Goal: Task Accomplishment & Management: Manage account settings

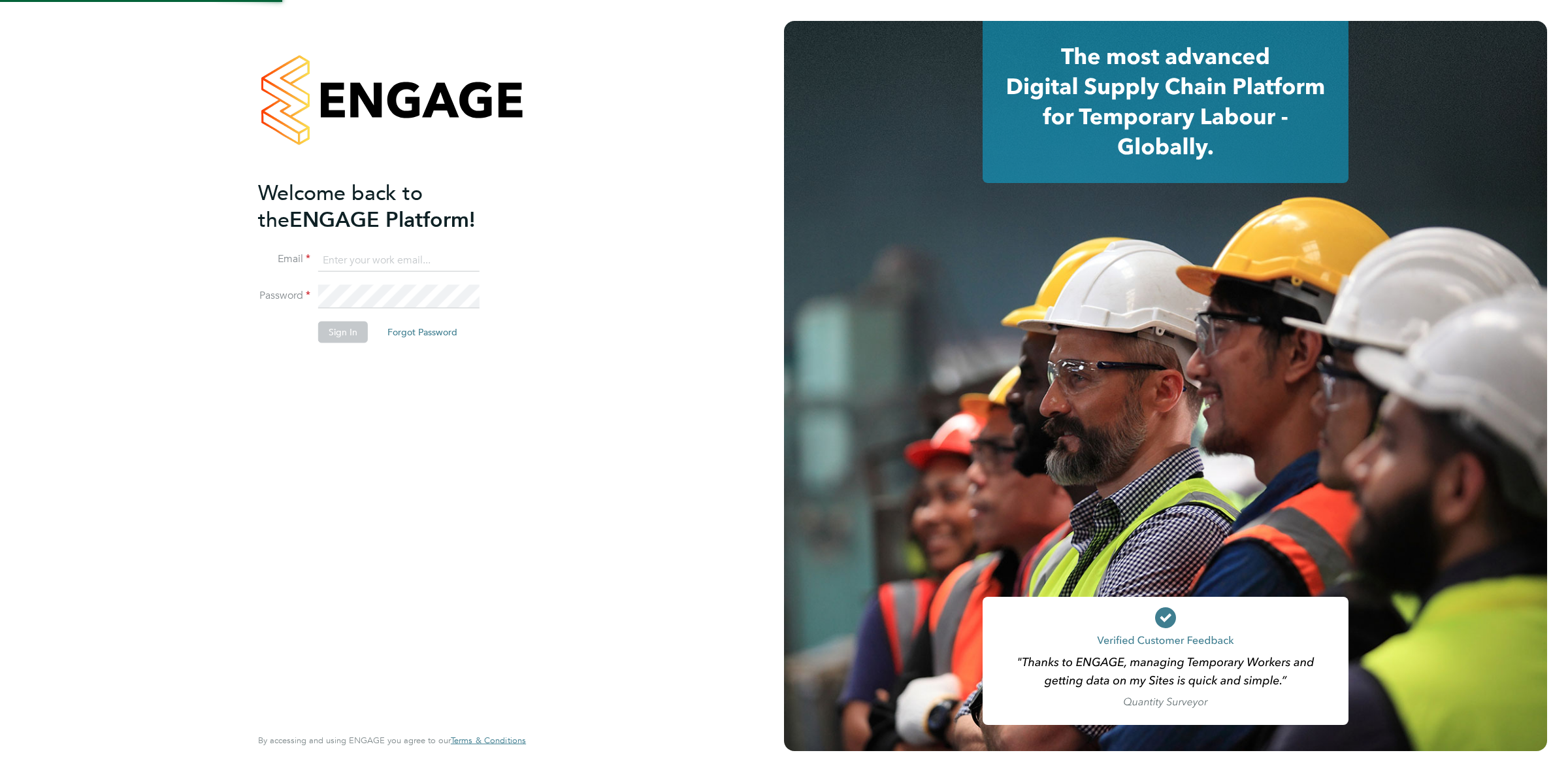
type input "katieh@dannysullivan.co.uk"
click at [347, 334] on button "Sign In" at bounding box center [343, 332] width 50 height 21
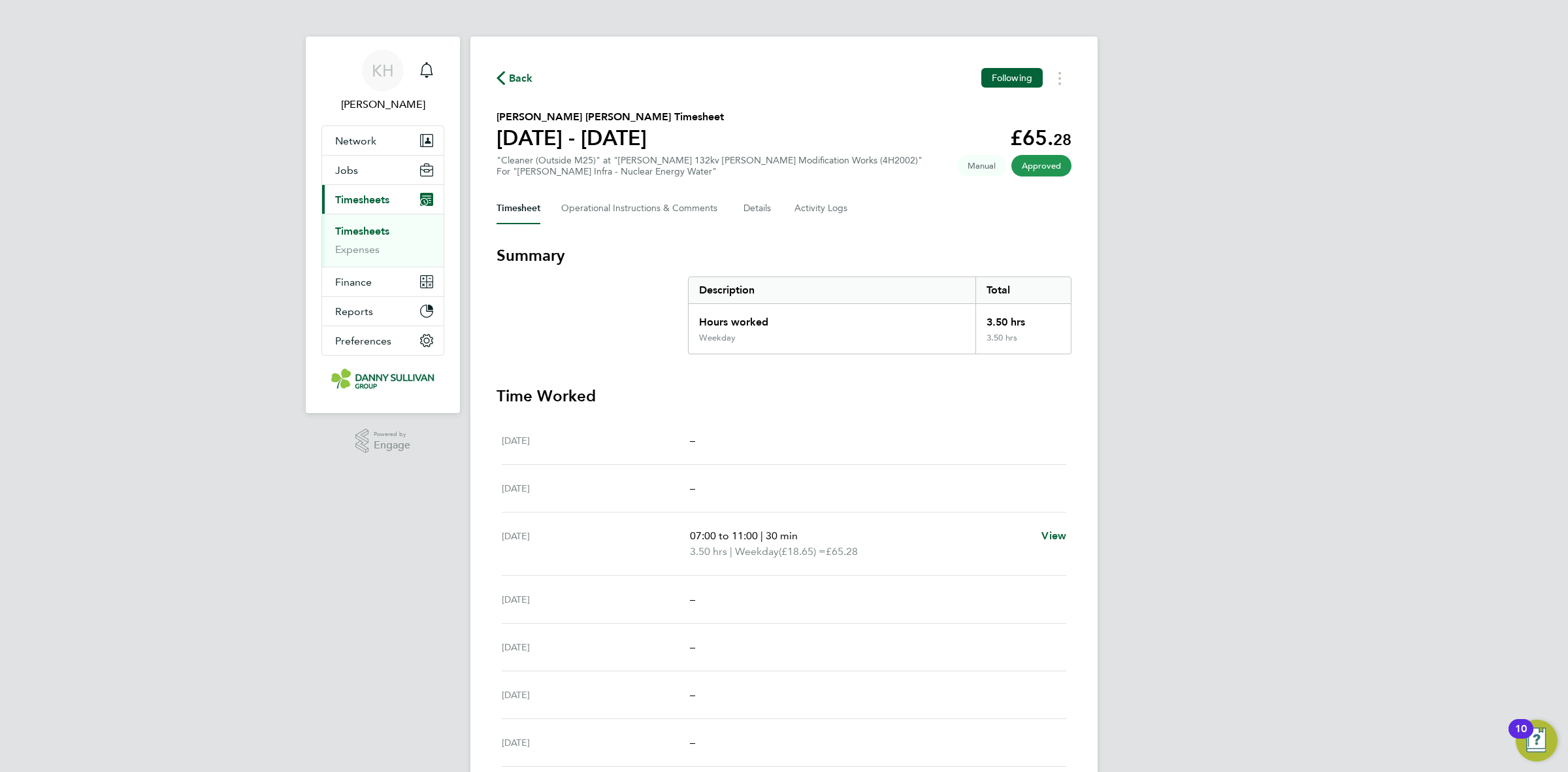
click at [389, 226] on link "Timesheets" at bounding box center [362, 231] width 54 height 12
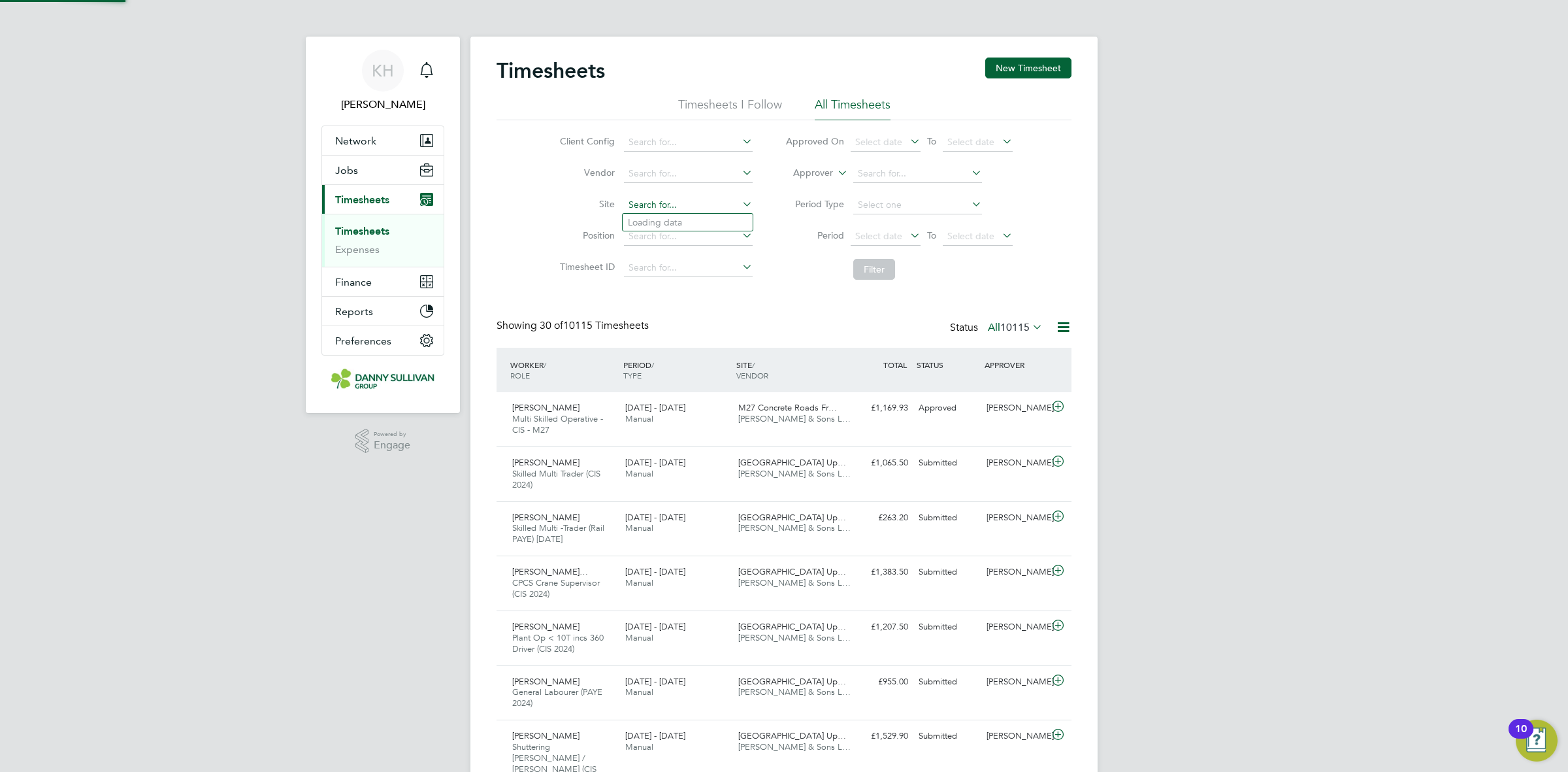
click at [641, 197] on input at bounding box center [688, 205] width 129 height 18
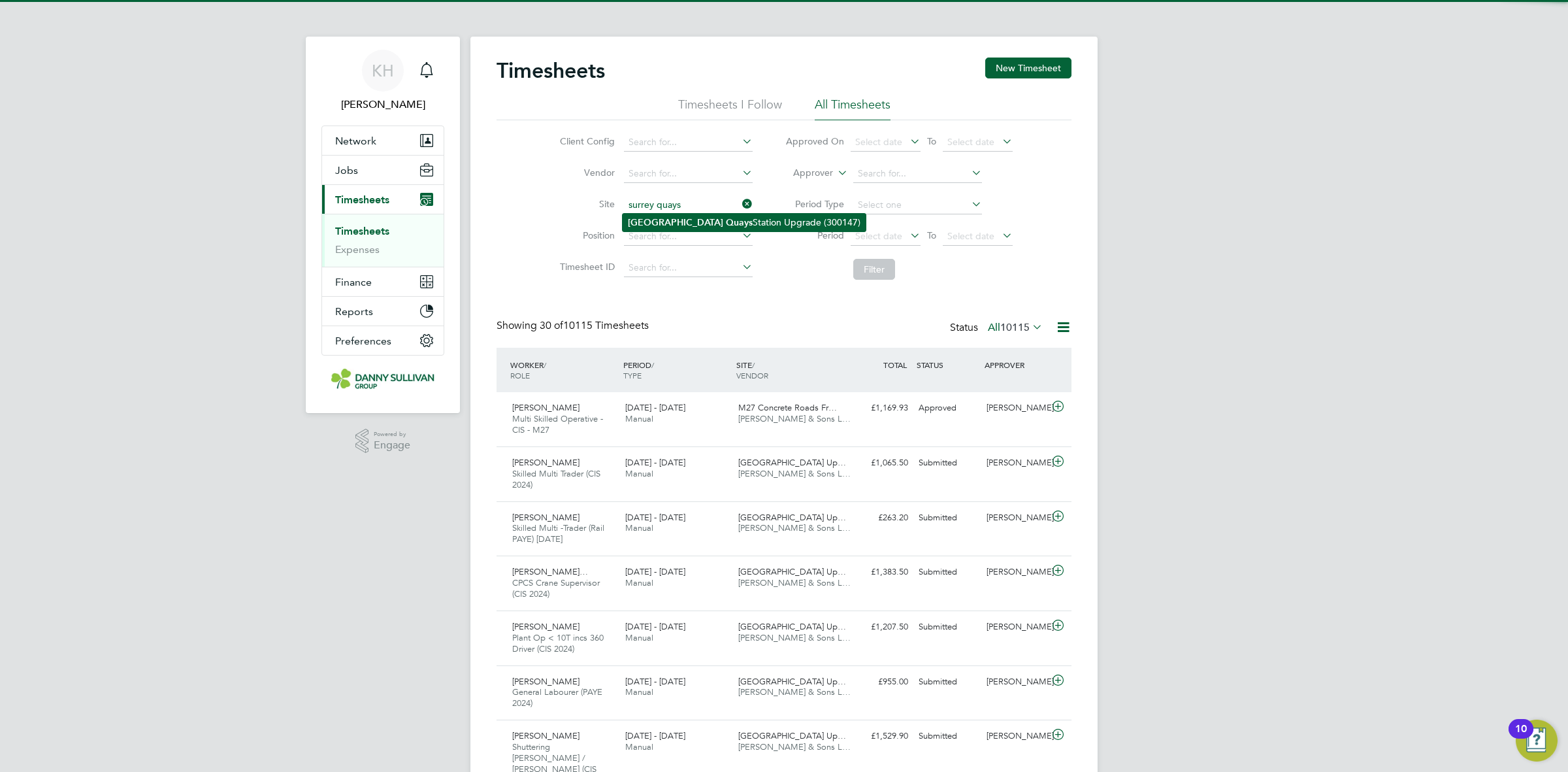
click at [648, 218] on b "Surrey" at bounding box center [676, 223] width 96 height 11
type input "[GEOGRAPHIC_DATA] Upgrade (300147)"
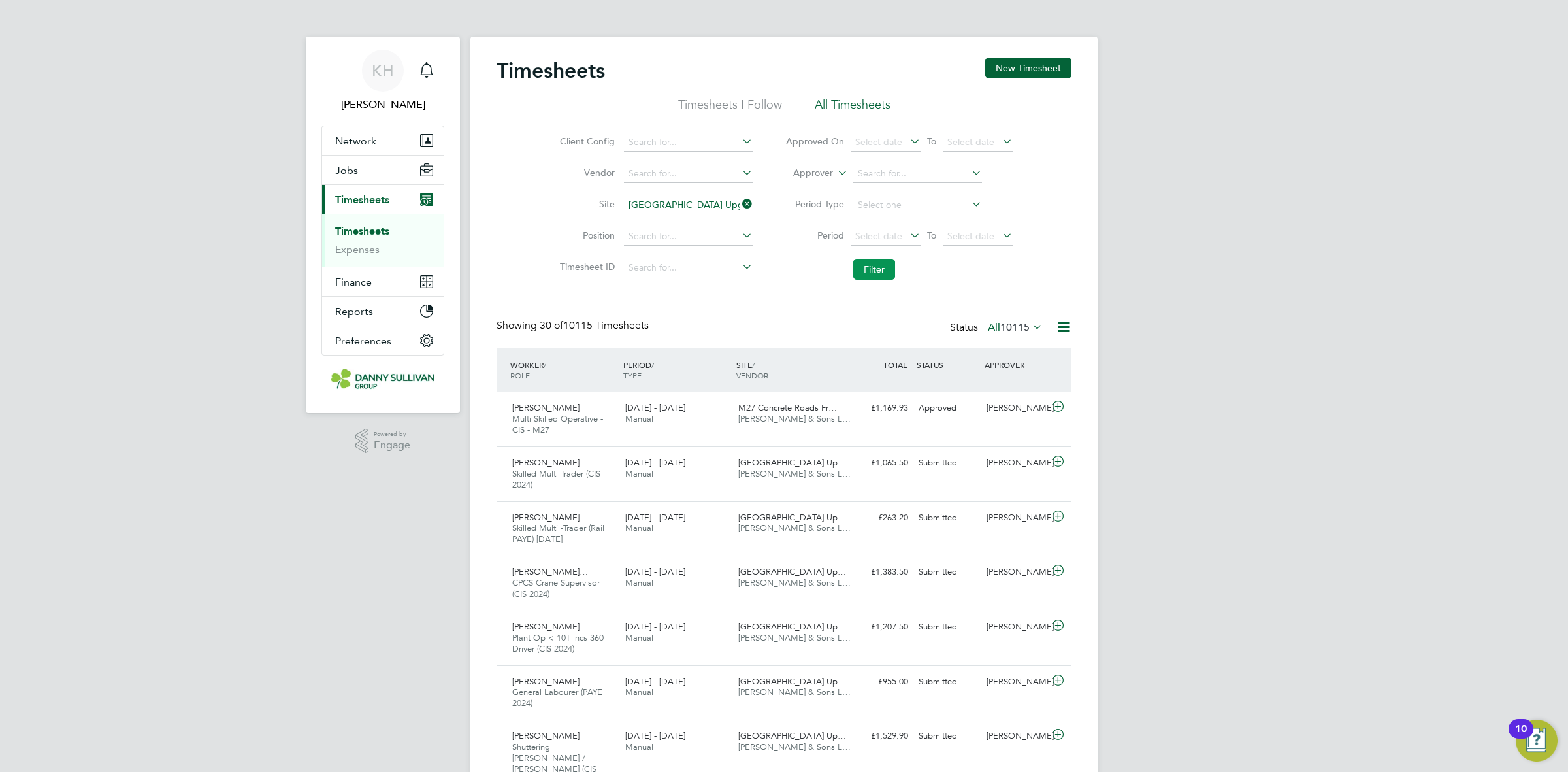
click at [860, 262] on button "Filter" at bounding box center [873, 269] width 42 height 21
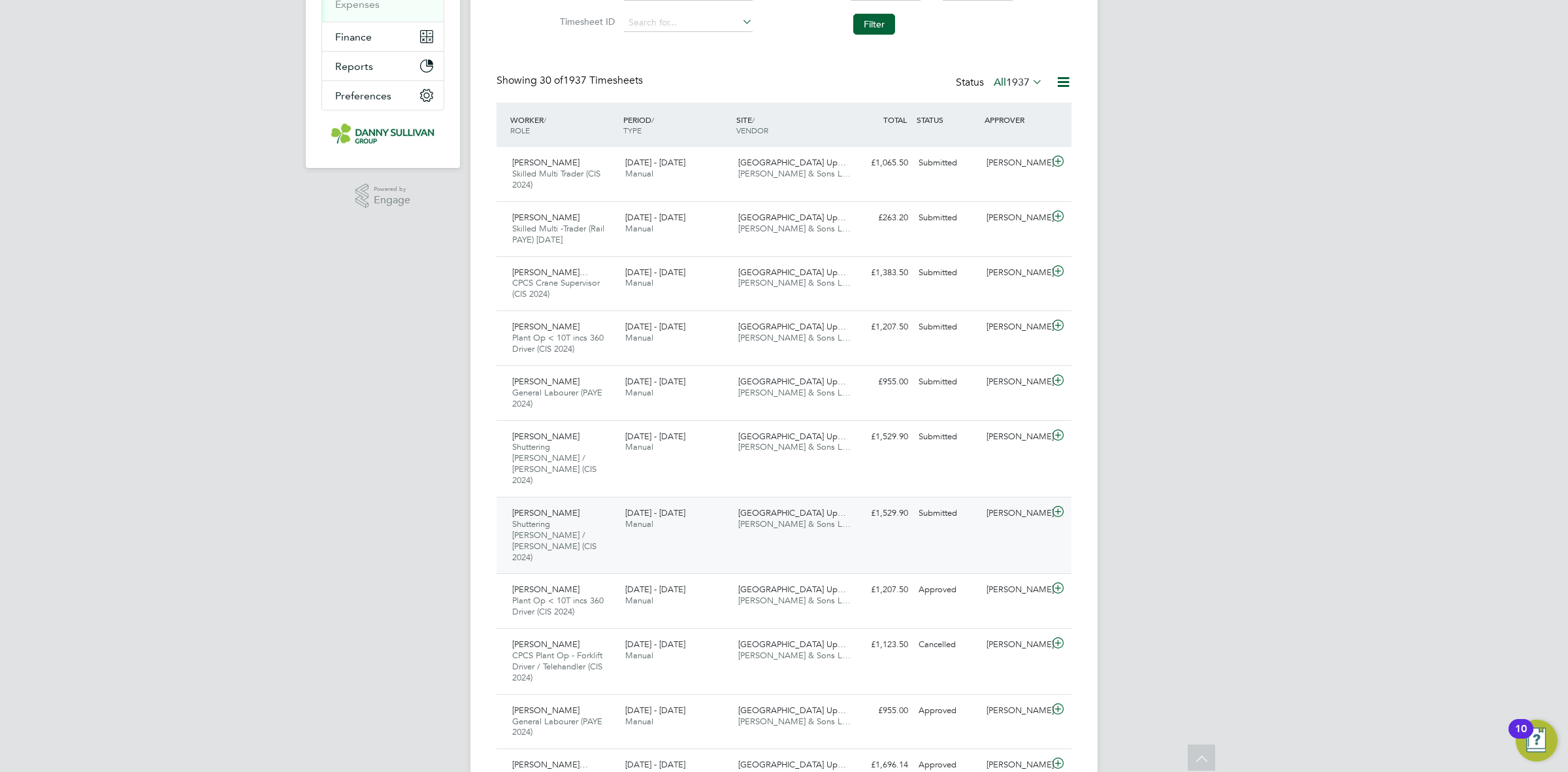
click at [865, 511] on div "Nicusor Serban Shuttering Carpenter / Joiner (CIS 2024) 16 - 22 Aug 2025 16 - 2…" at bounding box center [784, 535] width 575 height 76
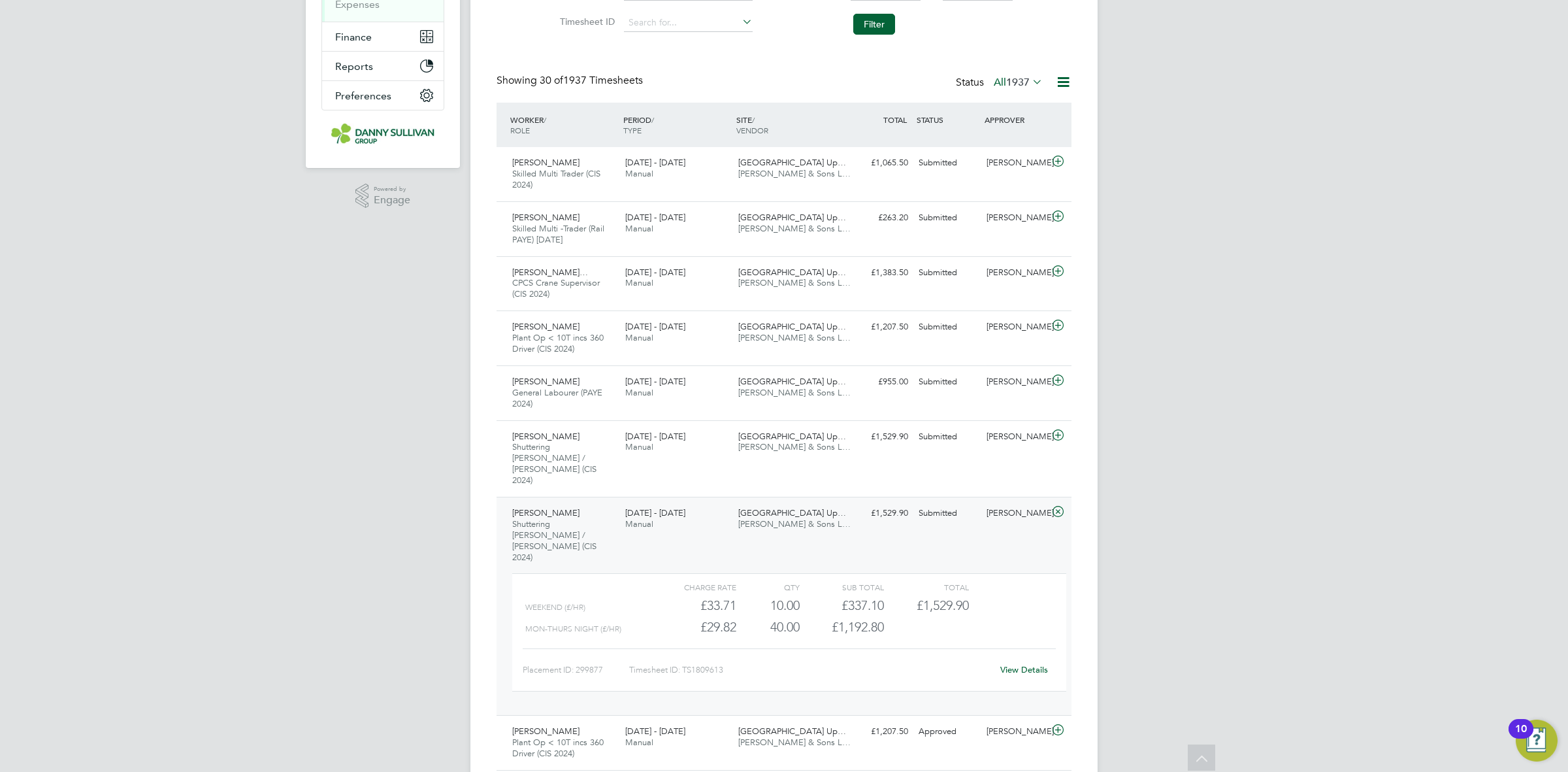
click at [1015, 664] on link "View Details" at bounding box center [1024, 670] width 48 height 11
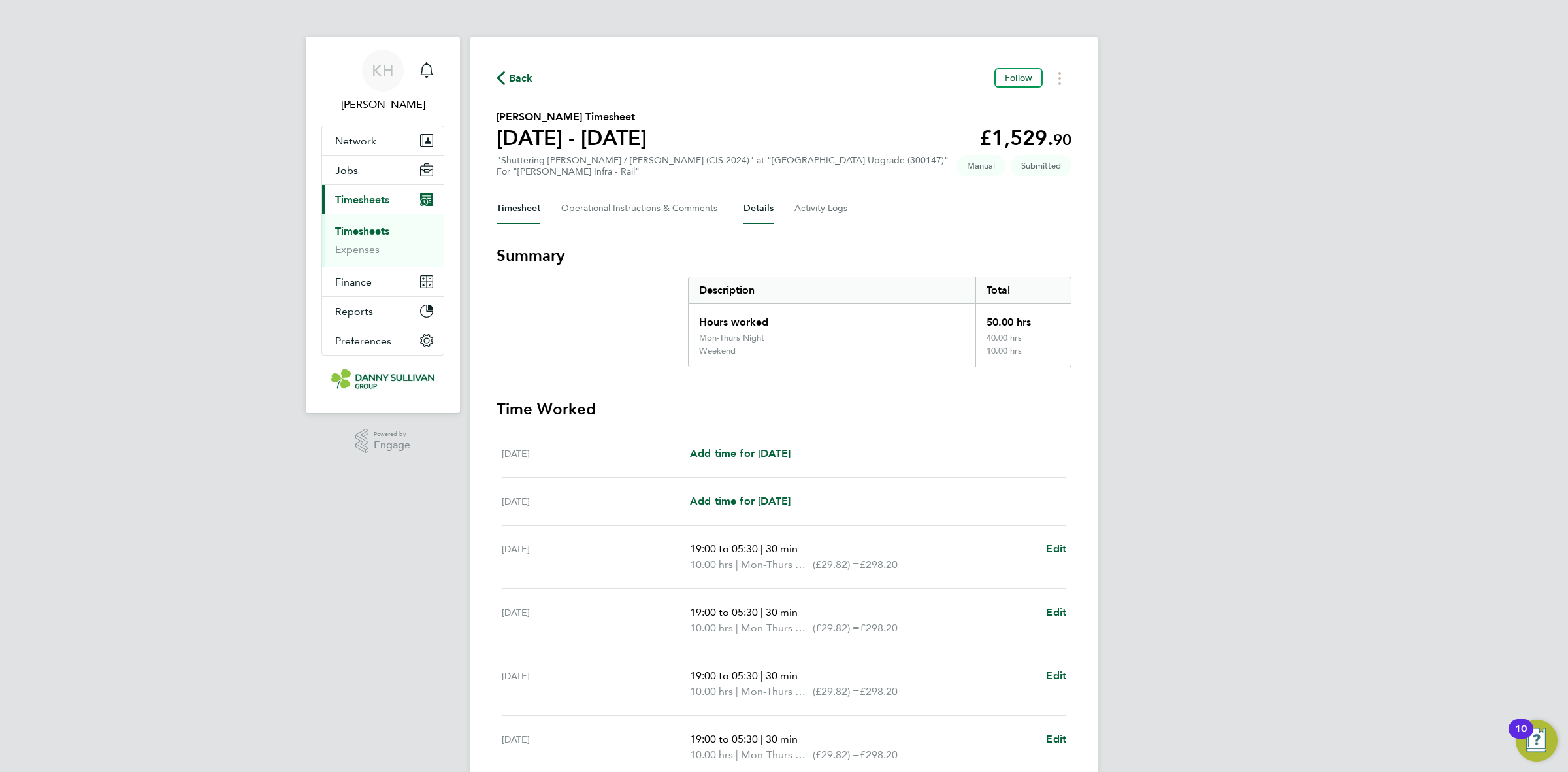
click at [769, 207] on button "Details" at bounding box center [759, 208] width 30 height 31
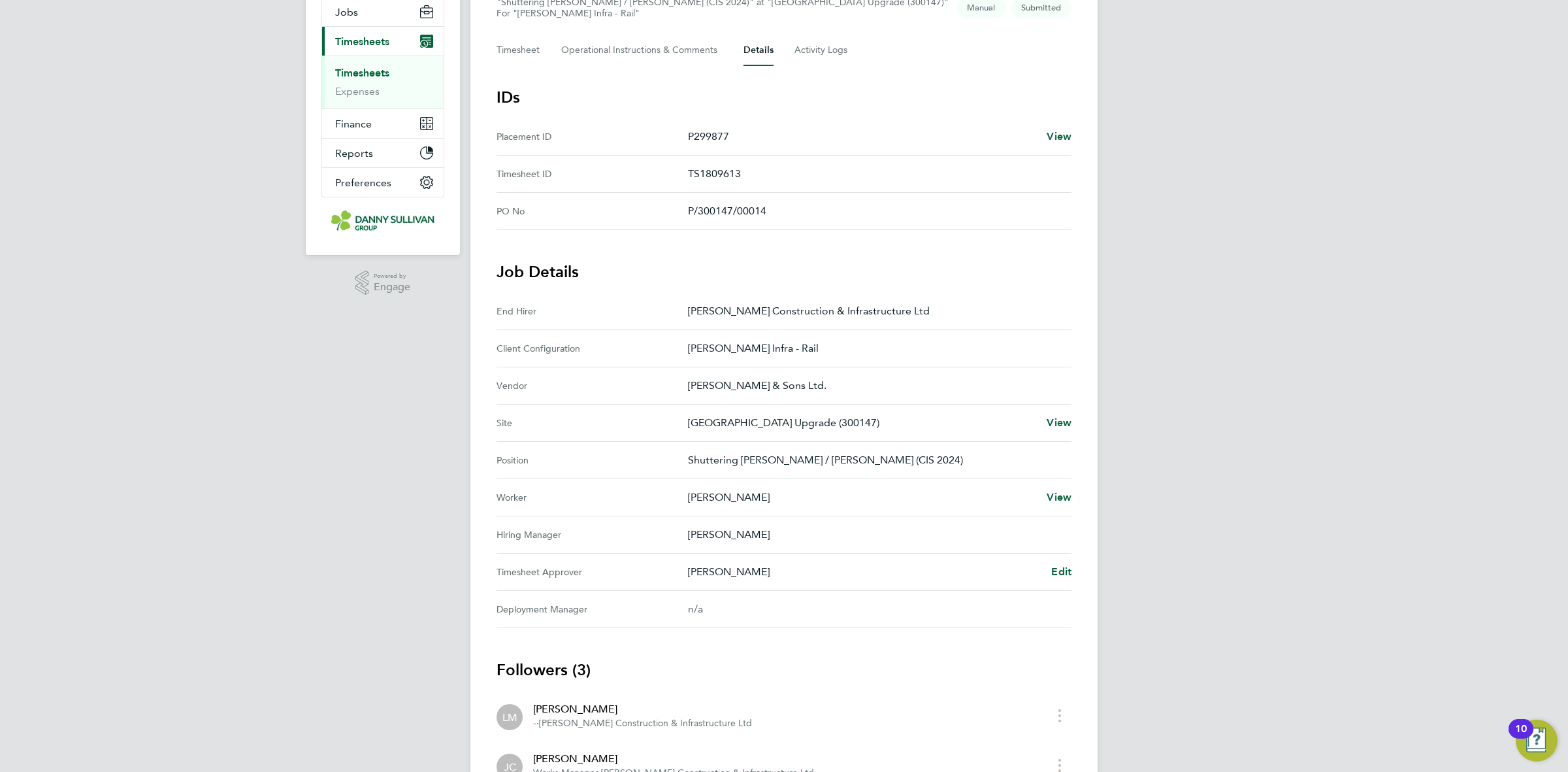
scroll to position [163, 0]
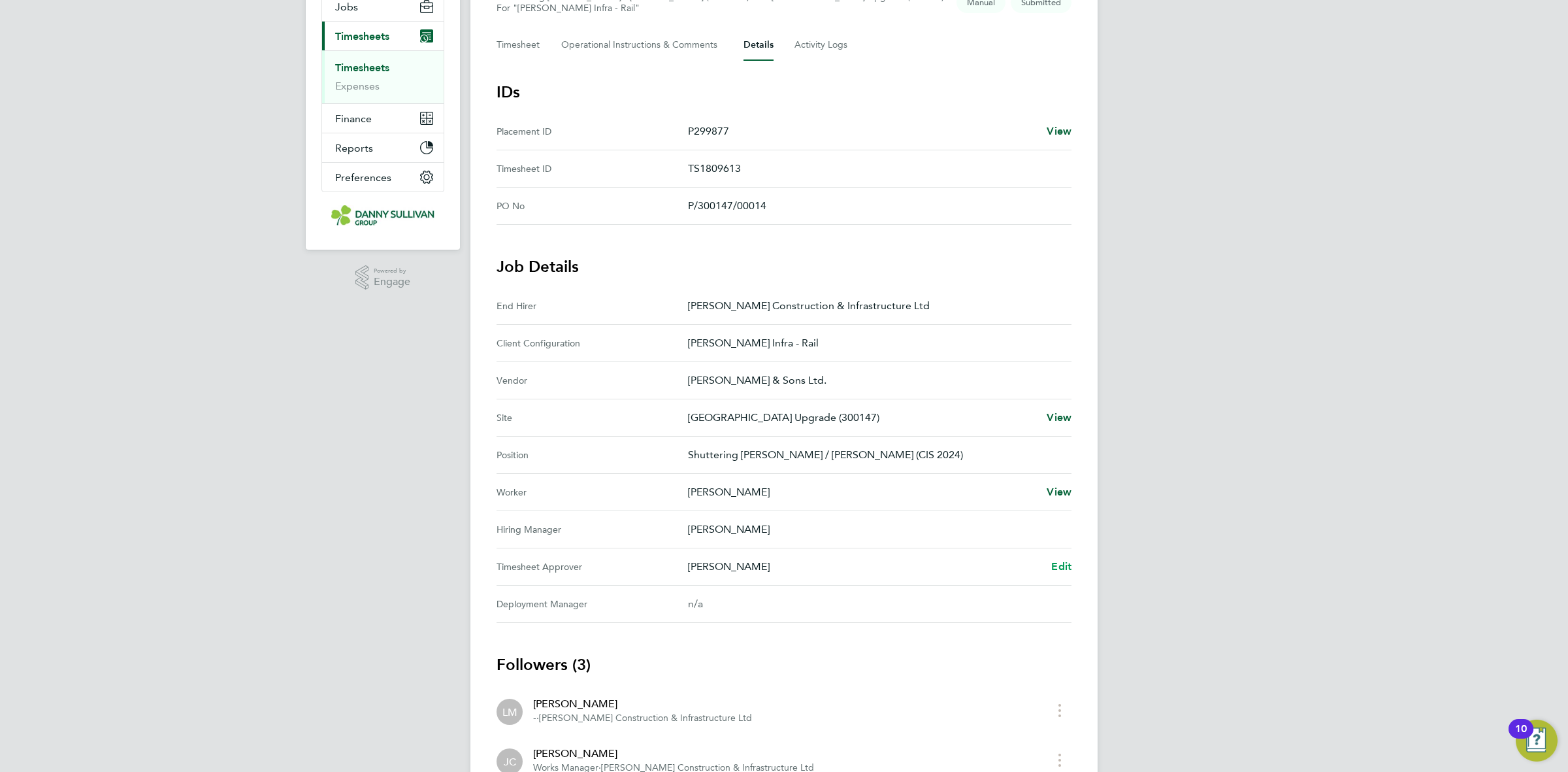
click at [1054, 575] on link "Edit" at bounding box center [1061, 567] width 20 height 16
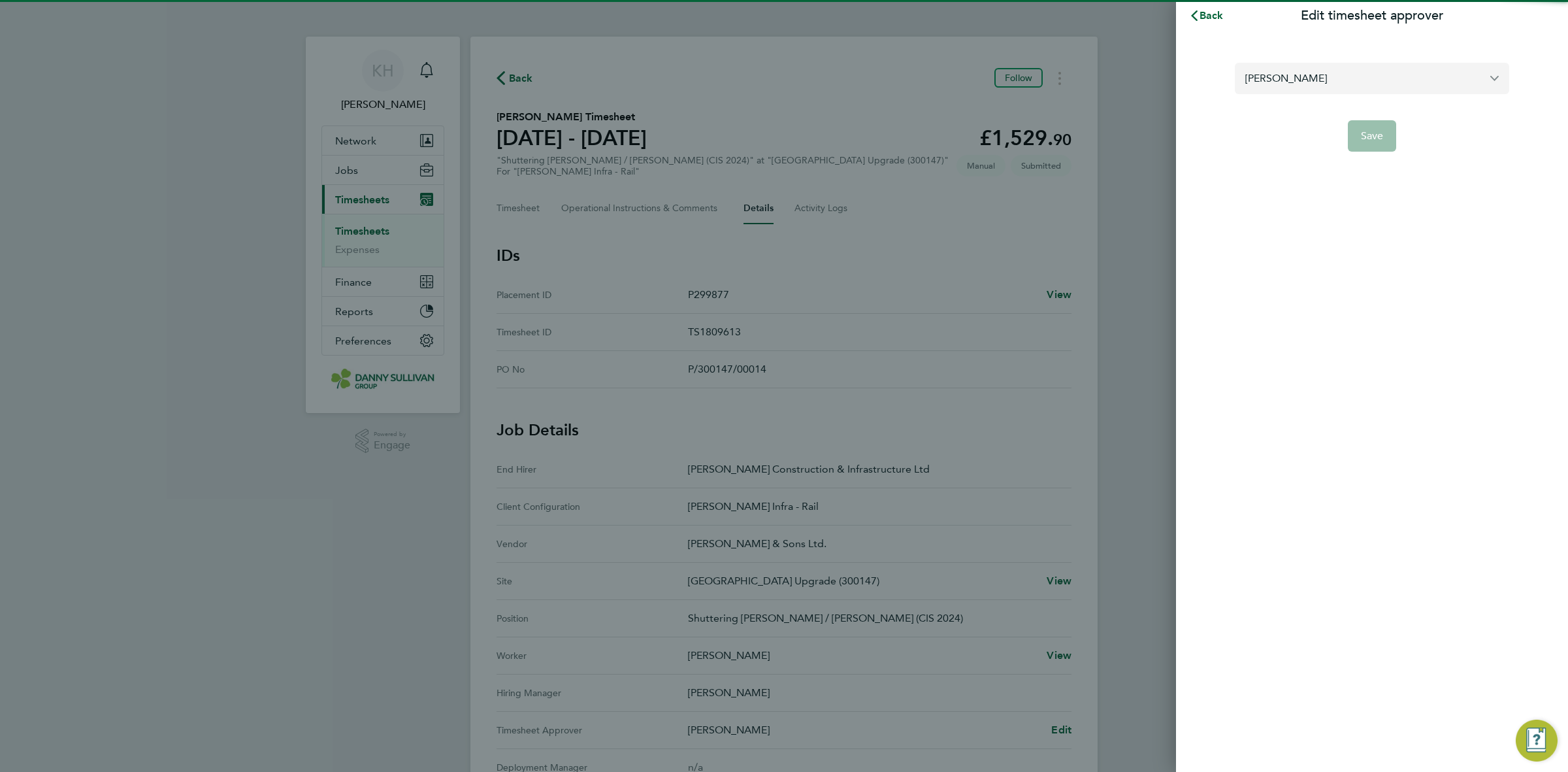
click at [1384, 76] on input "[PERSON_NAME]" at bounding box center [1371, 78] width 274 height 31
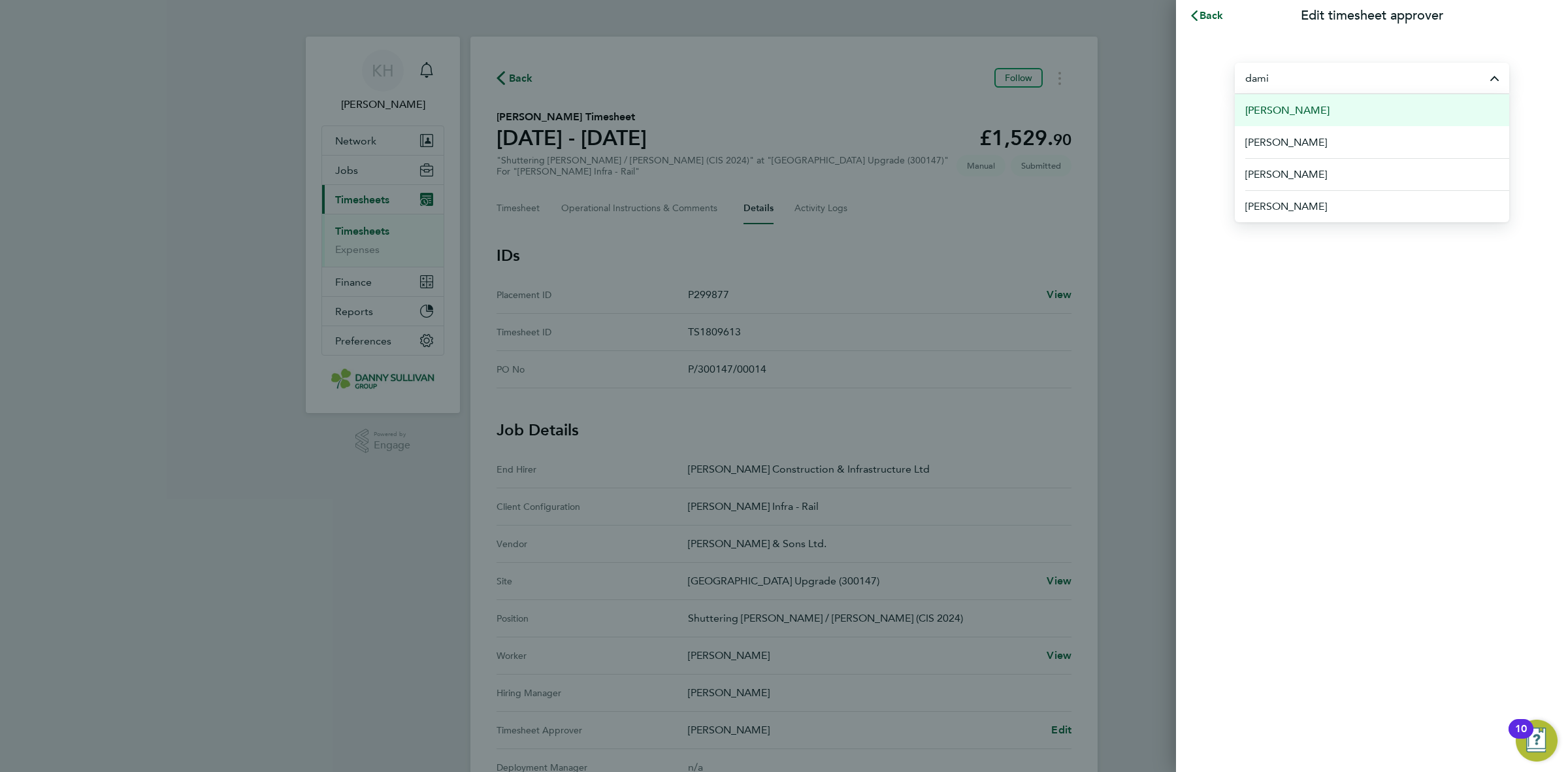
click at [1361, 105] on li "[PERSON_NAME]" at bounding box center [1371, 110] width 274 height 32
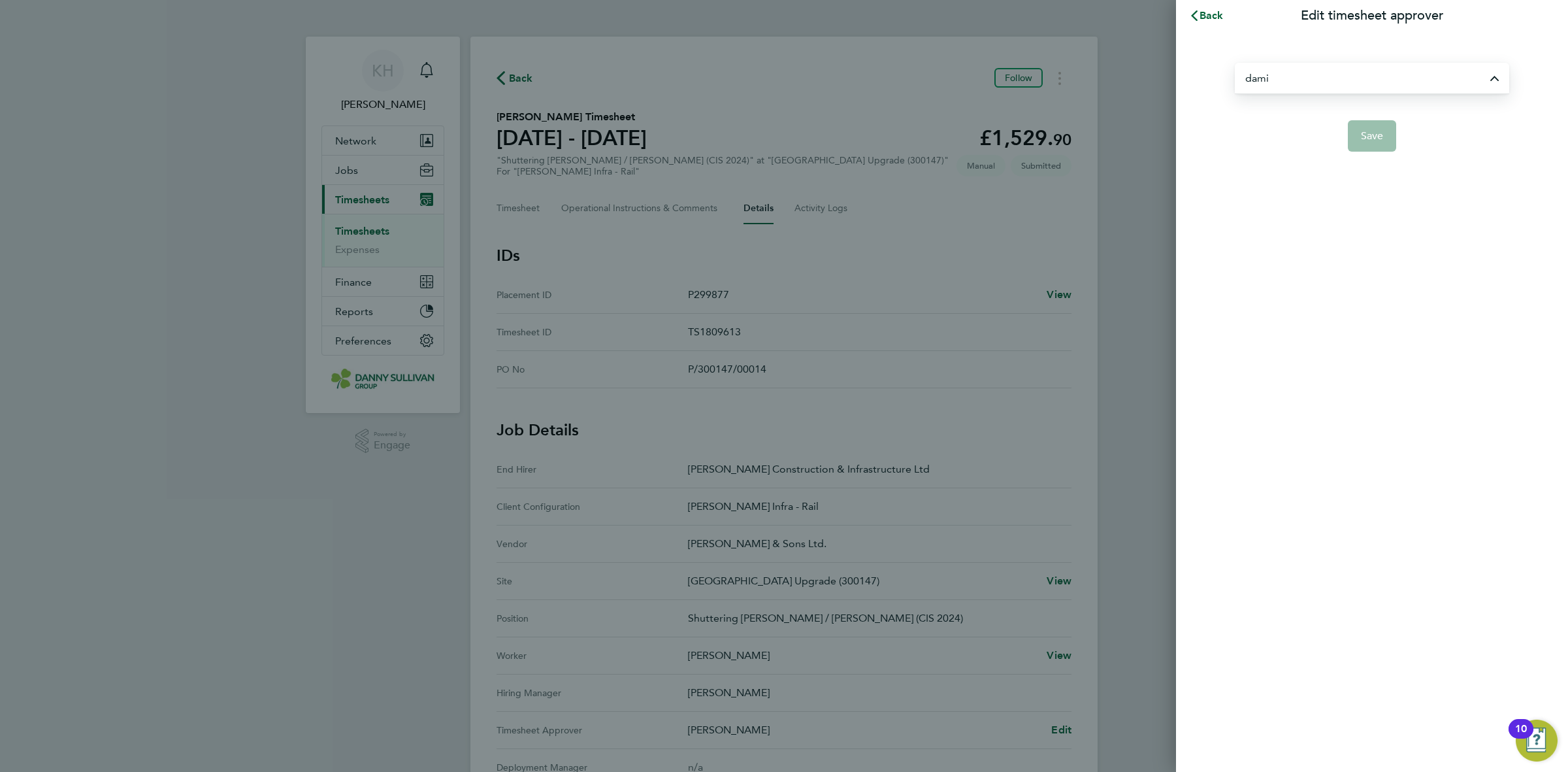
type input "[PERSON_NAME]"
click at [1372, 142] on button "Save" at bounding box center [1372, 136] width 49 height 31
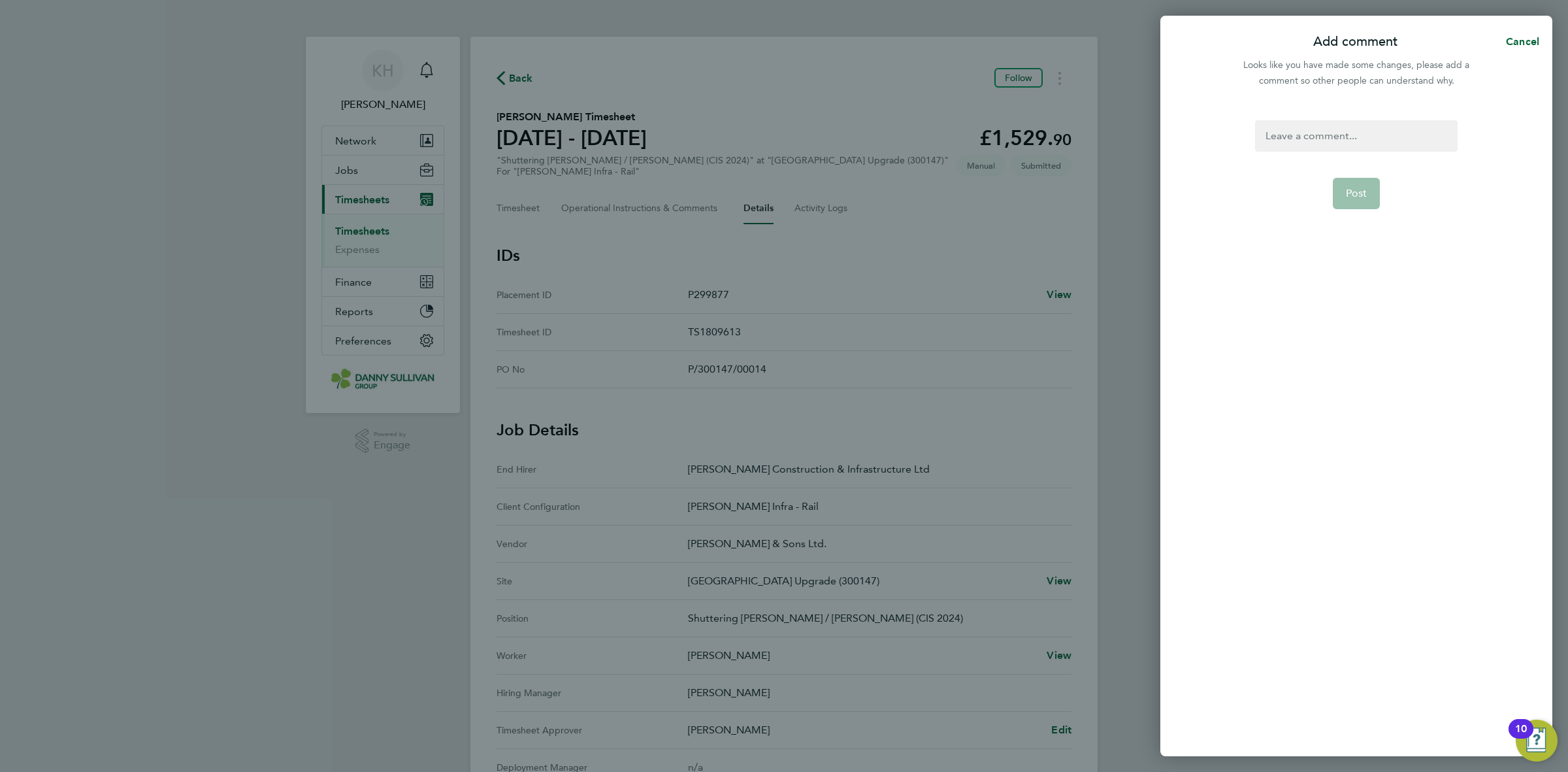
click at [1350, 152] on form "Post" at bounding box center [1355, 327] width 212 height 414
click at [1341, 145] on div at bounding box center [1356, 136] width 202 height 31
click at [1389, 138] on div "ts approver change" at bounding box center [1356, 136] width 202 height 31
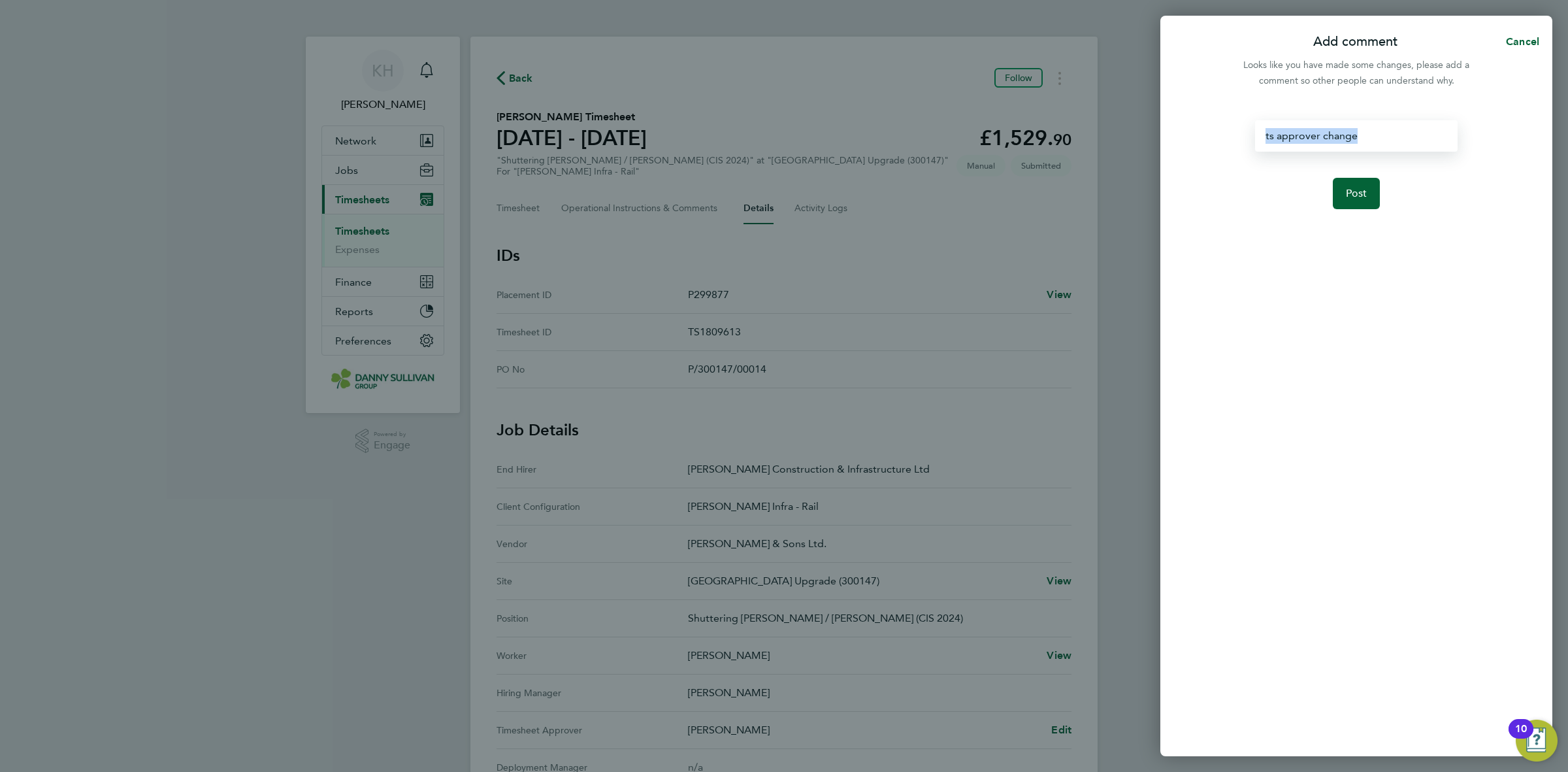
copy div "ts approver change"
click at [1357, 193] on span "Post" at bounding box center [1356, 193] width 22 height 13
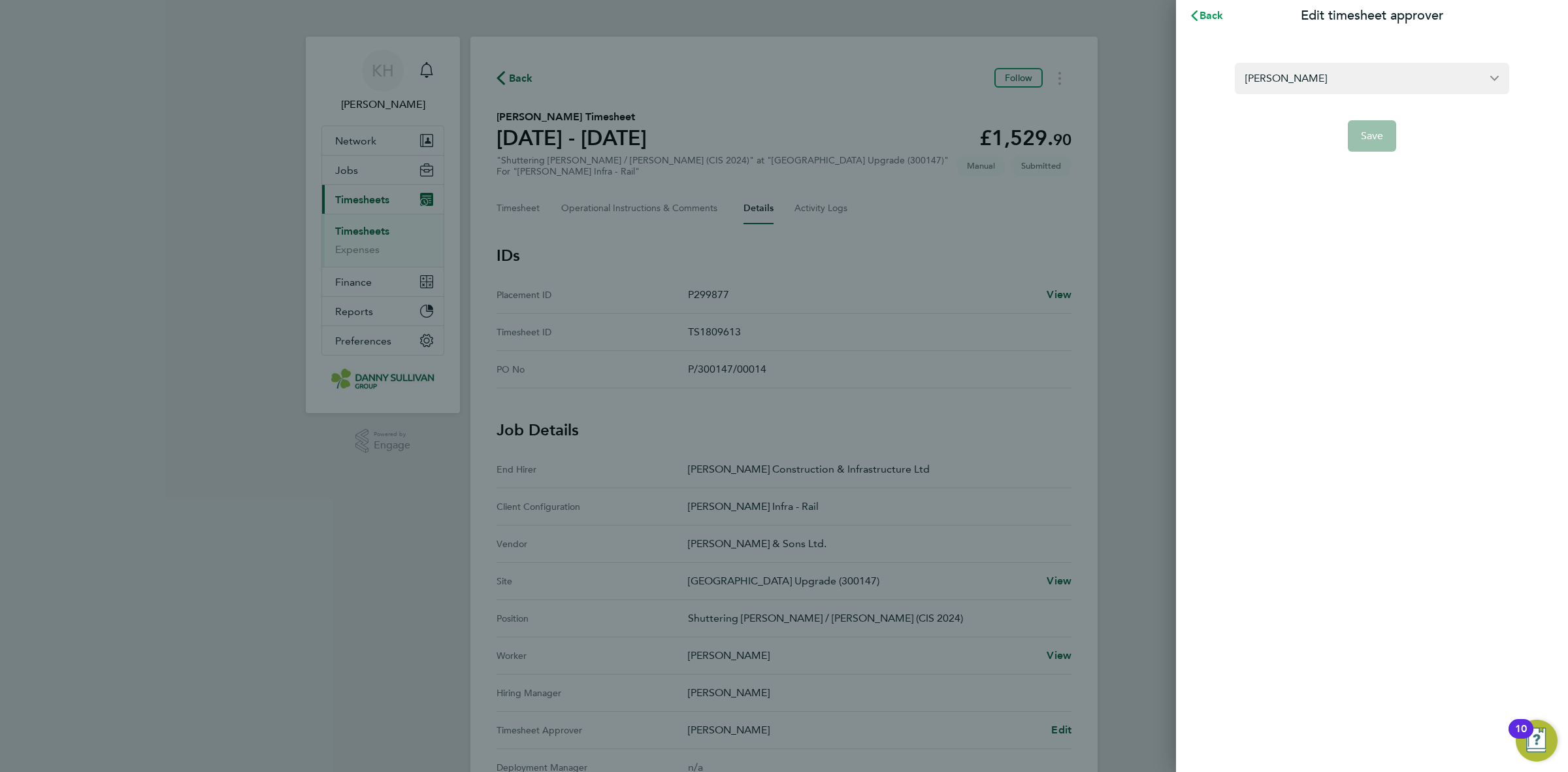
click at [1197, 15] on icon "button" at bounding box center [1193, 15] width 10 height 10
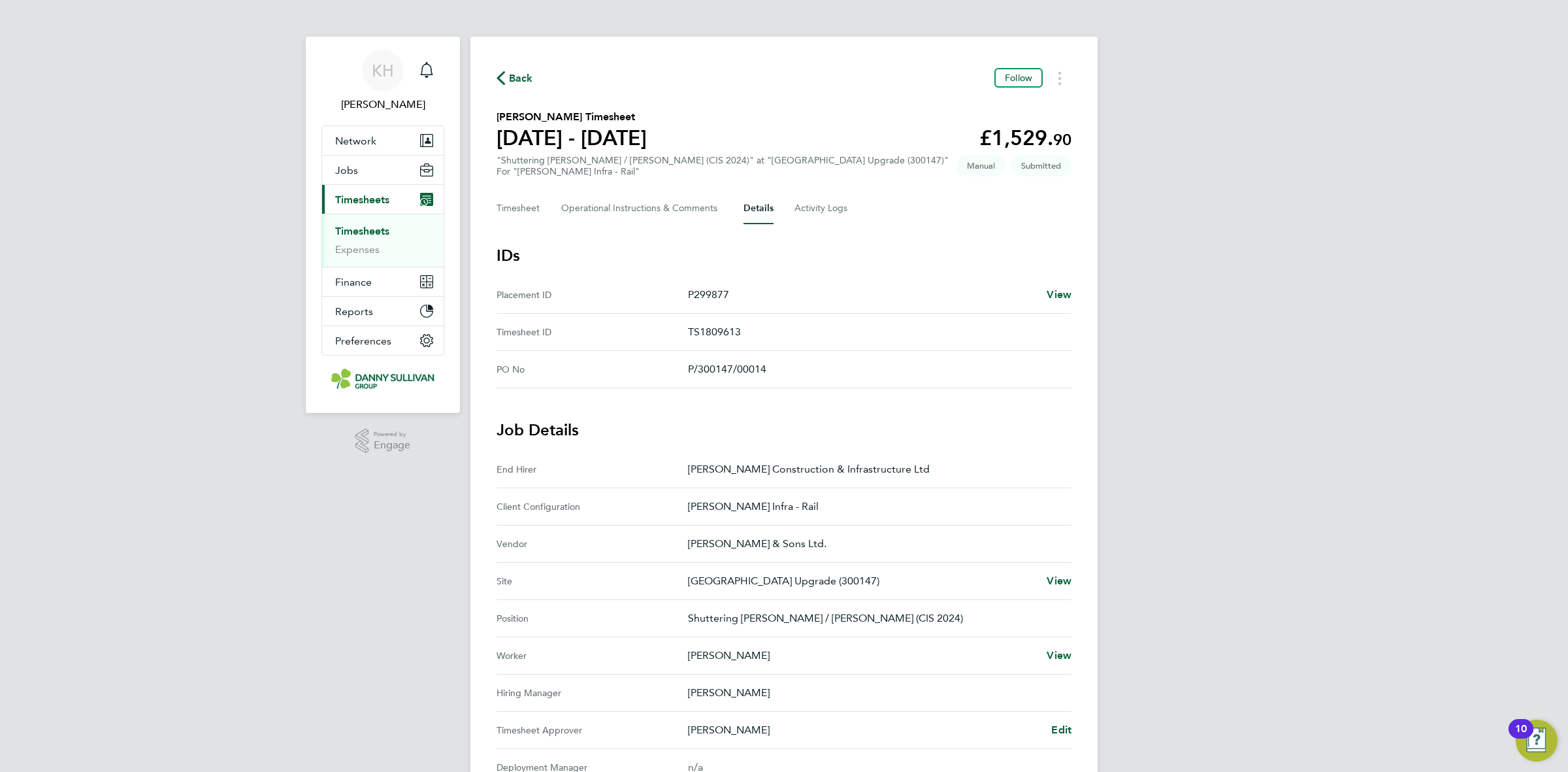
click at [507, 82] on span "Back" at bounding box center [515, 77] width 37 height 12
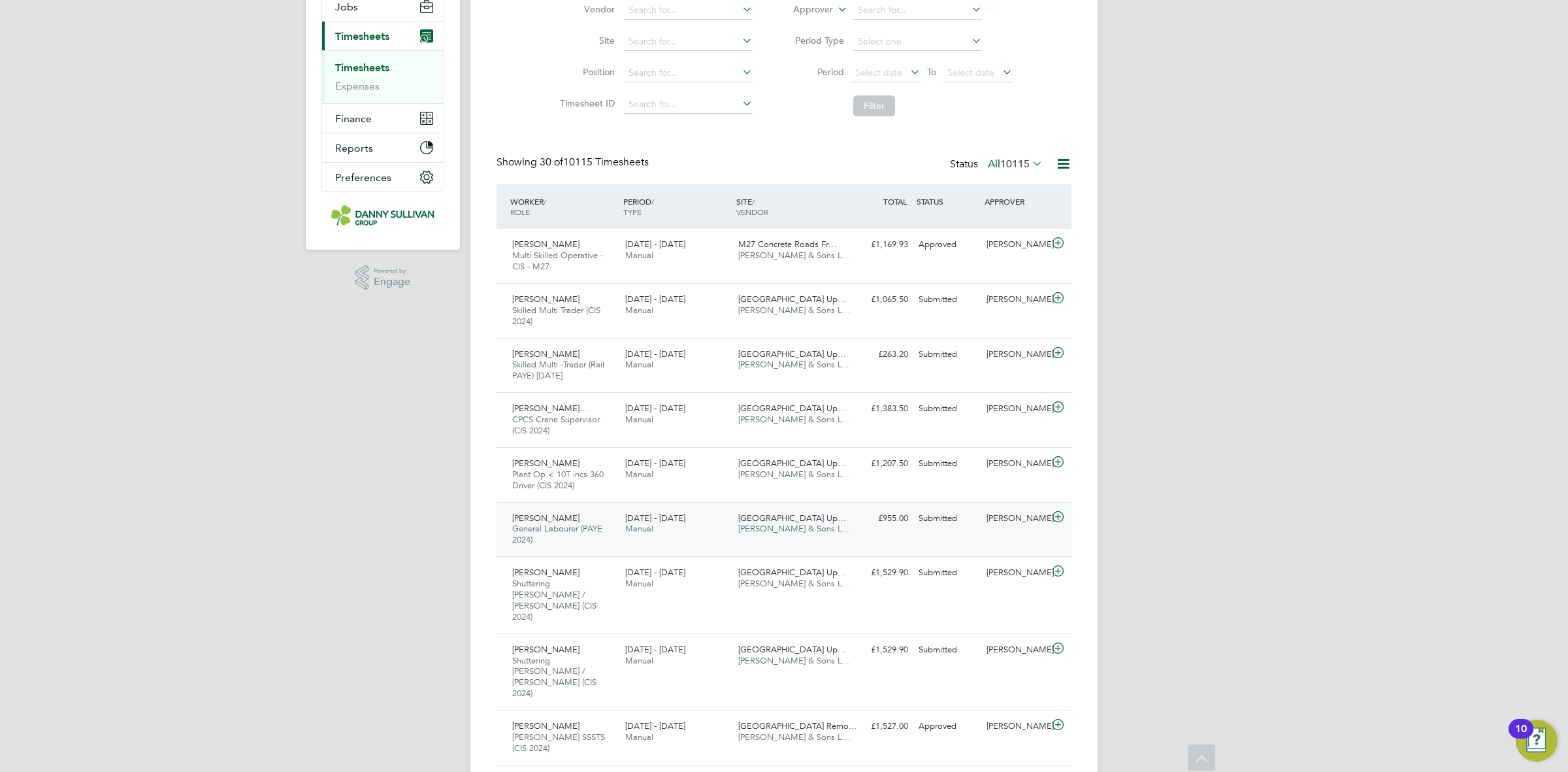
click at [847, 523] on div "£955.00 Submitted" at bounding box center [880, 519] width 68 height 22
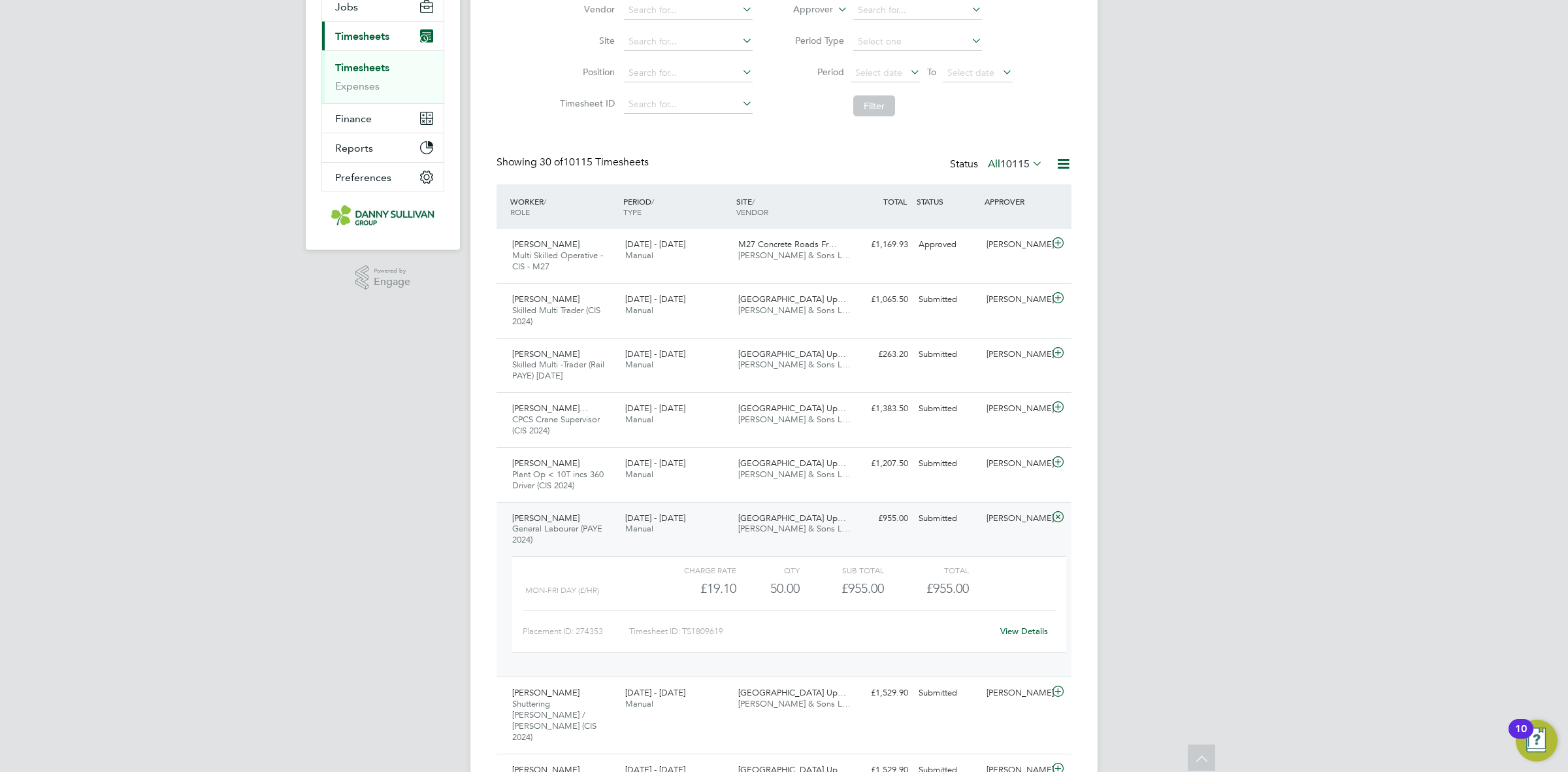
click at [1027, 625] on div "View Details" at bounding box center [1023, 631] width 64 height 21
click at [1023, 629] on link "View Details" at bounding box center [1024, 631] width 48 height 11
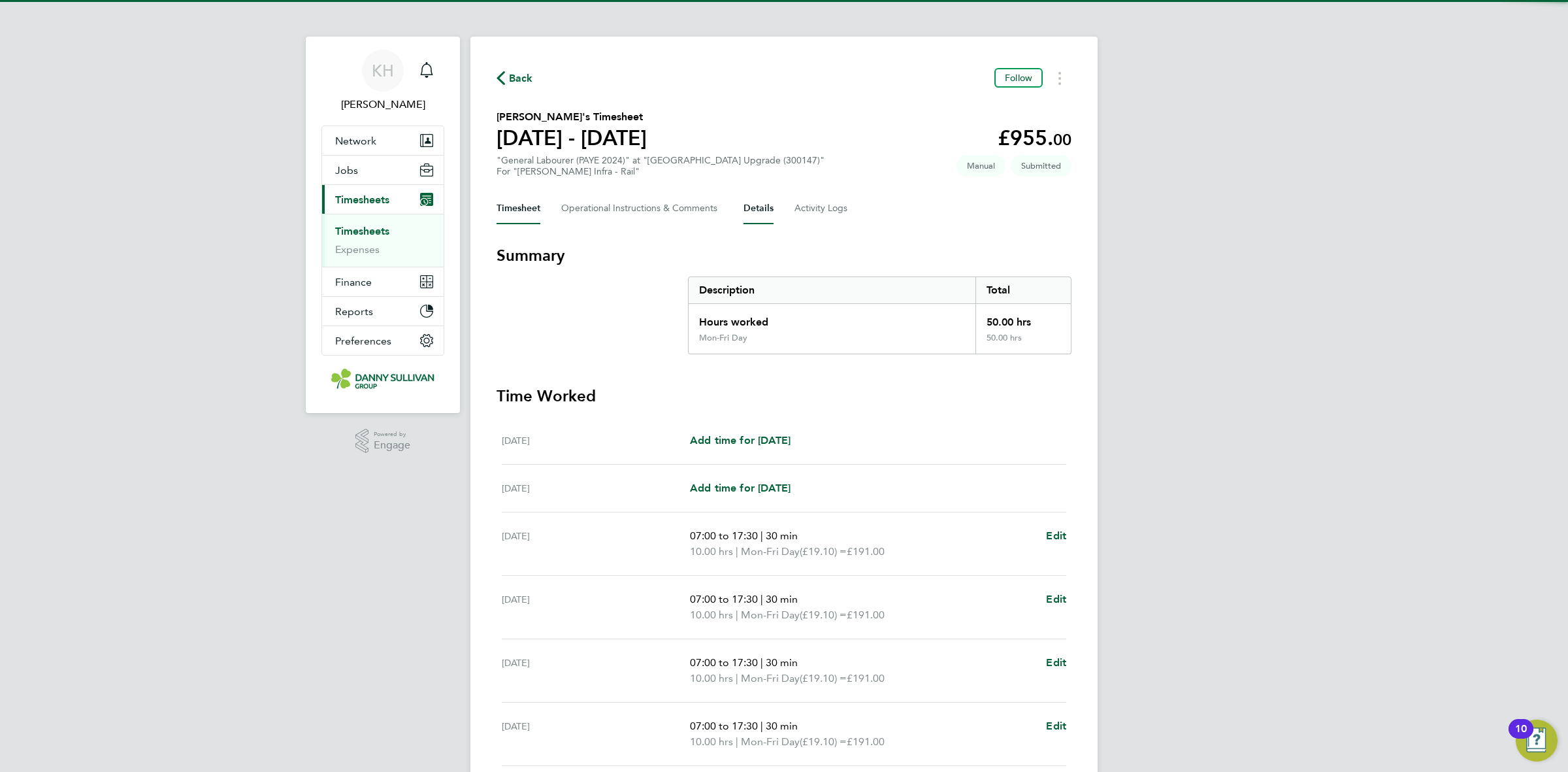
click at [759, 218] on button "Details" at bounding box center [759, 208] width 30 height 31
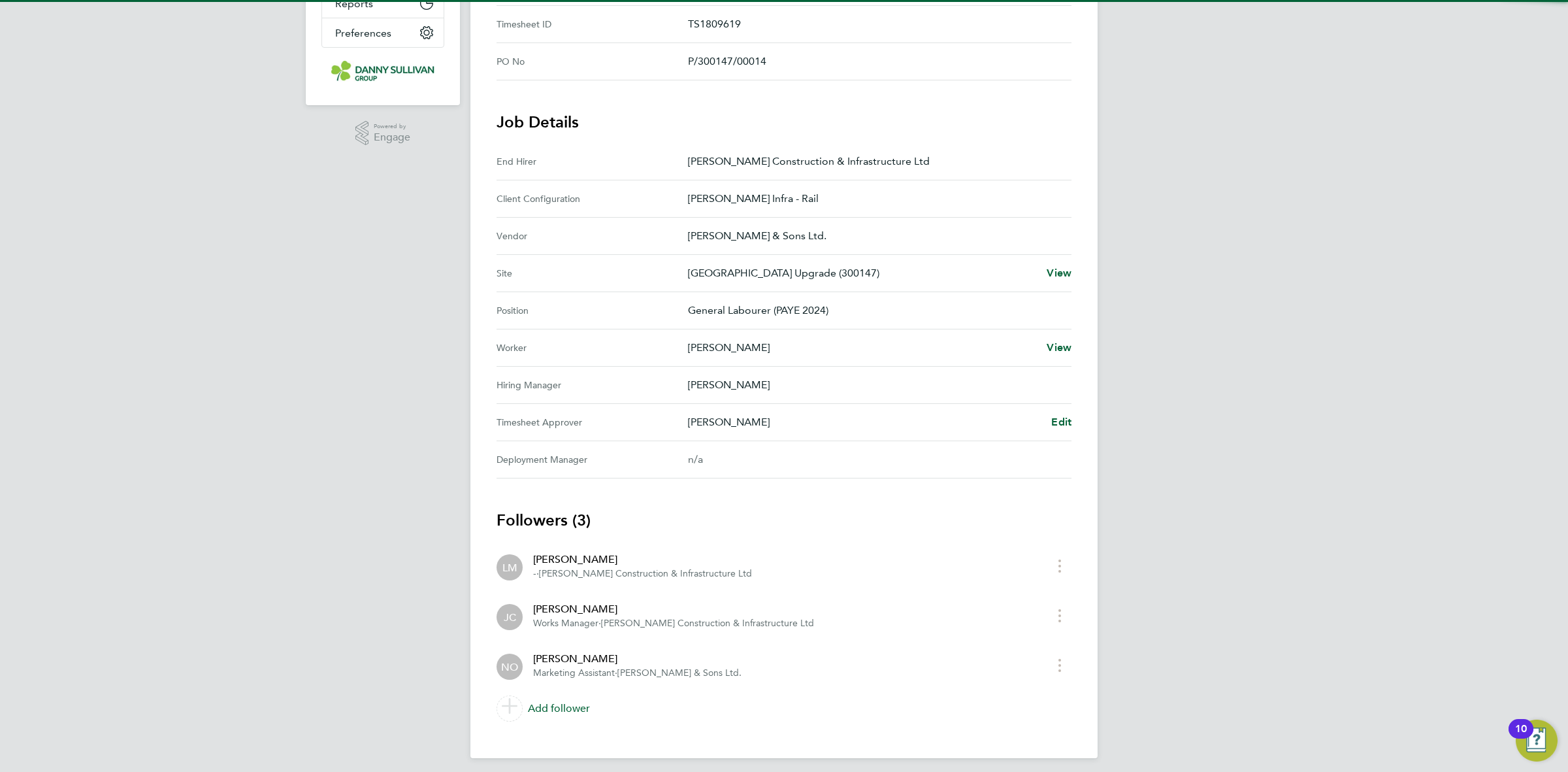
scroll to position [317, 0]
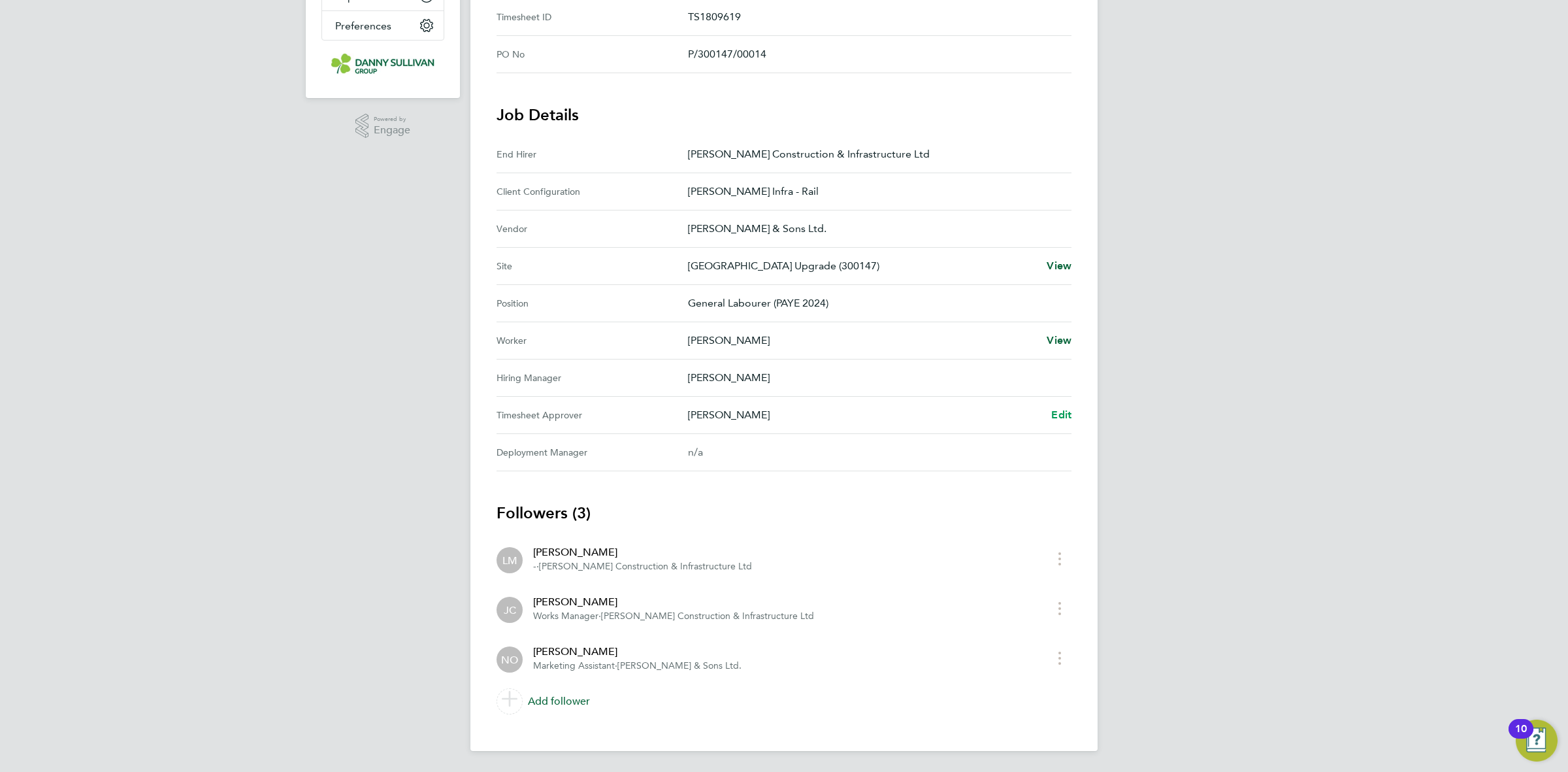
click at [1058, 418] on span "Edit" at bounding box center [1061, 414] width 20 height 12
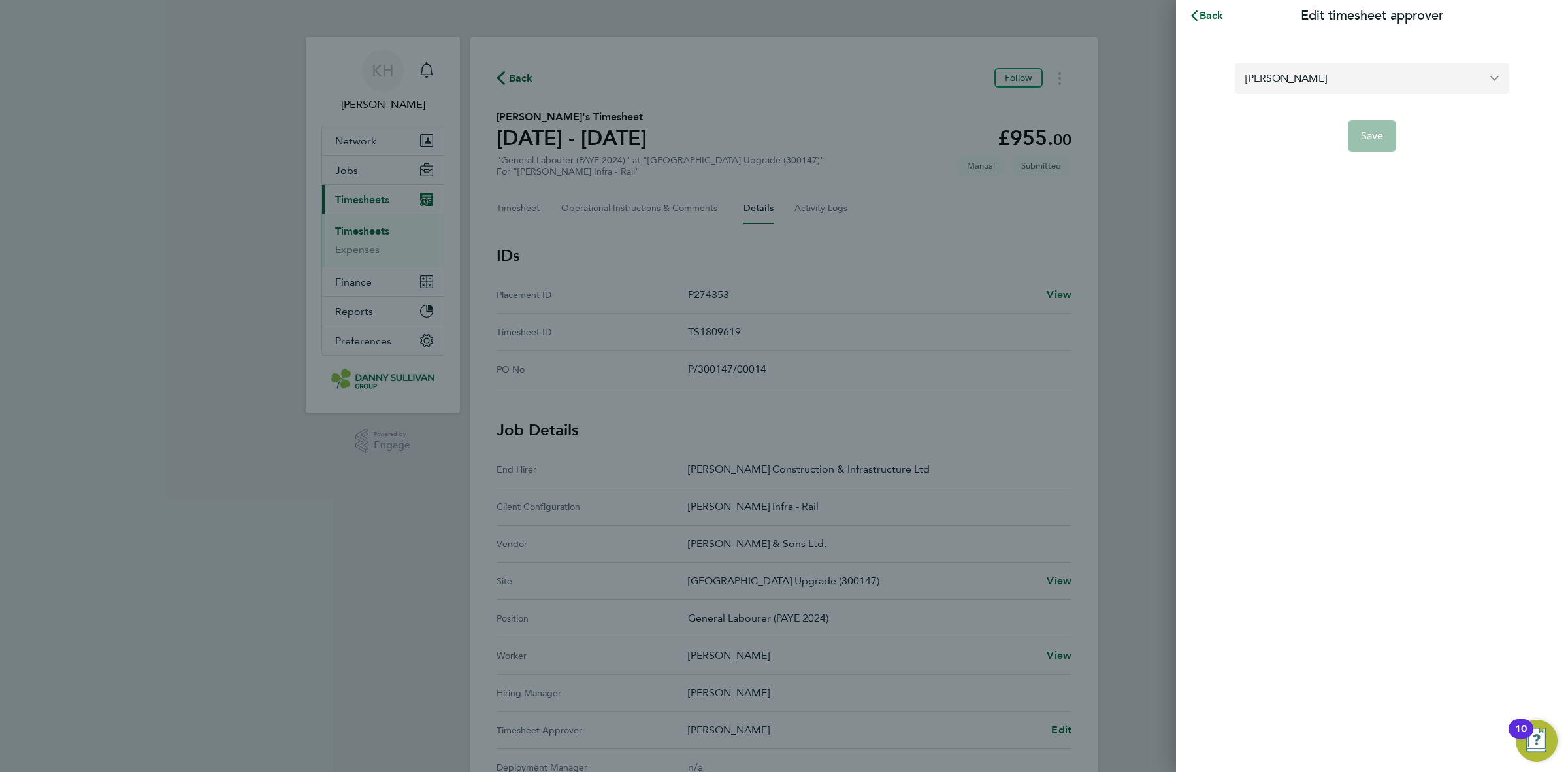
click at [1320, 91] on input "[PERSON_NAME]" at bounding box center [1371, 78] width 274 height 31
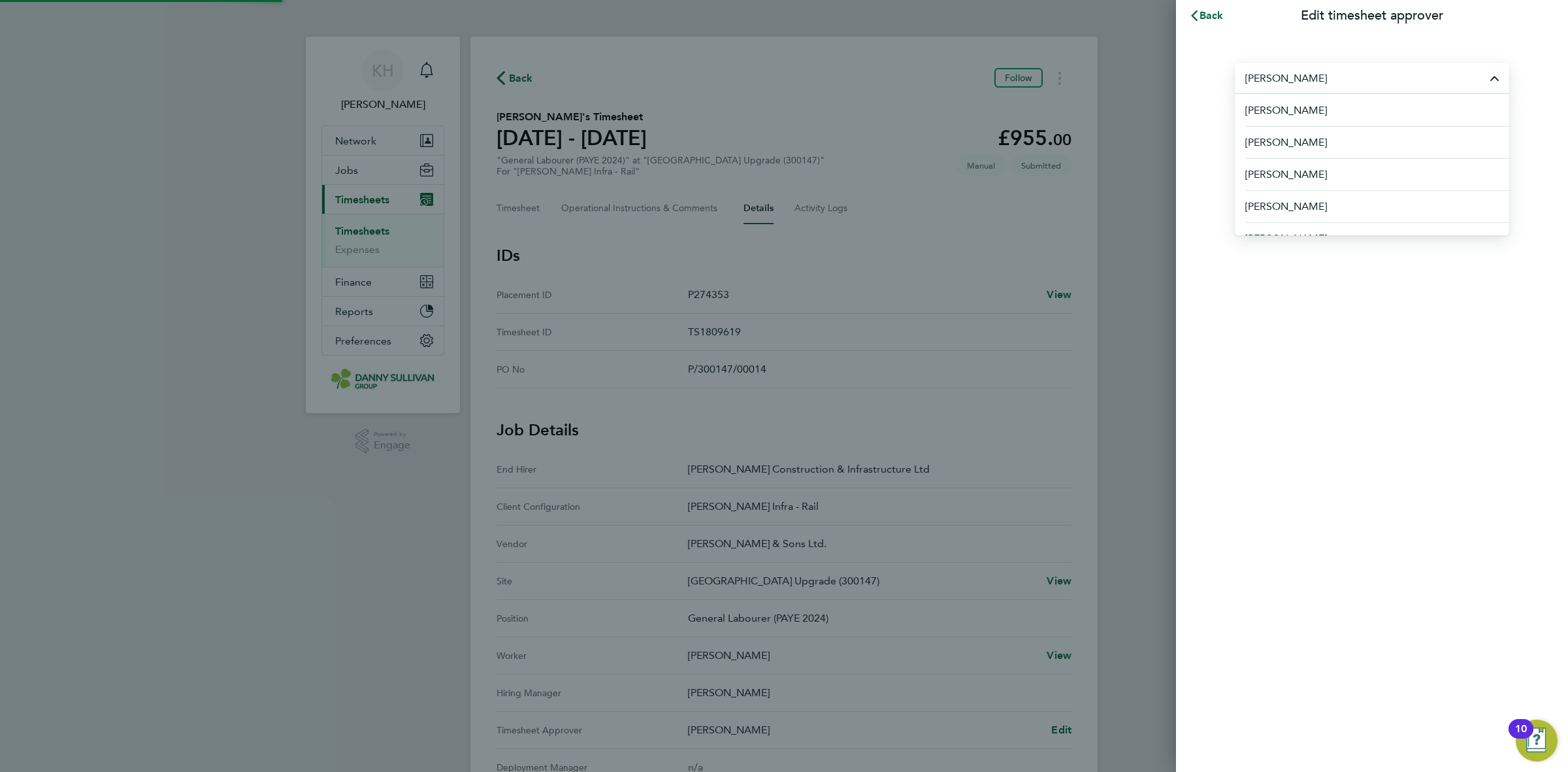
click at [1320, 91] on input "[PERSON_NAME]" at bounding box center [1371, 78] width 274 height 31
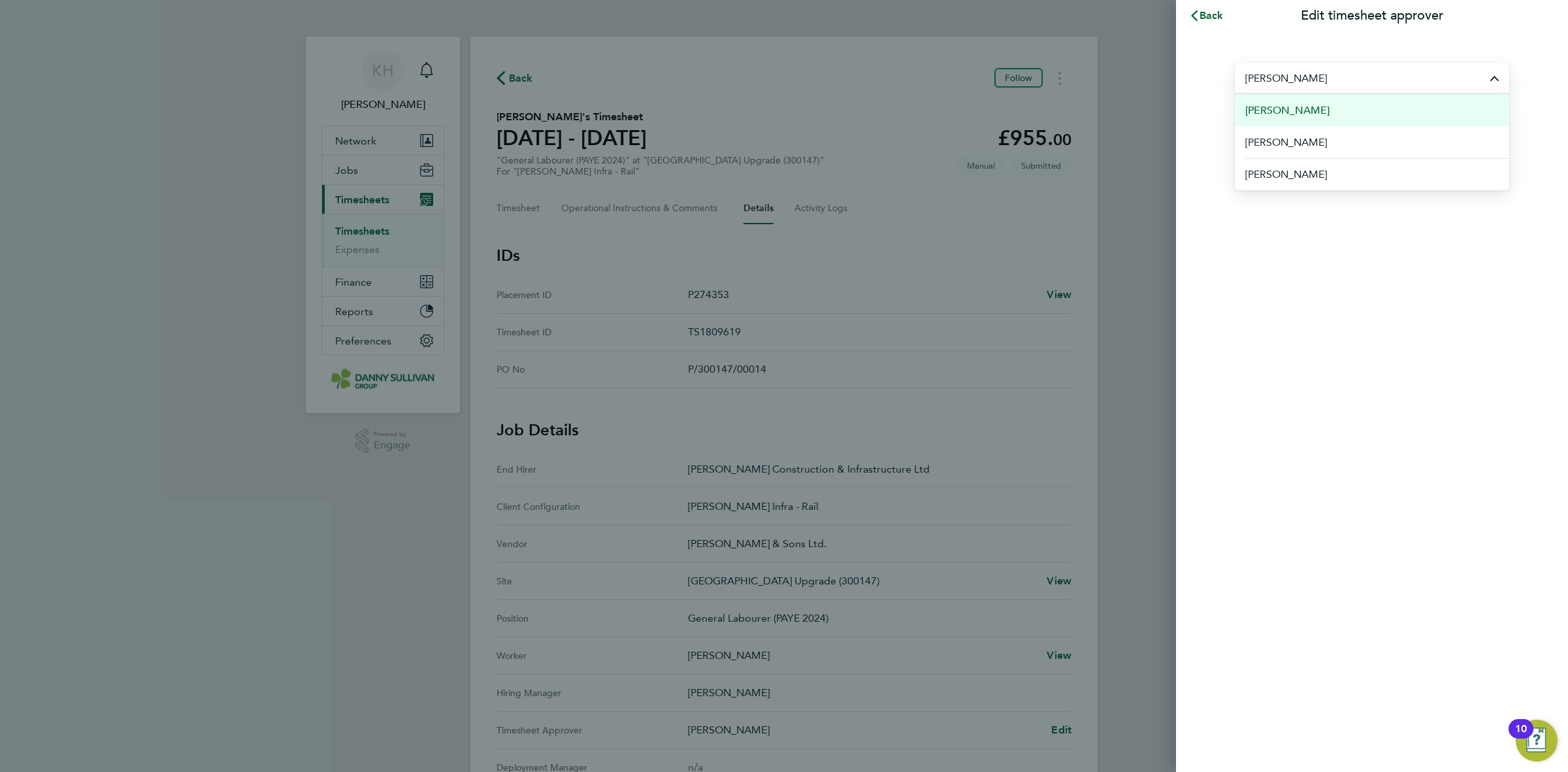
click at [1297, 112] on span "[PERSON_NAME]" at bounding box center [1288, 110] width 85 height 16
type input "[PERSON_NAME]"
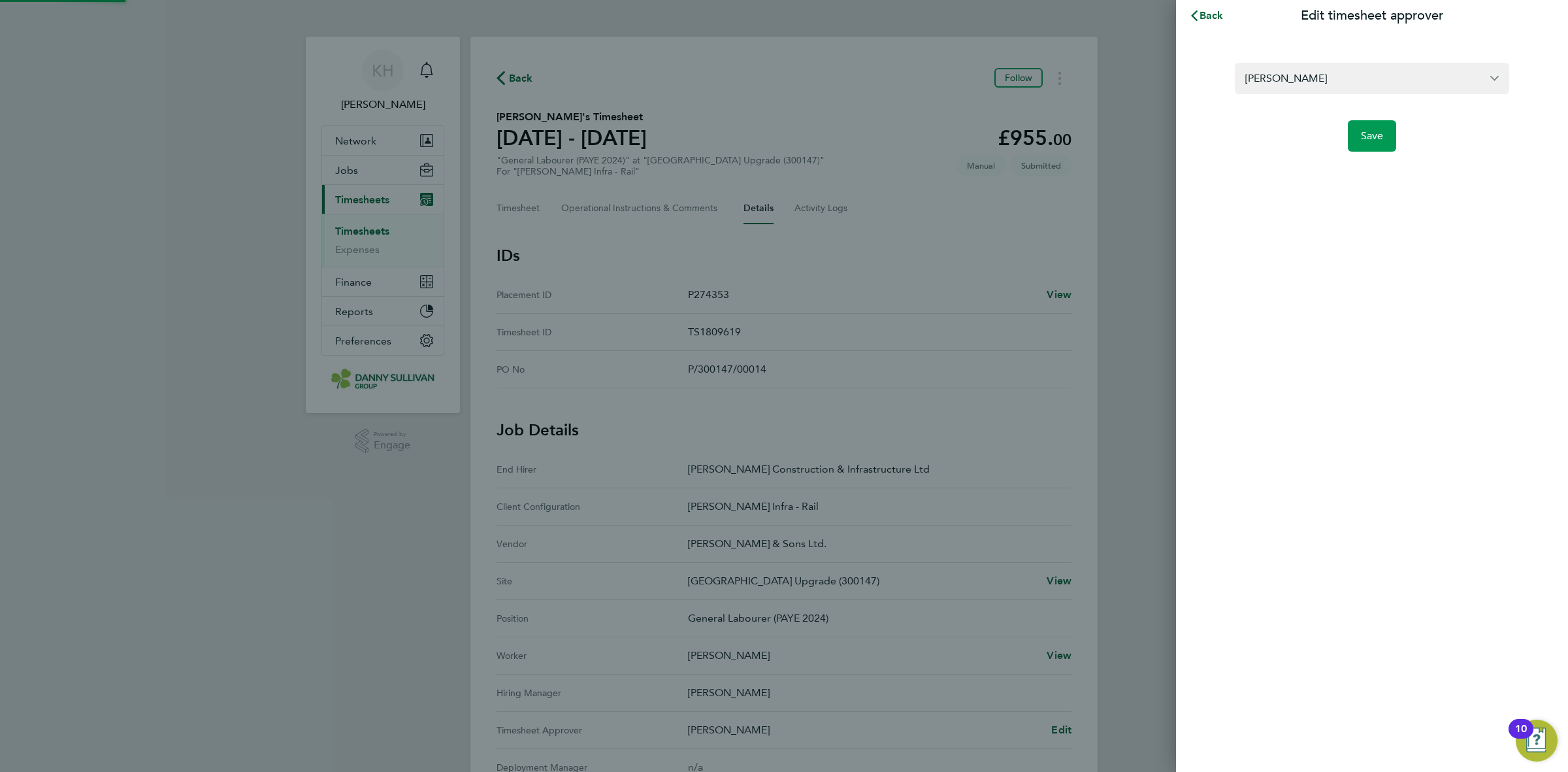
click at [1380, 137] on span "Save" at bounding box center [1372, 136] width 23 height 13
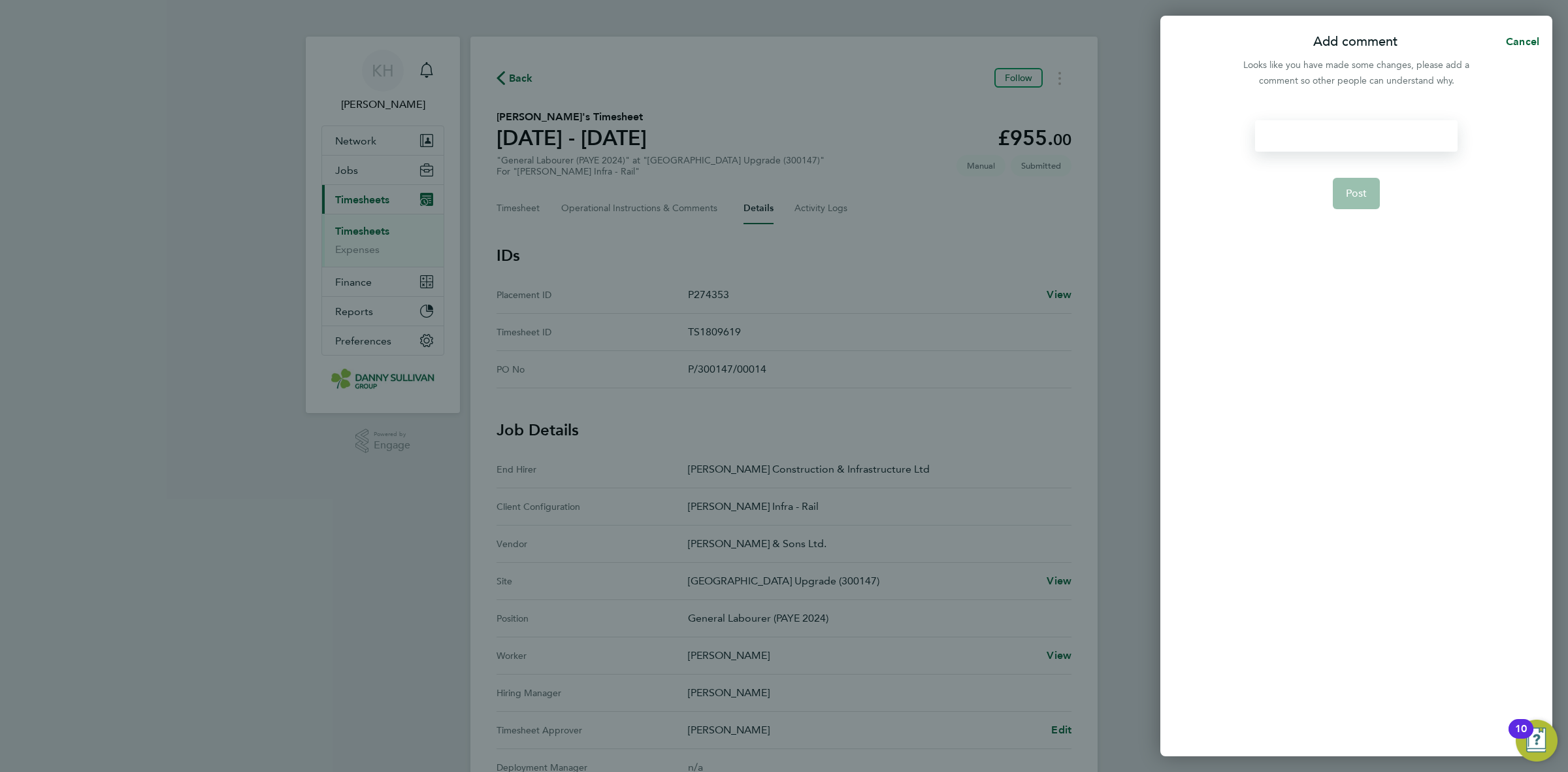
click at [1333, 143] on div at bounding box center [1356, 136] width 202 height 31
paste div
click at [1365, 184] on button "Post" at bounding box center [1356, 193] width 48 height 31
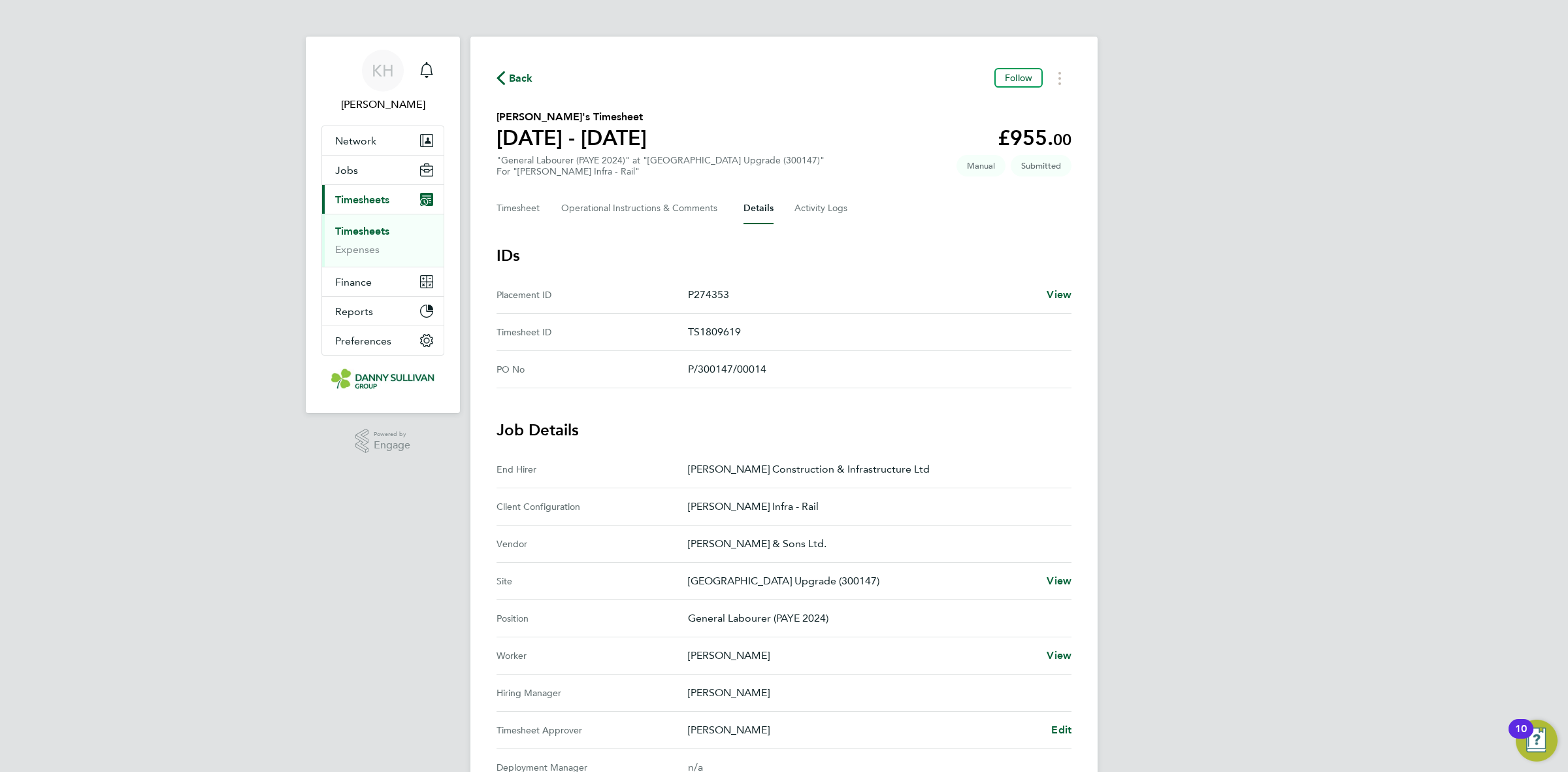
click at [506, 76] on span "Back" at bounding box center [515, 77] width 37 height 12
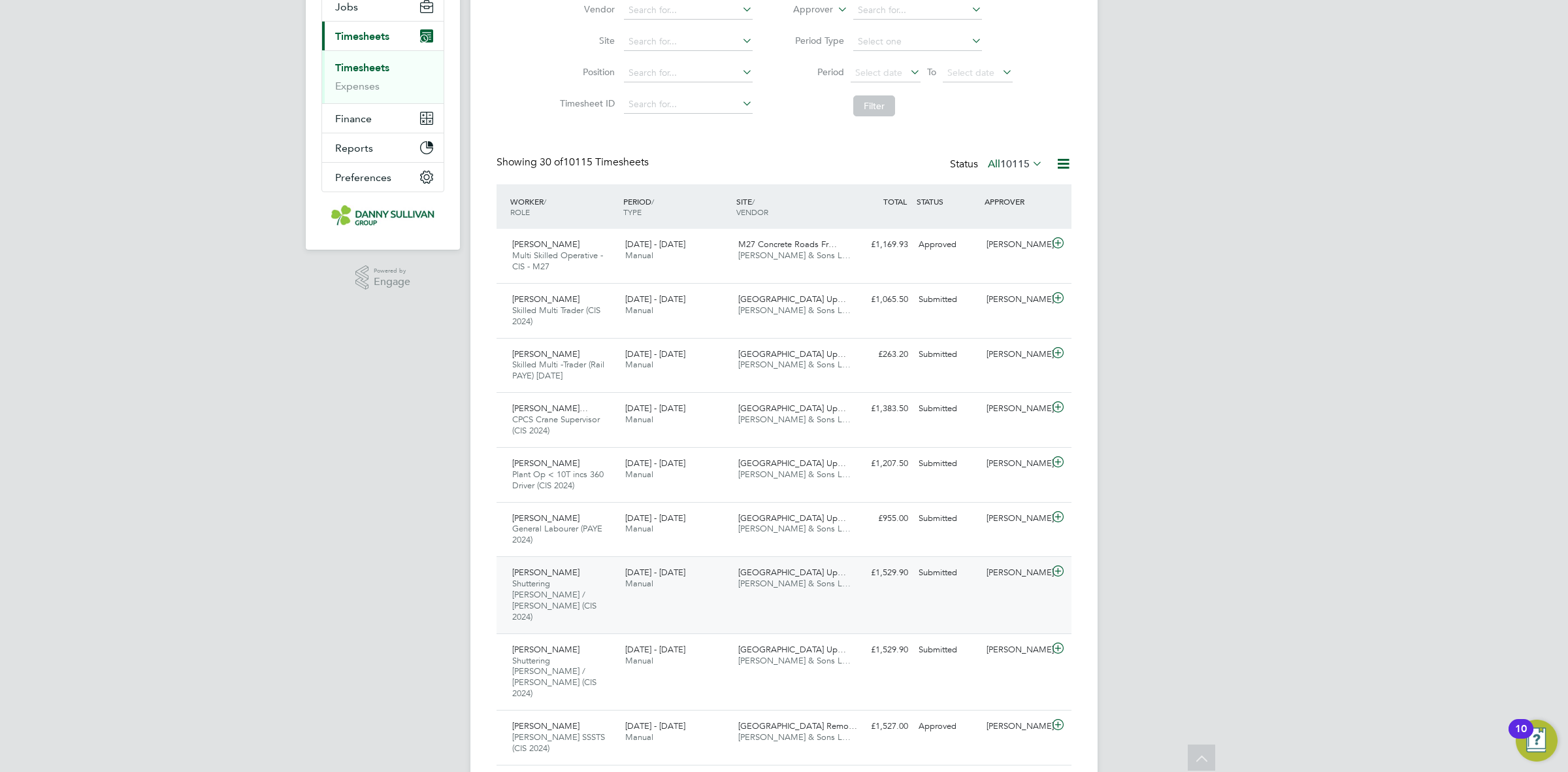
click at [901, 577] on div "£1,529.90 Submitted" at bounding box center [880, 573] width 68 height 22
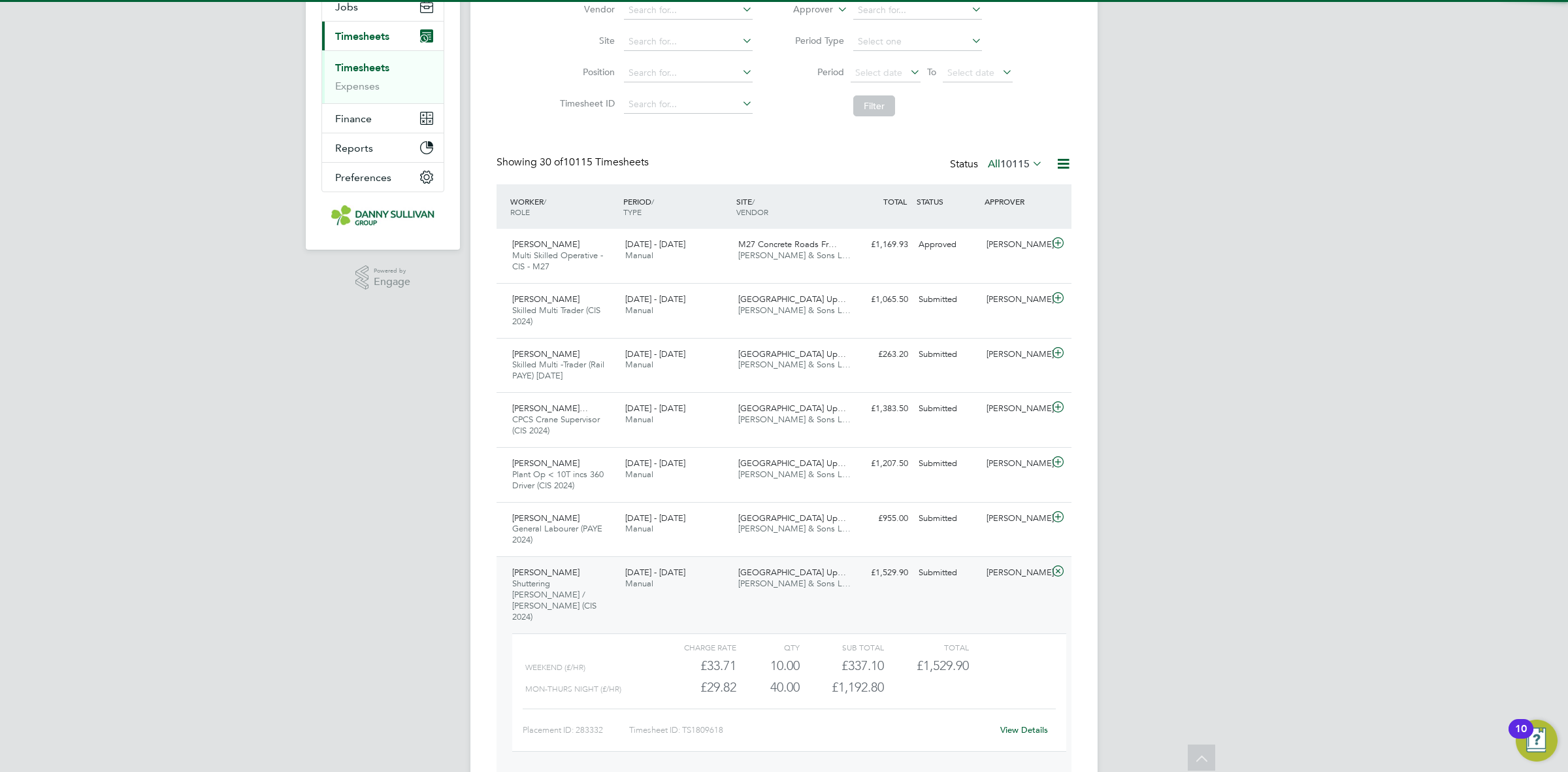
click at [1004, 724] on link "View Details" at bounding box center [1024, 730] width 48 height 11
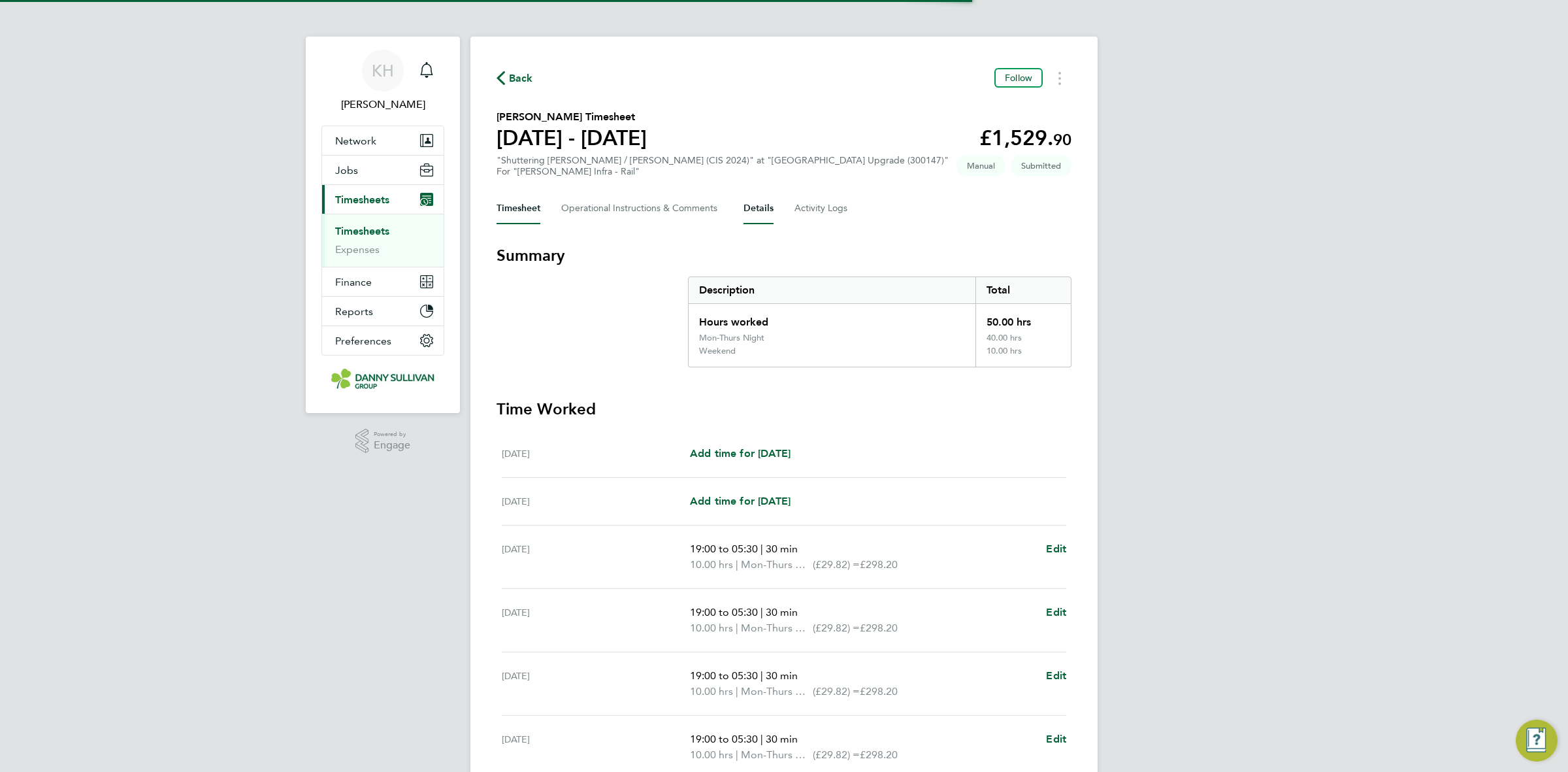
click at [768, 212] on button "Details" at bounding box center [759, 208] width 30 height 31
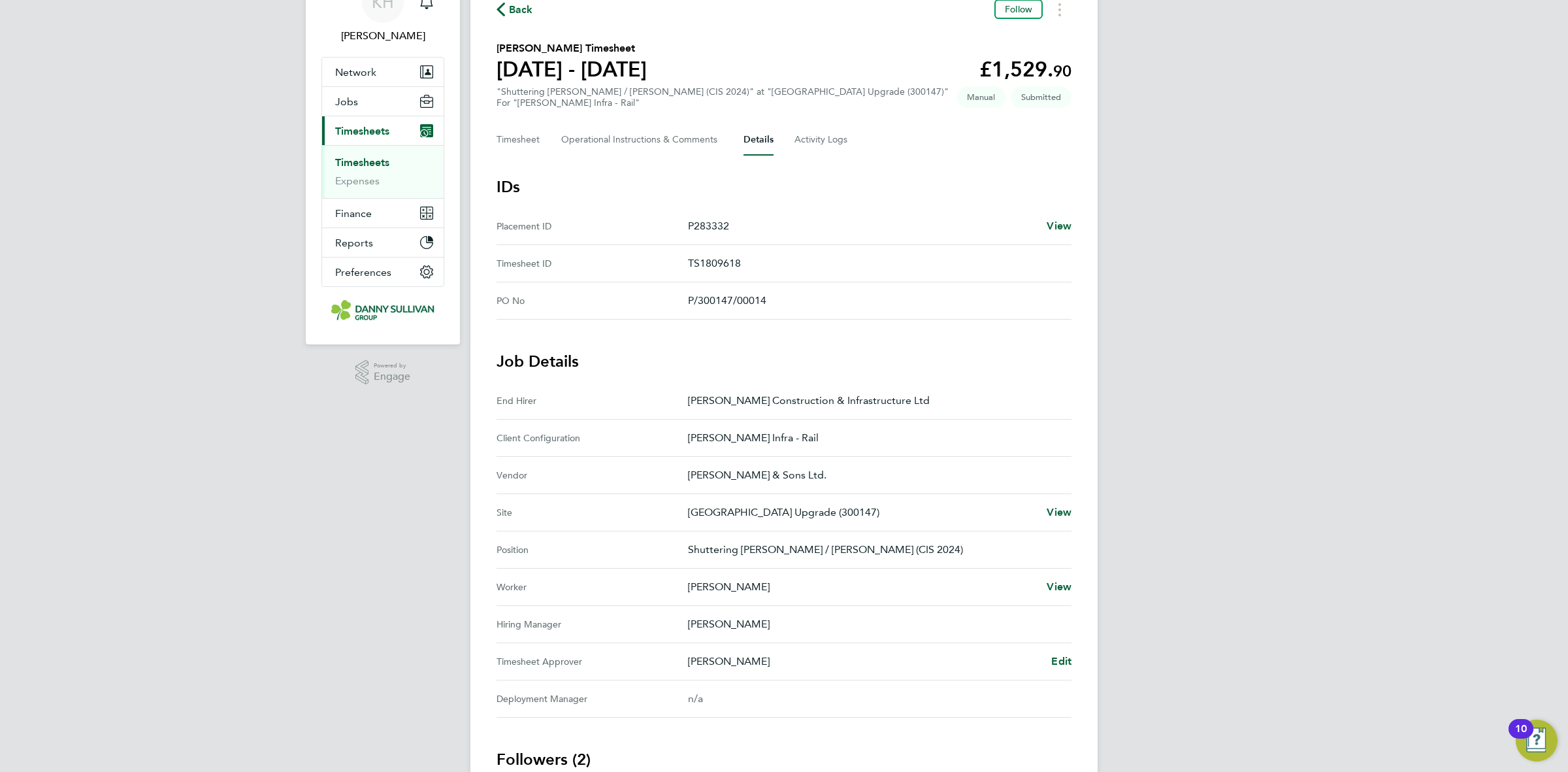
scroll to position [163, 0]
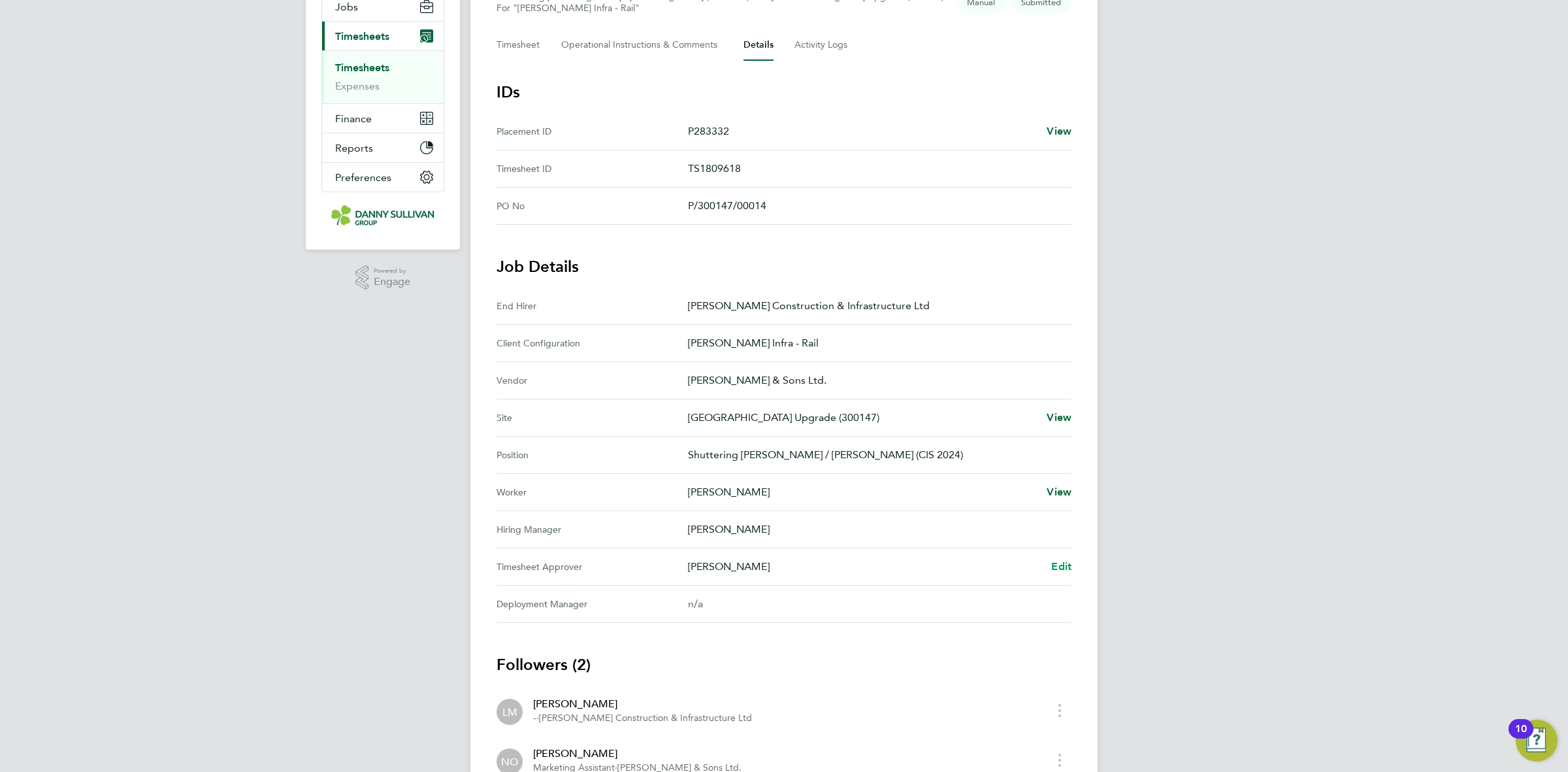
click at [1052, 575] on link "Edit" at bounding box center [1061, 567] width 20 height 16
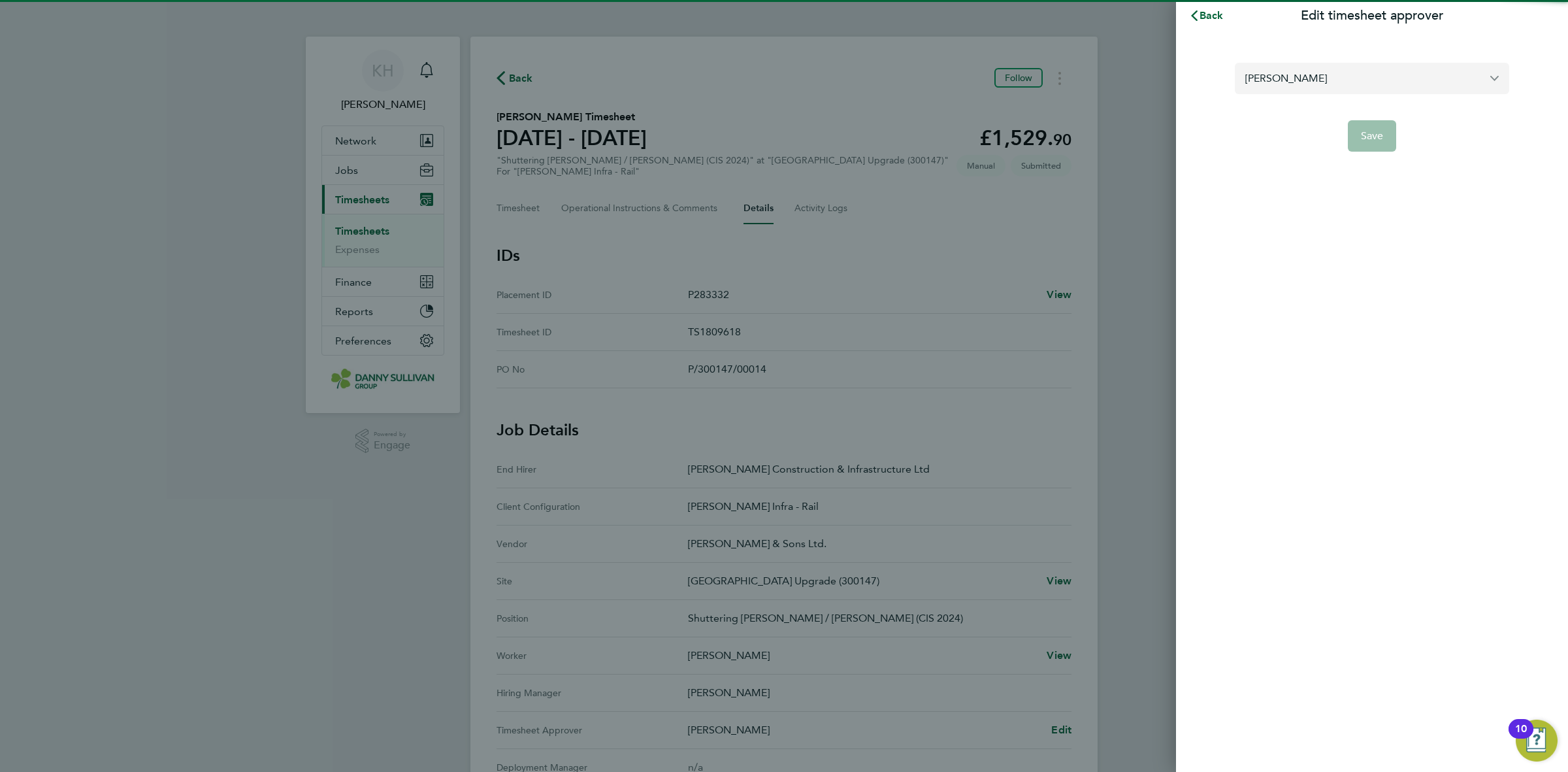
click at [1311, 87] on input "[PERSON_NAME]" at bounding box center [1371, 78] width 274 height 31
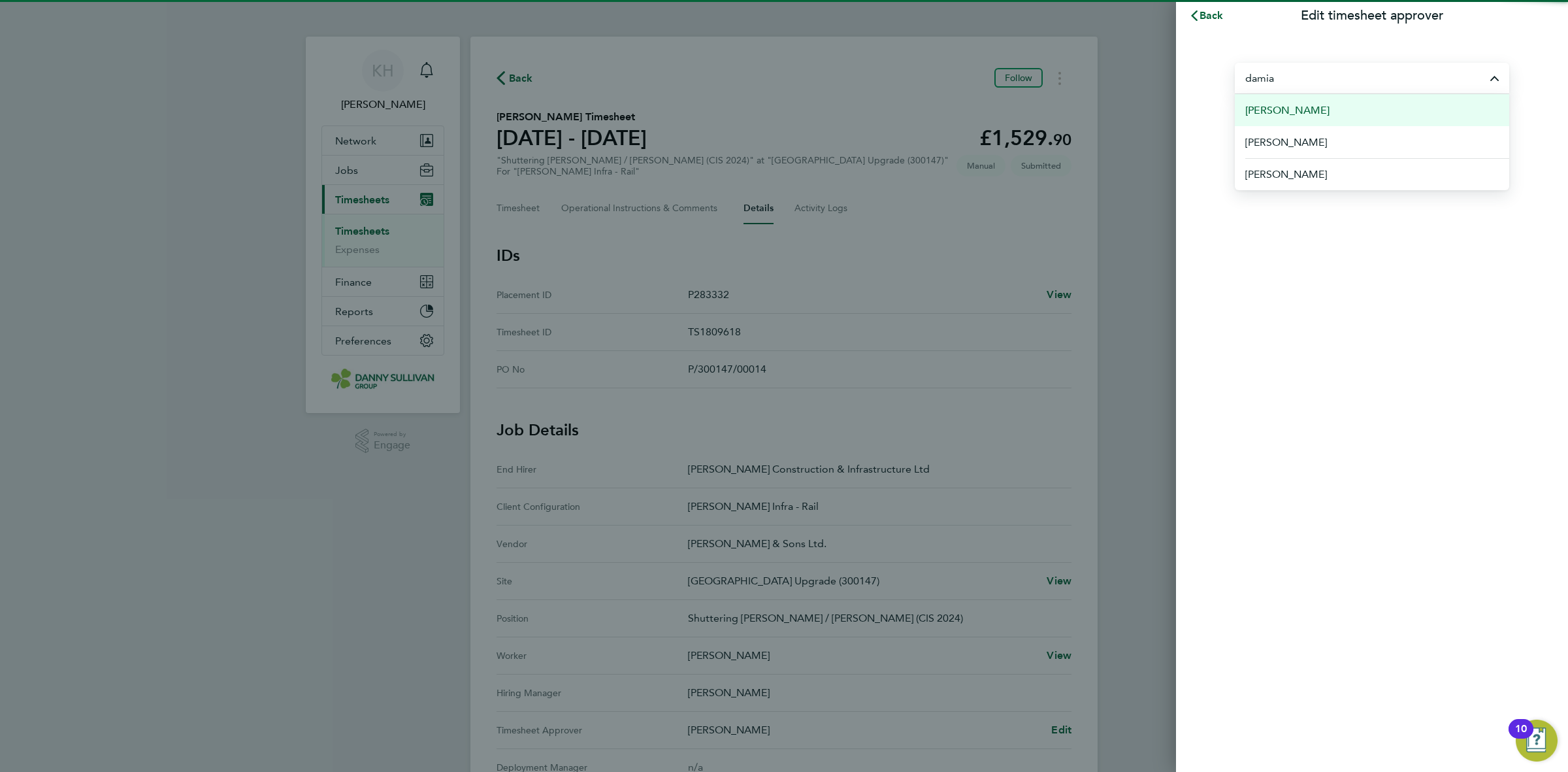
click at [1311, 111] on li "[PERSON_NAME]" at bounding box center [1371, 110] width 274 height 32
type input "[PERSON_NAME]"
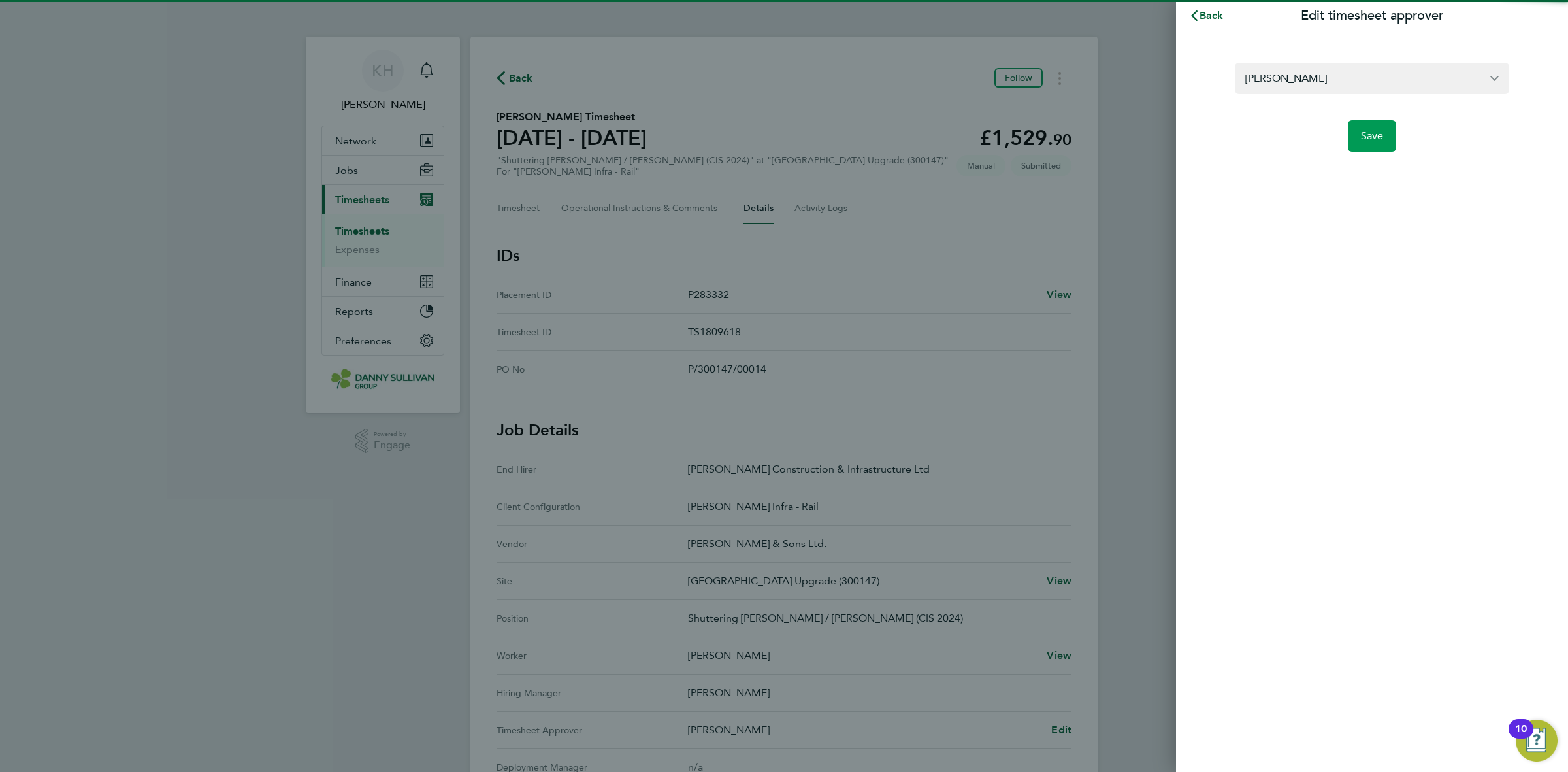
click at [1354, 124] on button "Save" at bounding box center [1372, 136] width 49 height 31
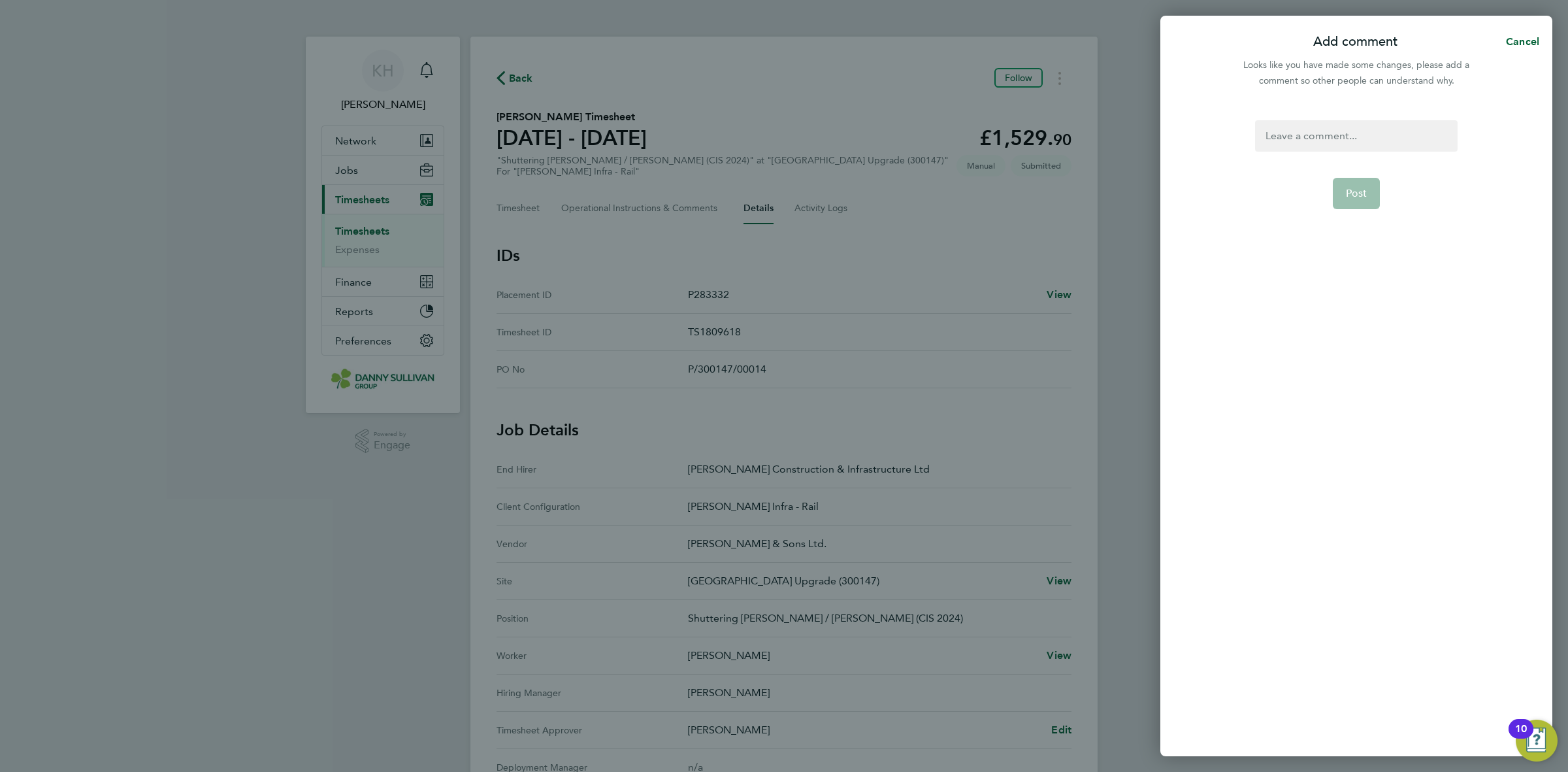
click at [1331, 137] on div at bounding box center [1356, 136] width 202 height 31
paste div
click at [1366, 196] on span "Post" at bounding box center [1356, 193] width 22 height 13
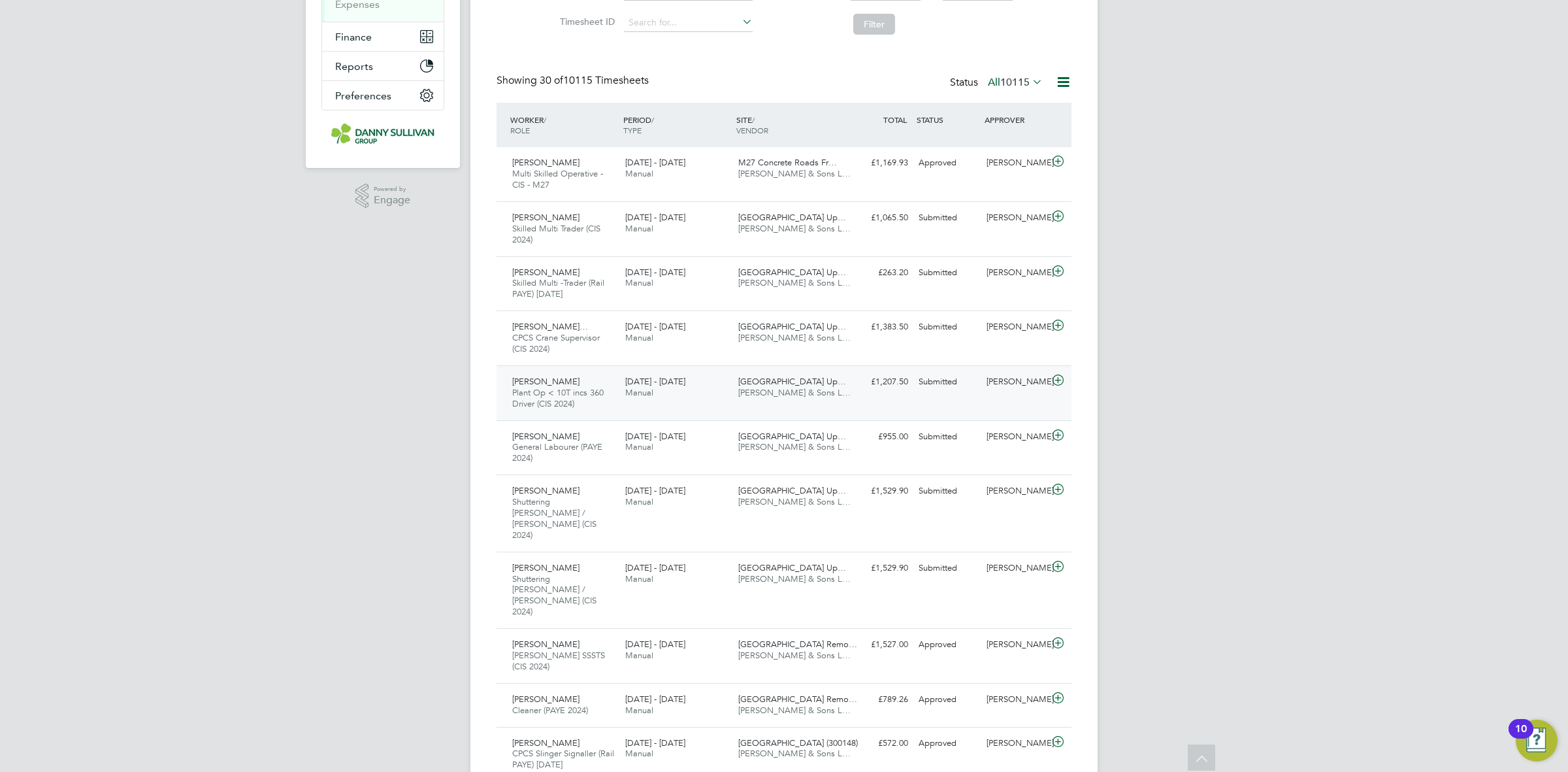
click at [784, 392] on span "[PERSON_NAME] & Sons L…" at bounding box center [794, 392] width 113 height 11
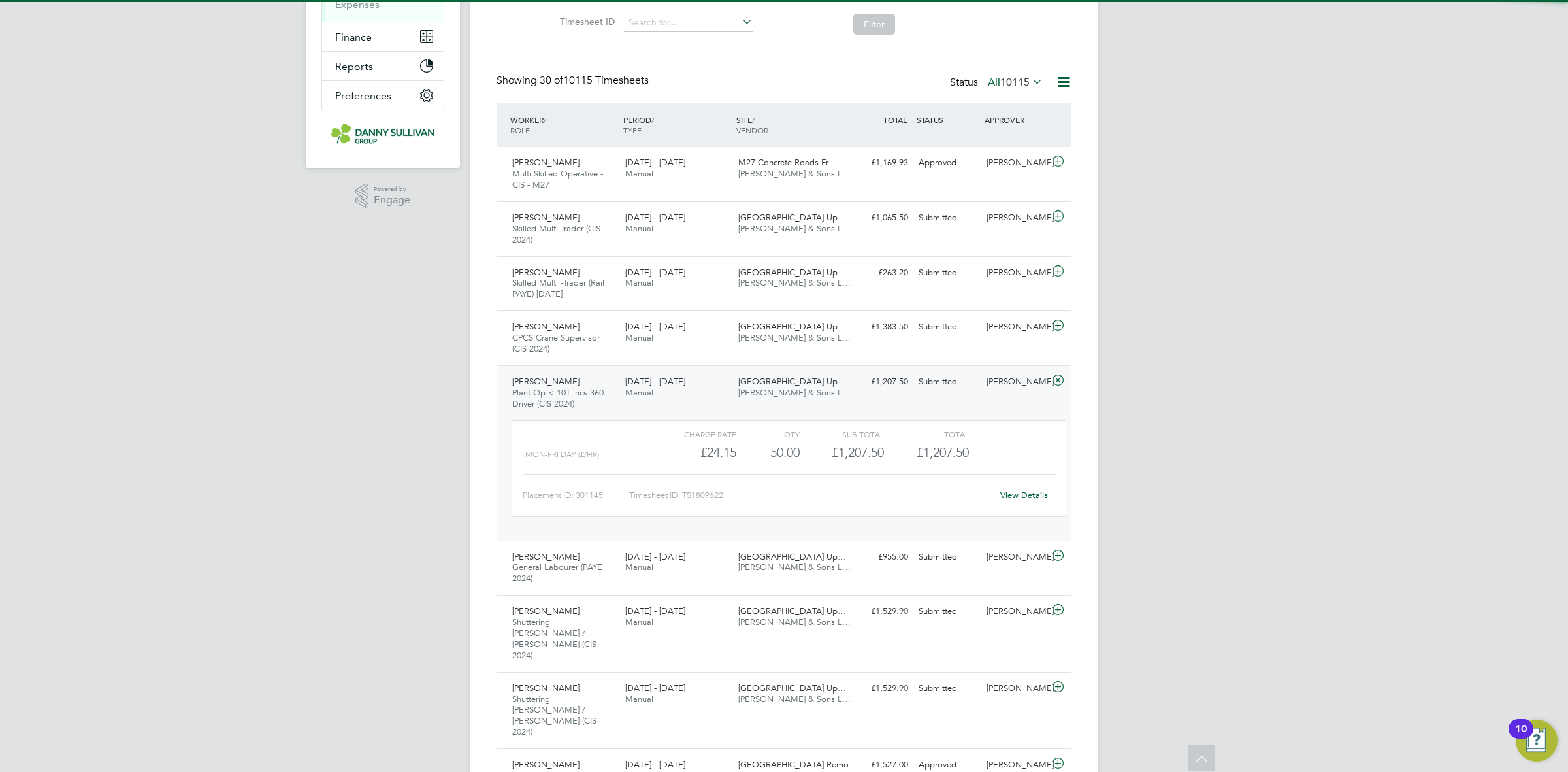
click at [1032, 490] on link "View Details" at bounding box center [1024, 495] width 48 height 11
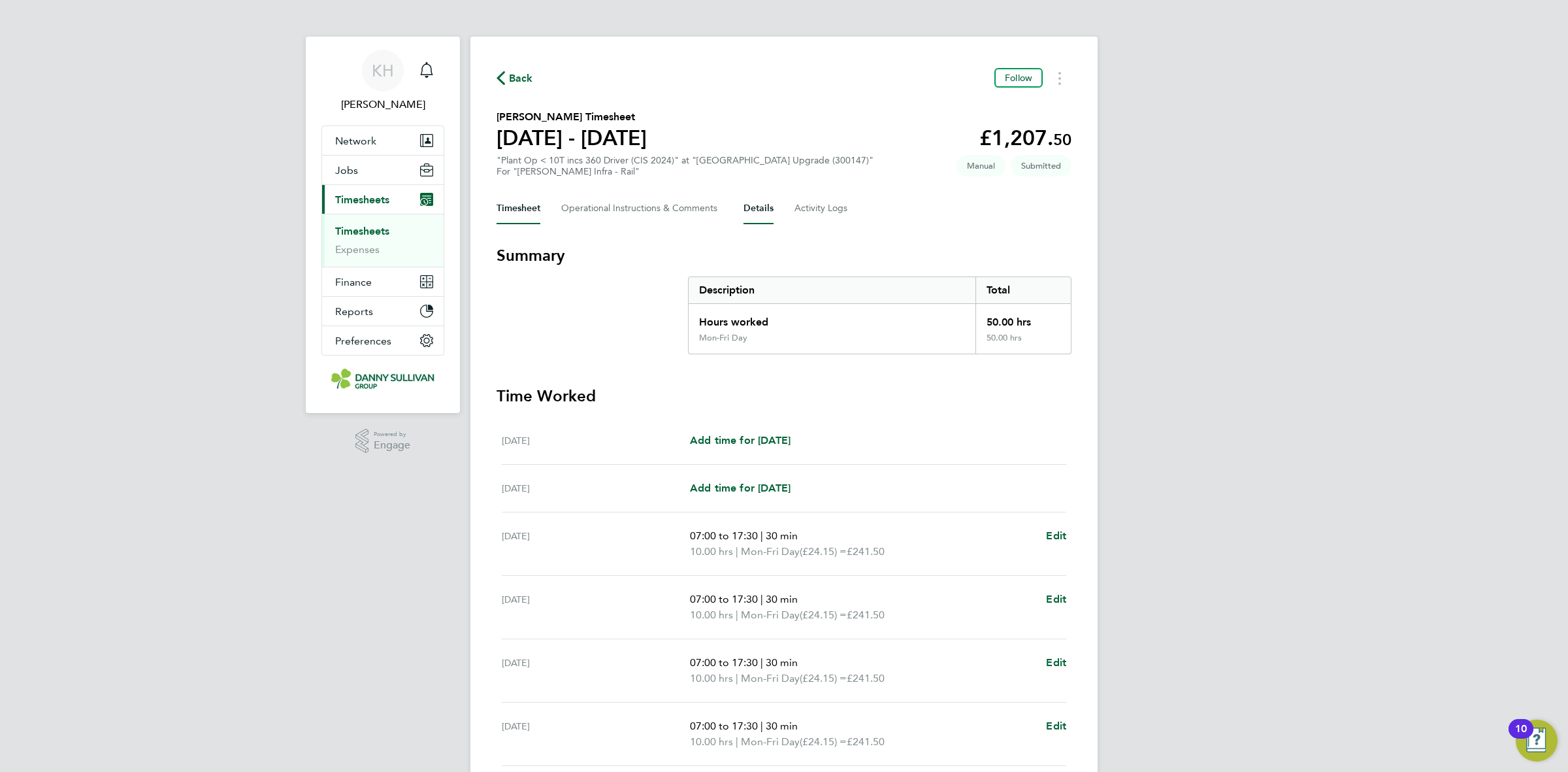
click at [768, 210] on button "Details" at bounding box center [759, 208] width 30 height 31
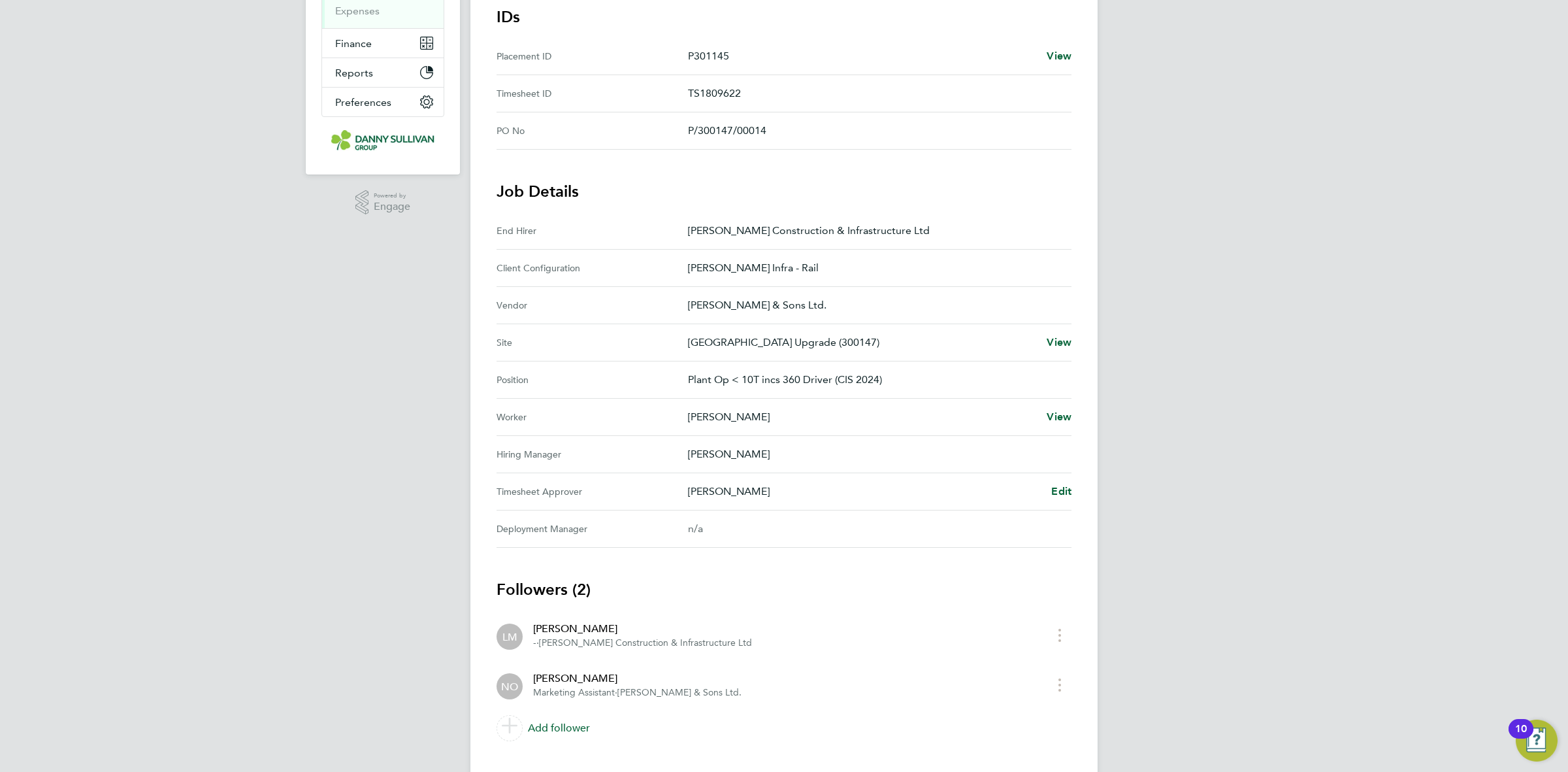
scroll to position [245, 0]
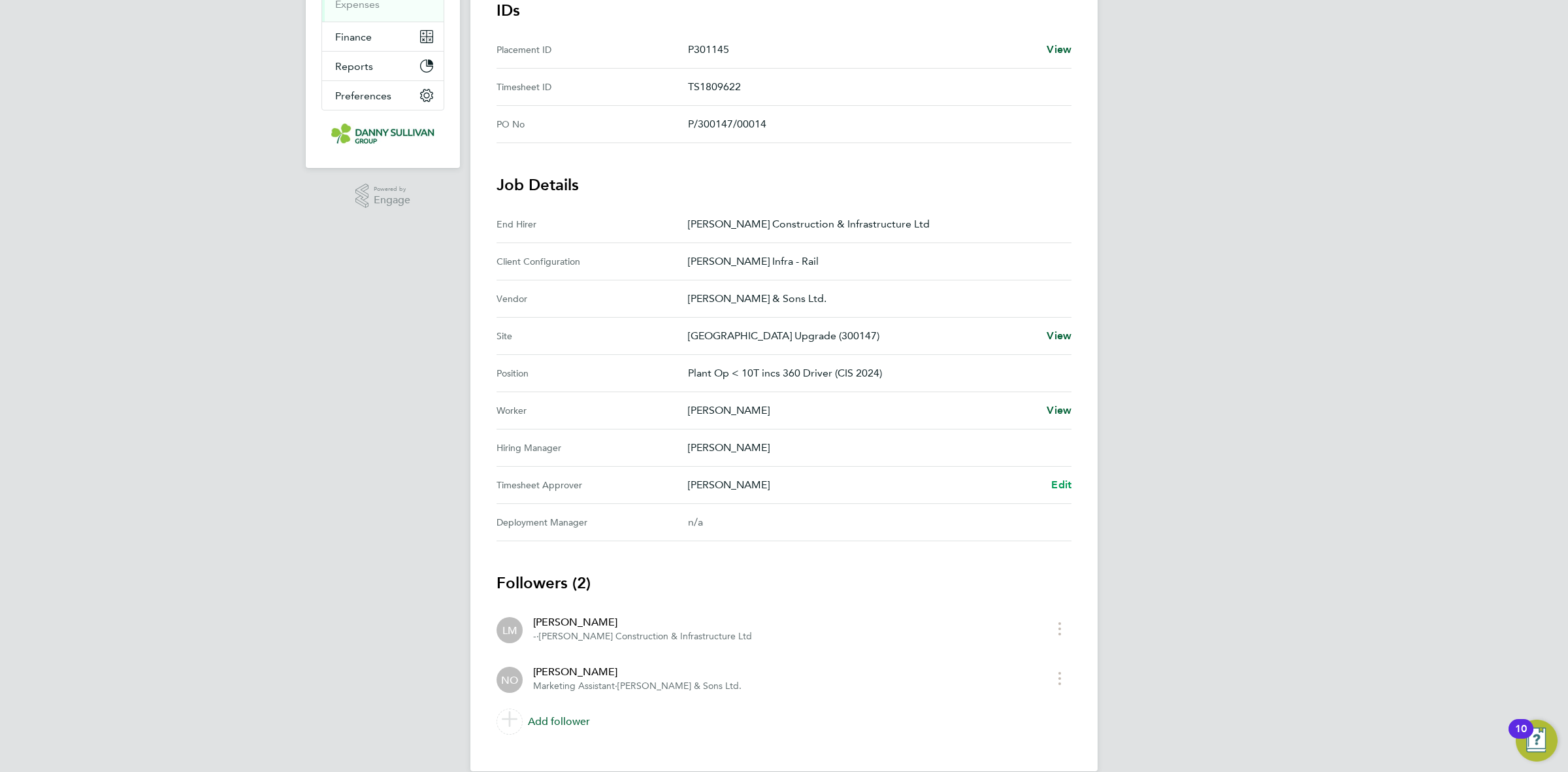
click at [1051, 493] on link "Edit" at bounding box center [1061, 485] width 20 height 16
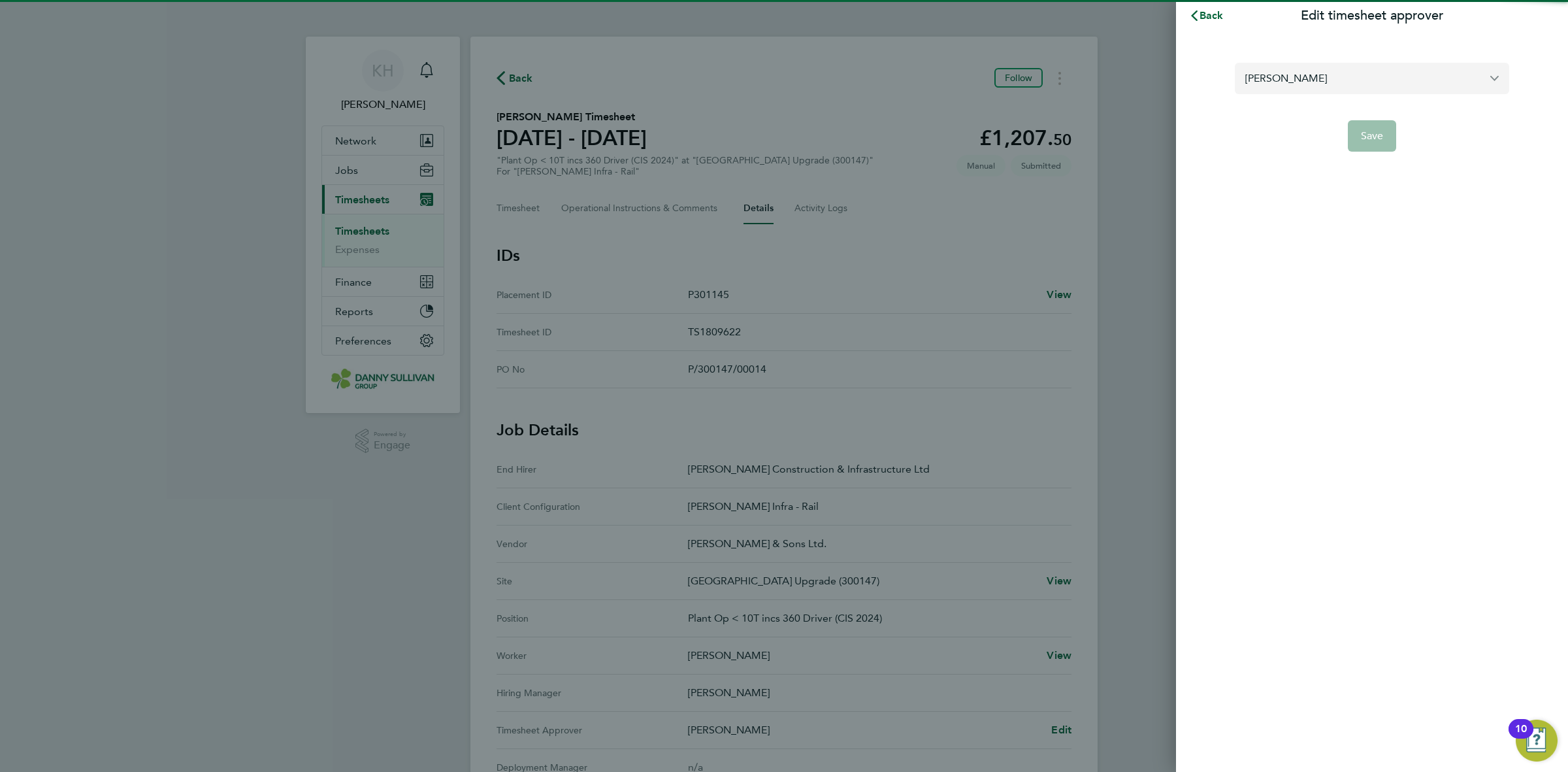
click at [1335, 94] on div "[PERSON_NAME]" at bounding box center [1371, 78] width 274 height 31
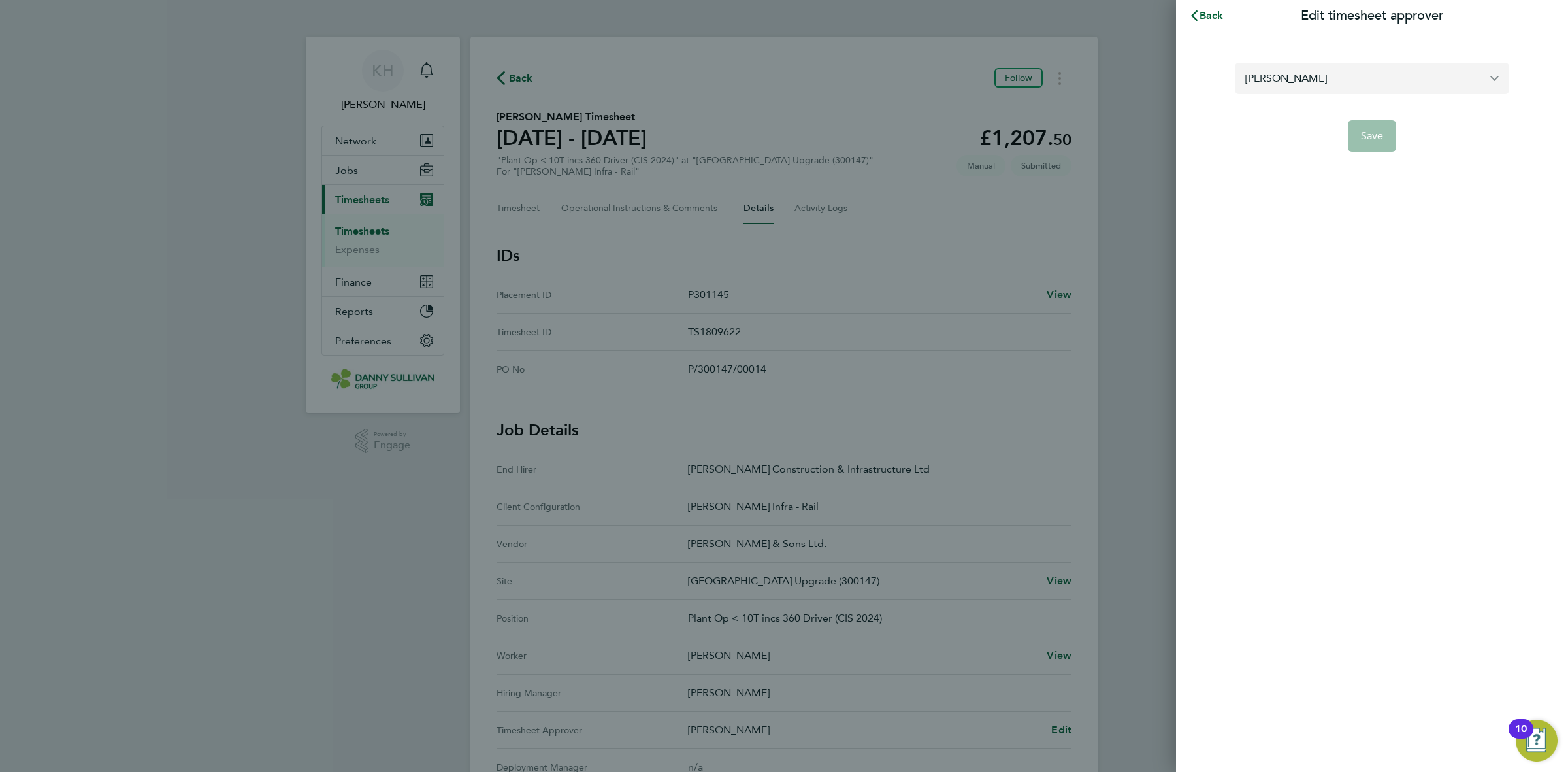
click at [1337, 87] on input "[PERSON_NAME]" at bounding box center [1371, 78] width 274 height 31
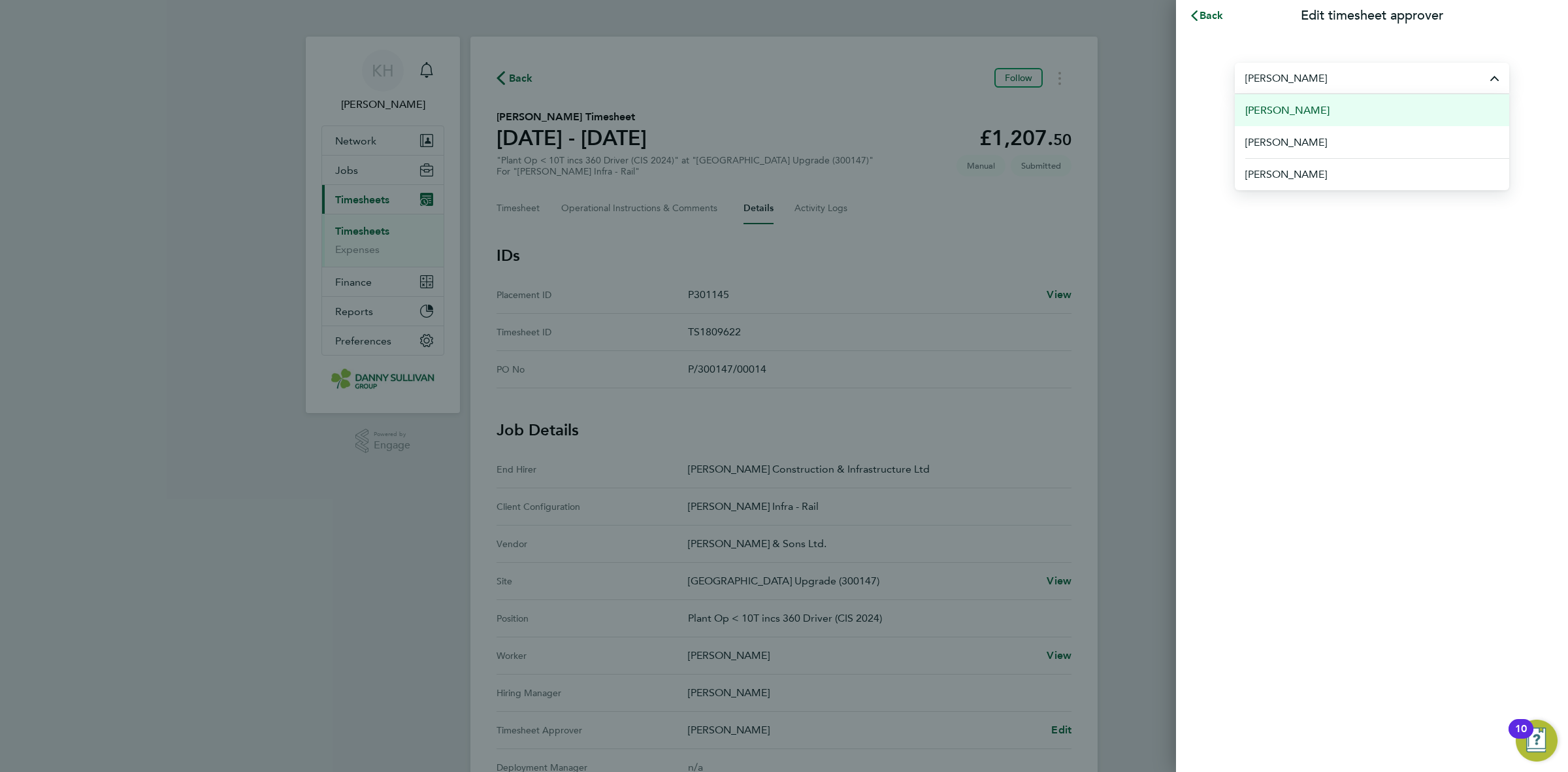
click at [1333, 125] on li "[PERSON_NAME]" at bounding box center [1371, 110] width 274 height 32
type input "[PERSON_NAME]"
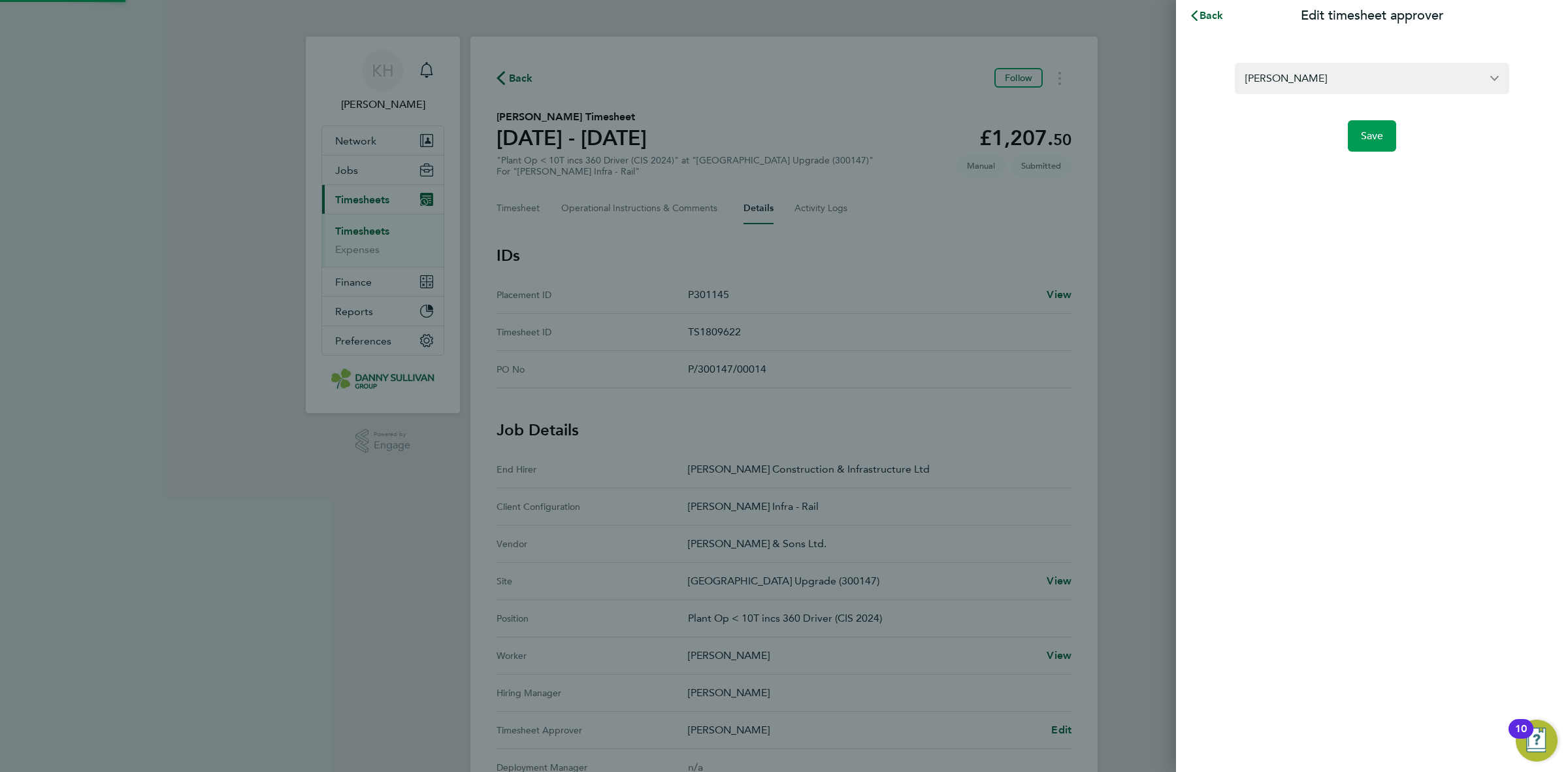
click at [1363, 135] on span "Save" at bounding box center [1372, 136] width 23 height 13
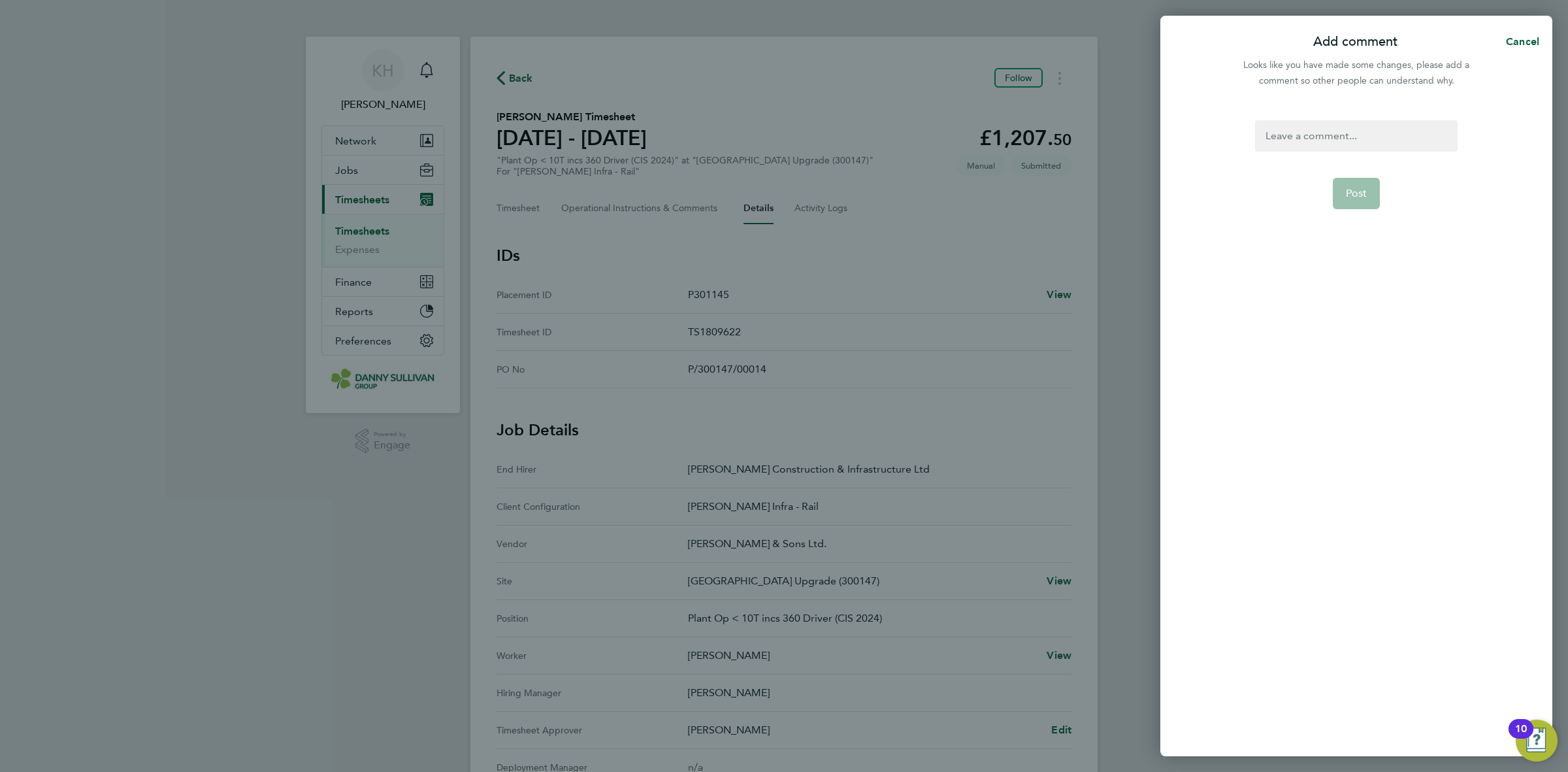
click at [1352, 142] on div at bounding box center [1356, 136] width 202 height 31
paste div
click at [1357, 184] on button "Post" at bounding box center [1356, 193] width 48 height 31
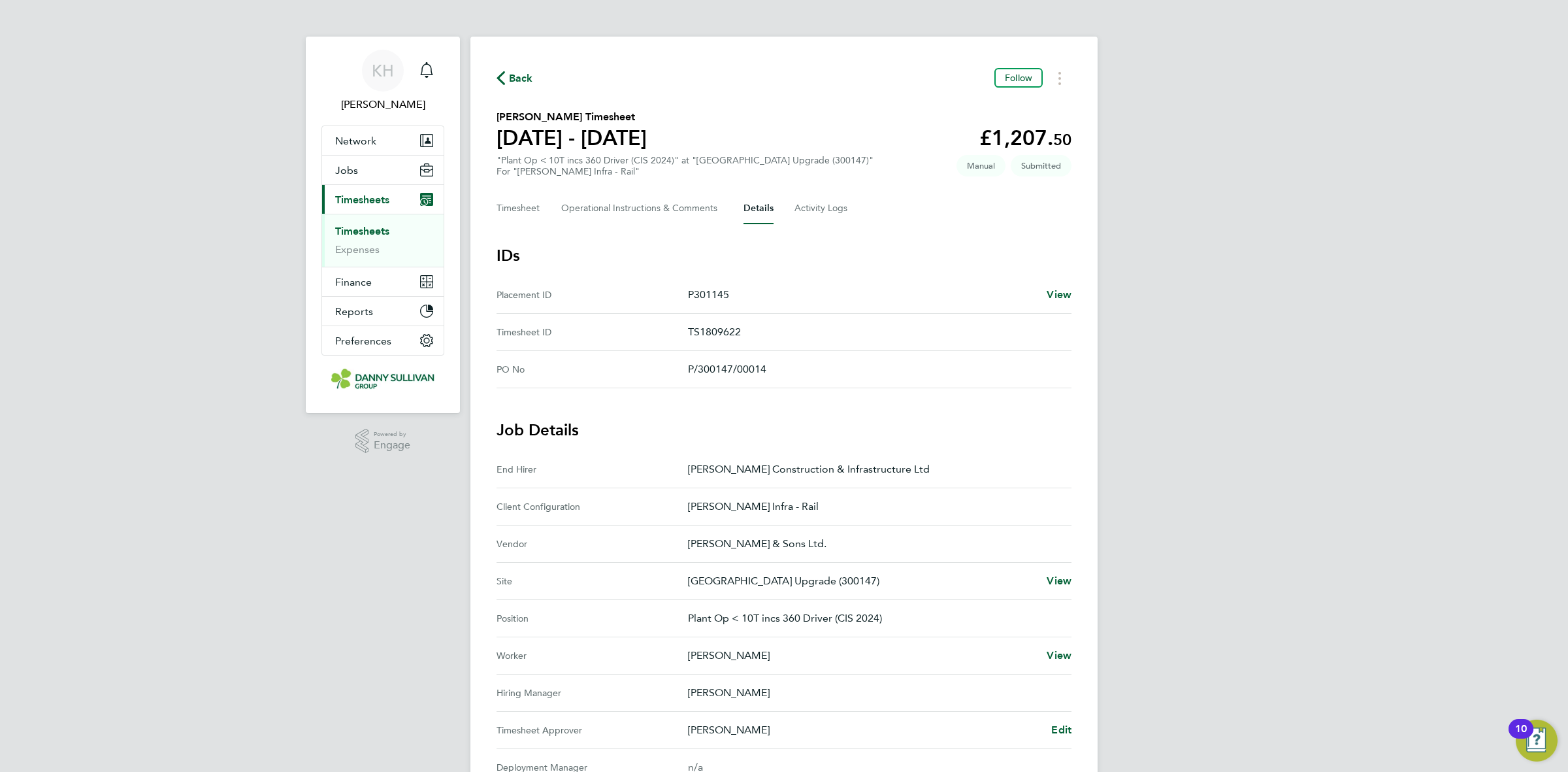
click at [518, 80] on span "Back" at bounding box center [521, 78] width 24 height 16
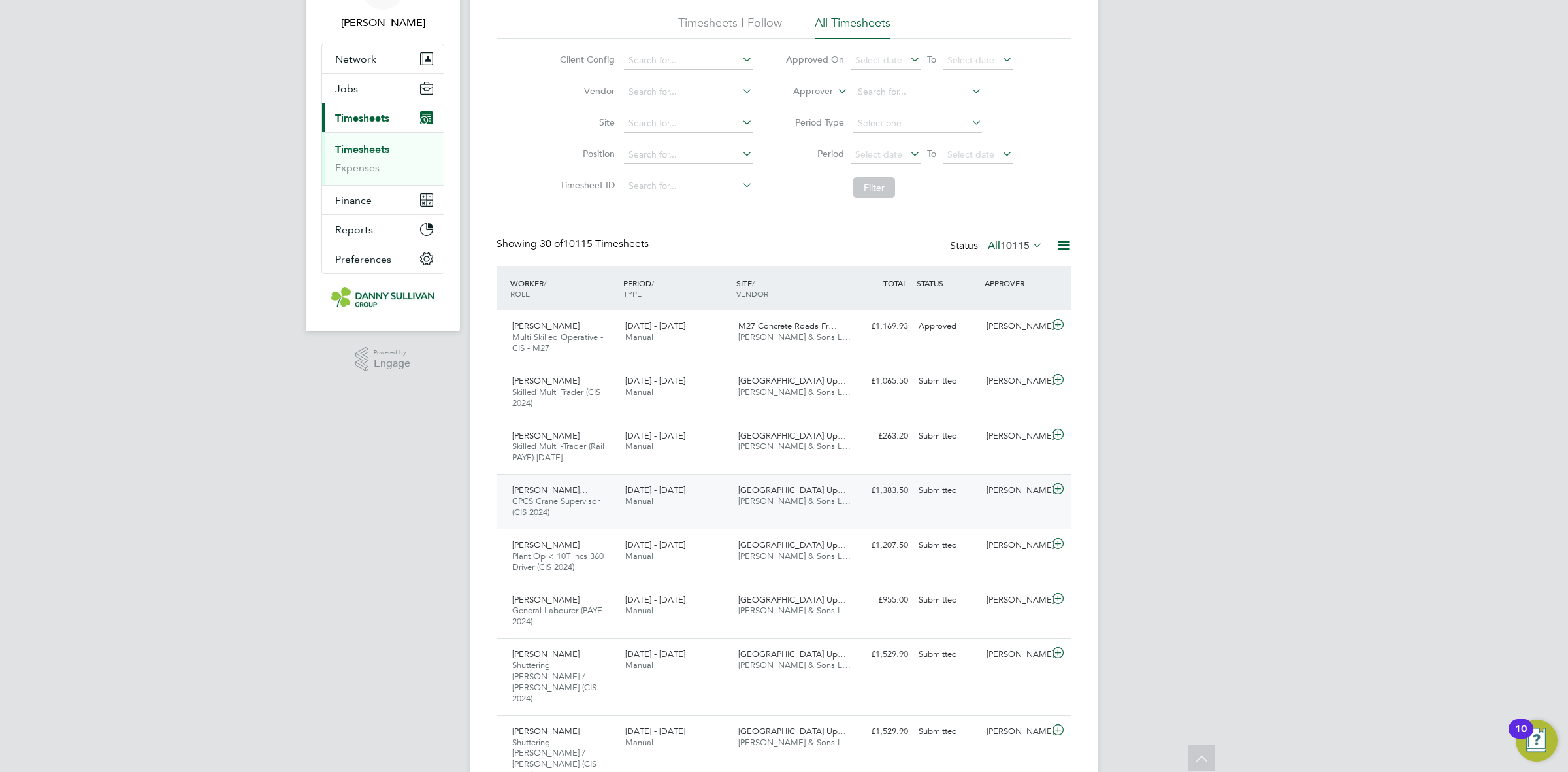
click at [843, 502] on div "[GEOGRAPHIC_DATA] Up… [PERSON_NAME] & Sons L…" at bounding box center [789, 496] width 113 height 33
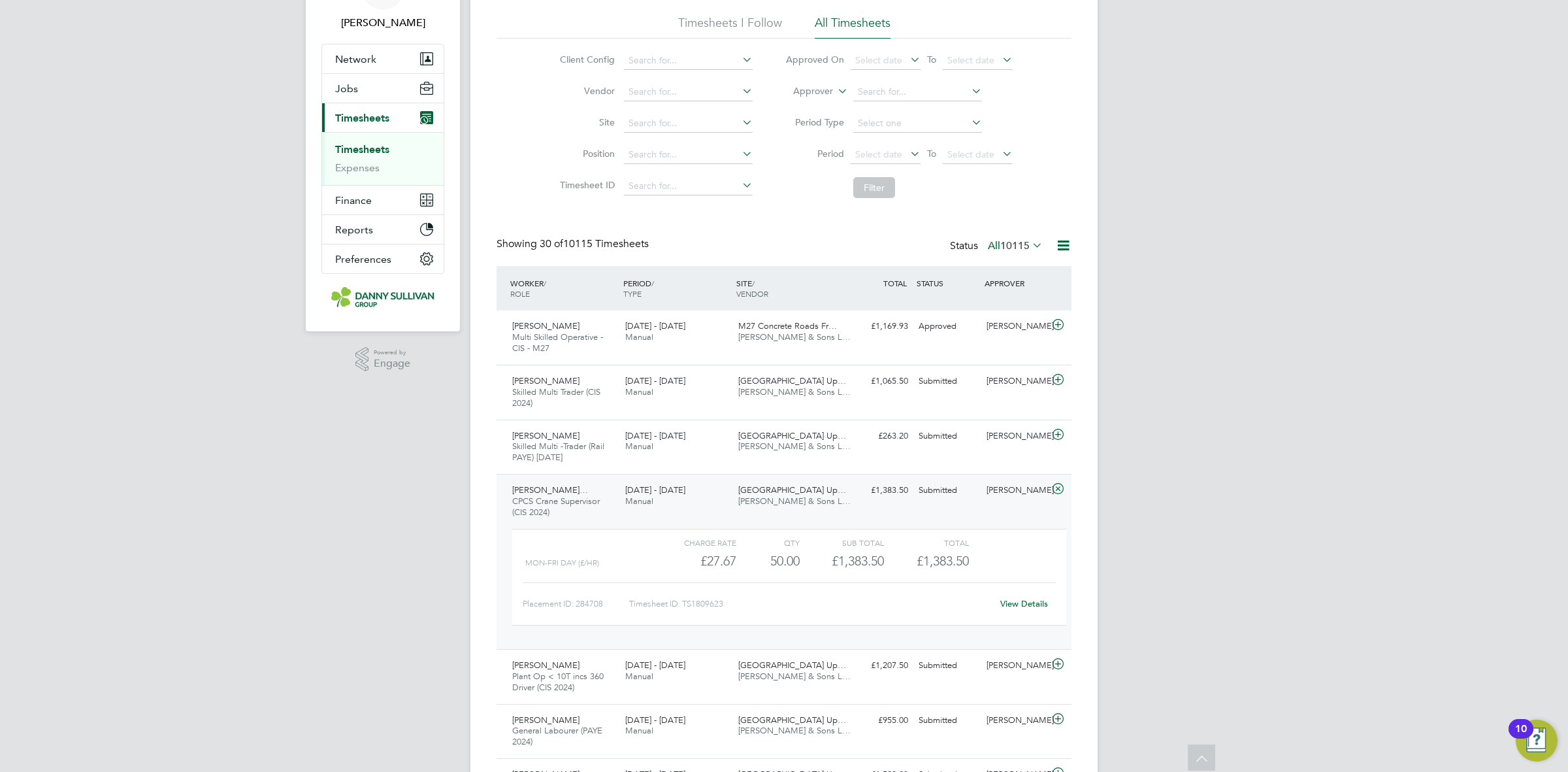
click at [1007, 608] on link "View Details" at bounding box center [1024, 603] width 48 height 11
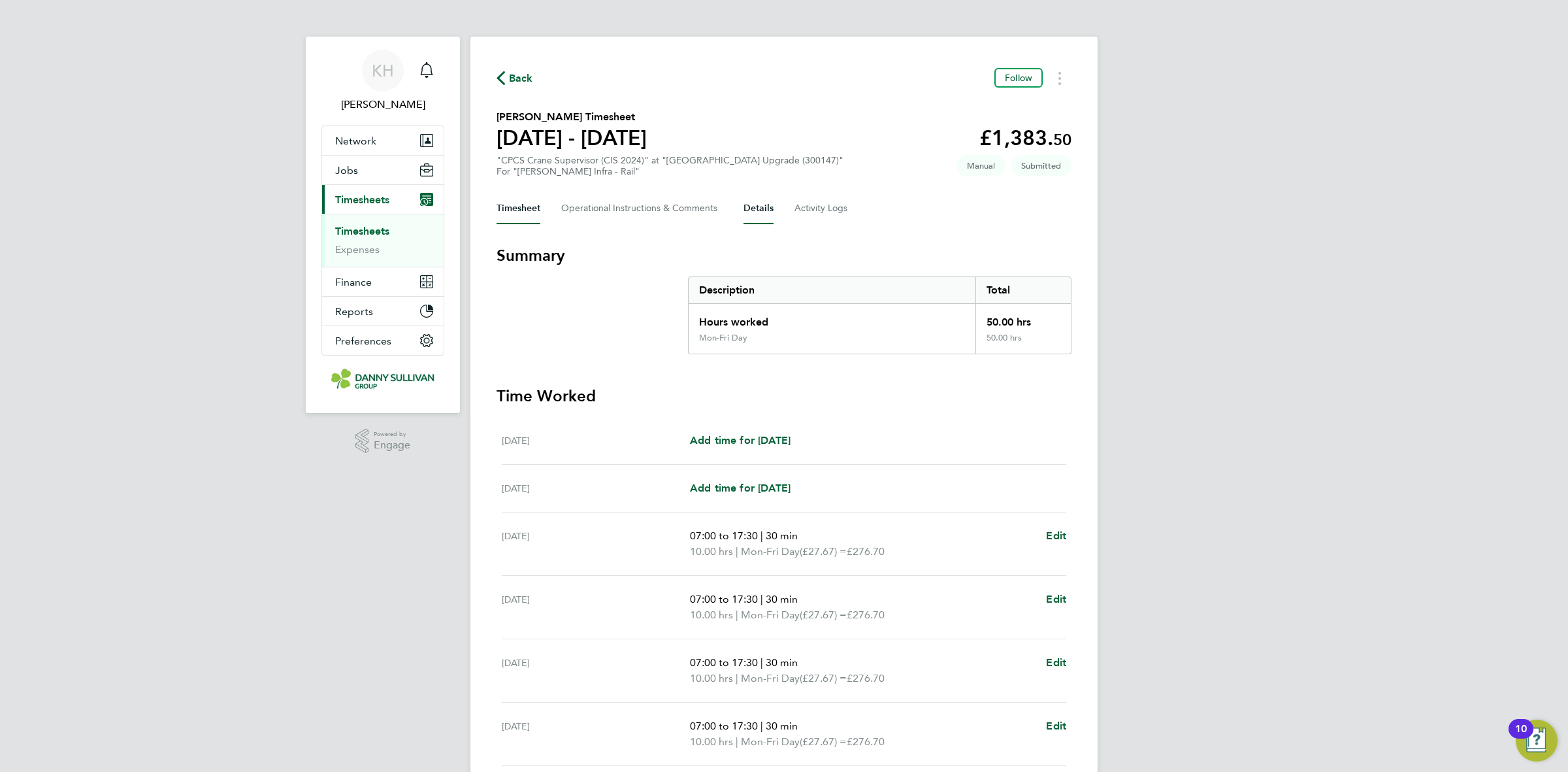
click at [748, 198] on button "Details" at bounding box center [759, 208] width 30 height 31
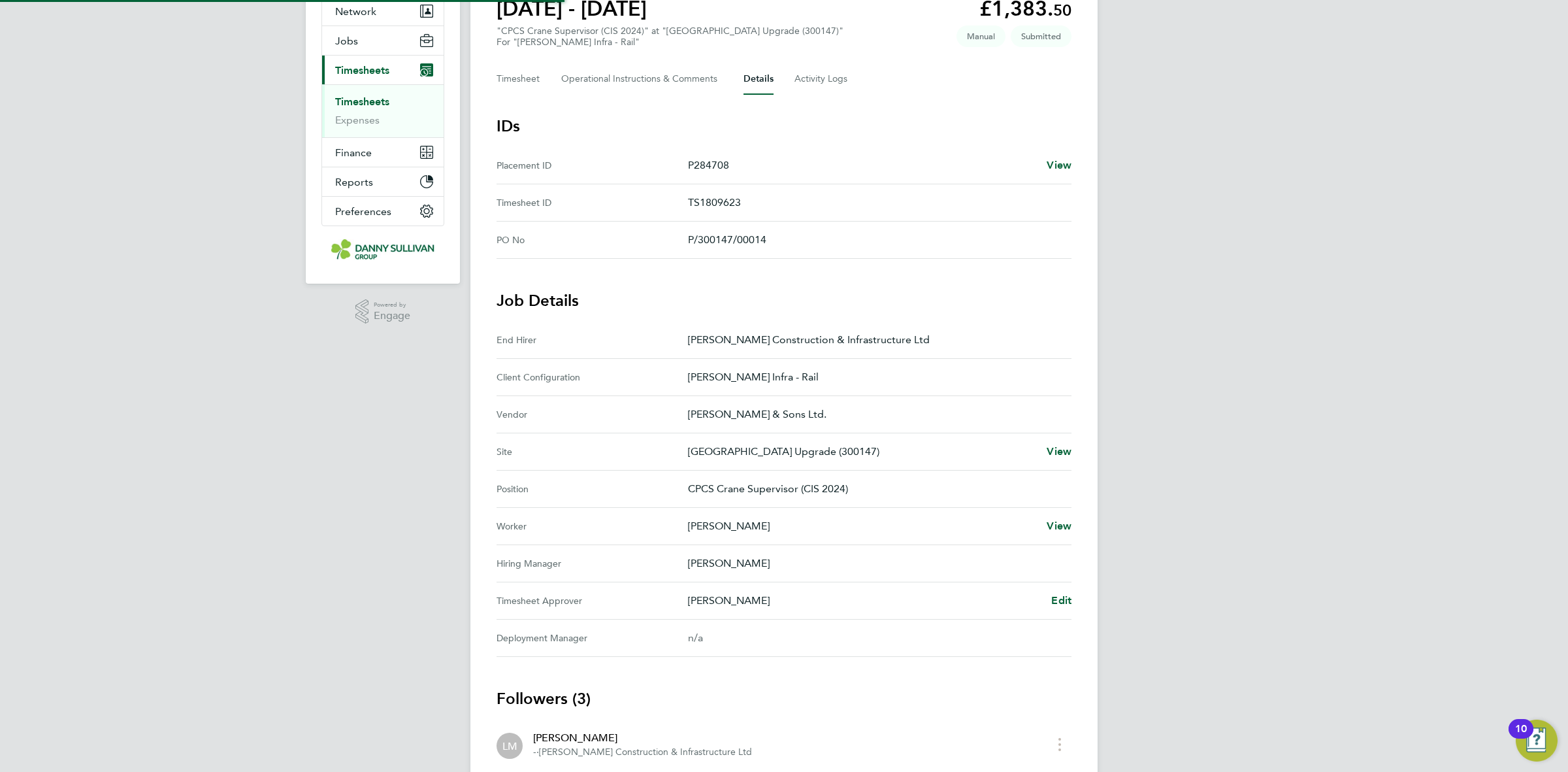
scroll to position [245, 0]
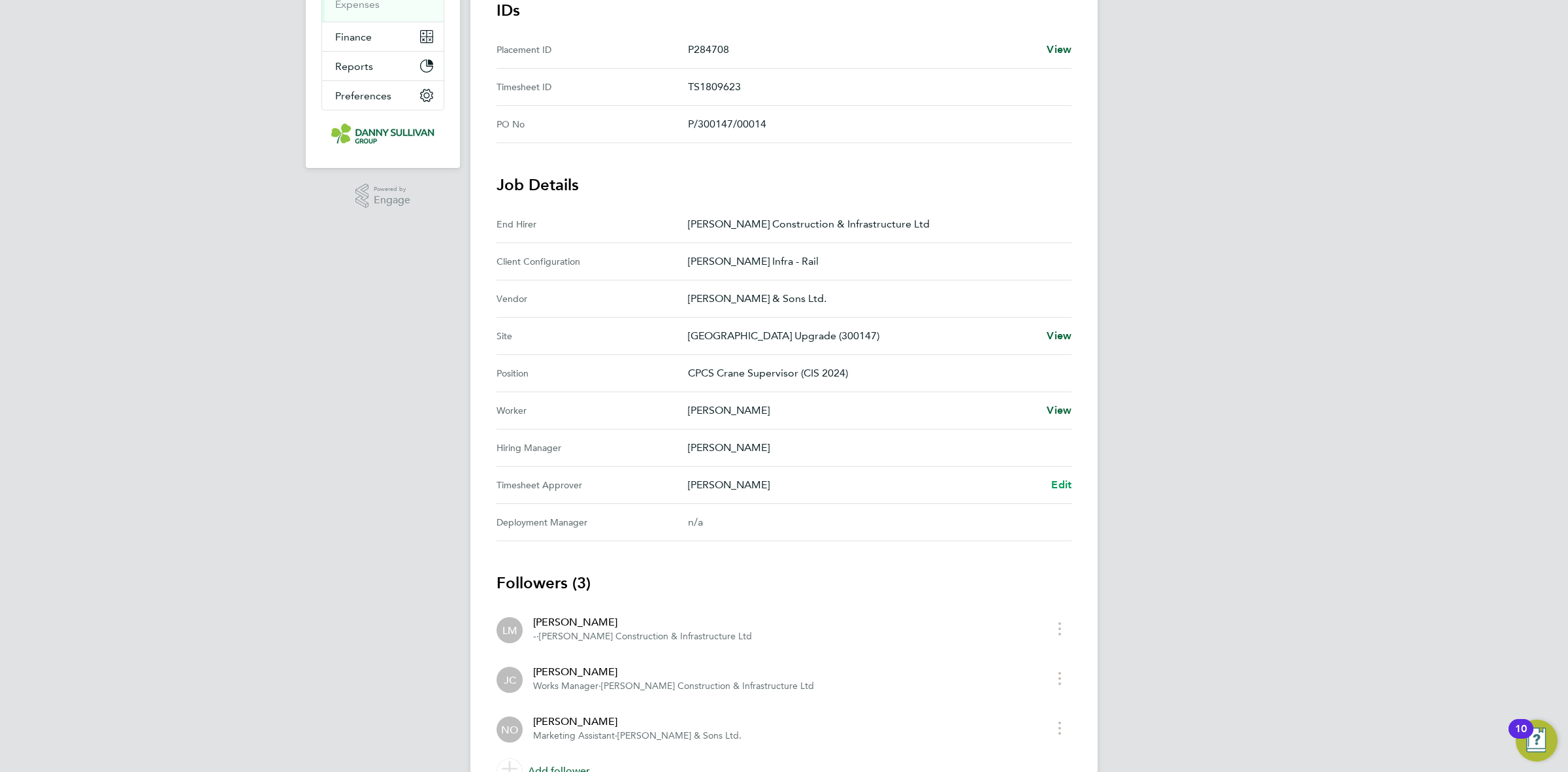
click at [1066, 491] on span "Edit" at bounding box center [1061, 485] width 20 height 12
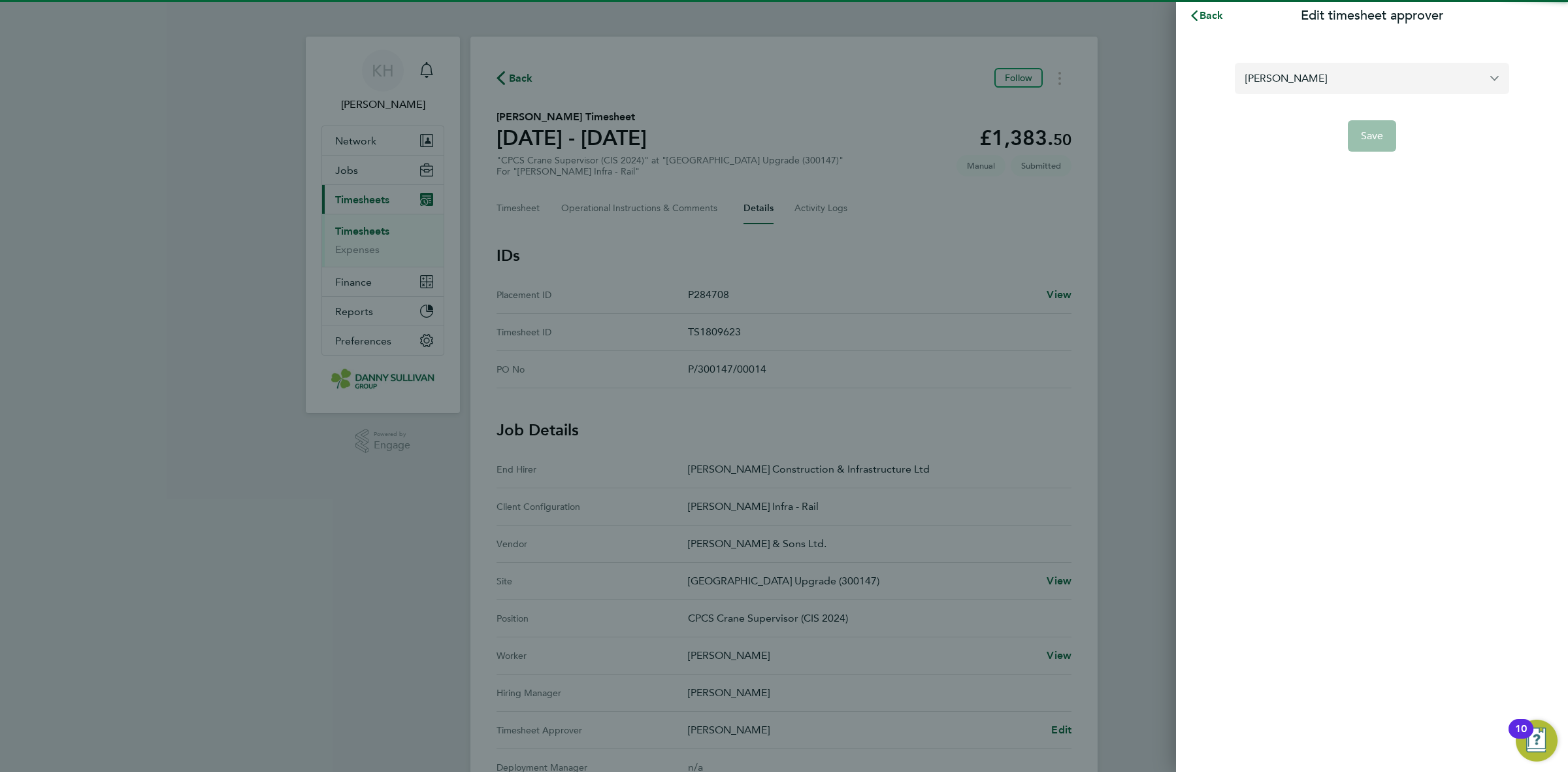
click at [1341, 76] on input "[PERSON_NAME]" at bounding box center [1371, 78] width 274 height 31
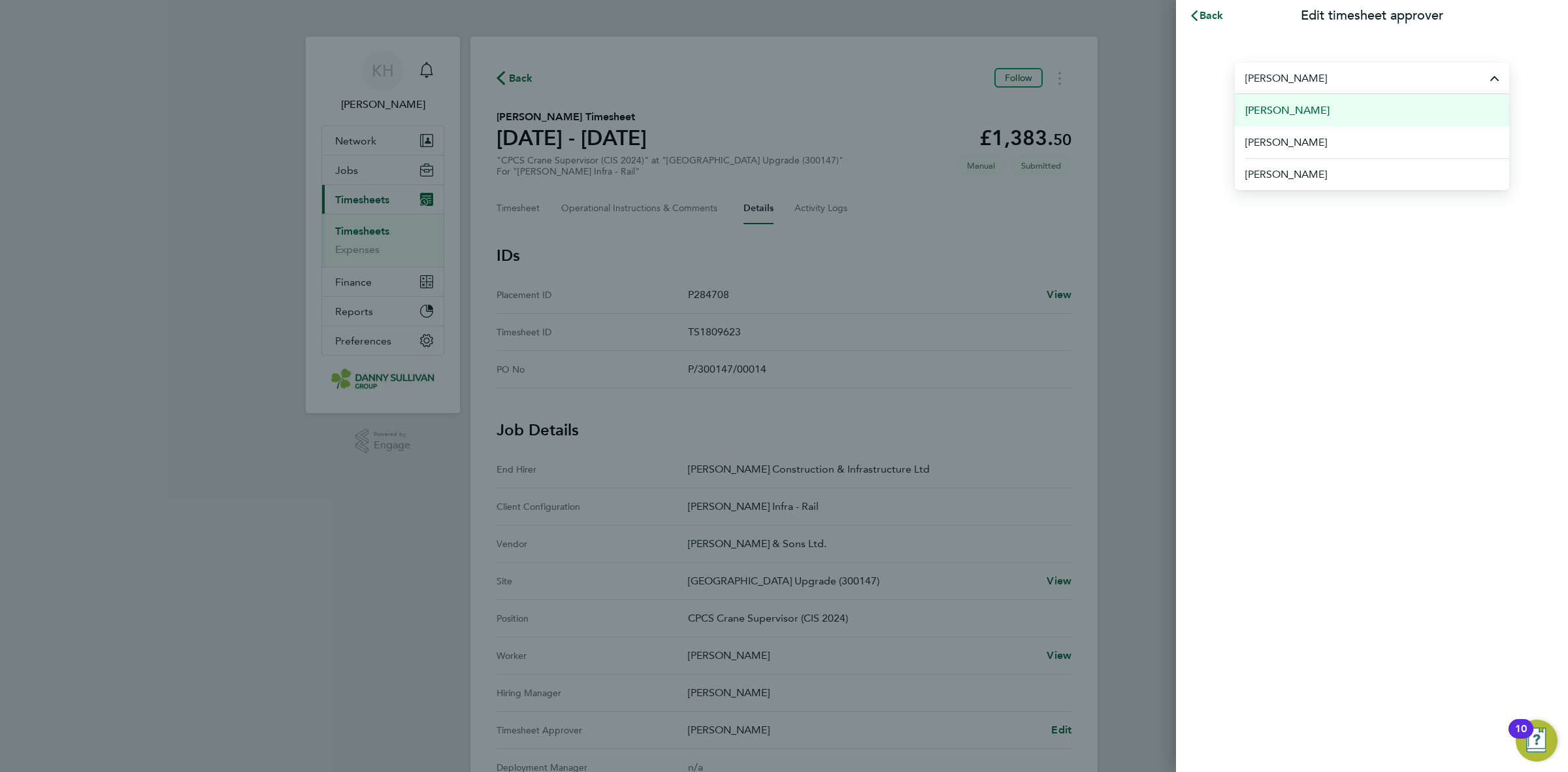
click at [1326, 119] on li "[PERSON_NAME]" at bounding box center [1371, 110] width 274 height 32
type input "[PERSON_NAME]"
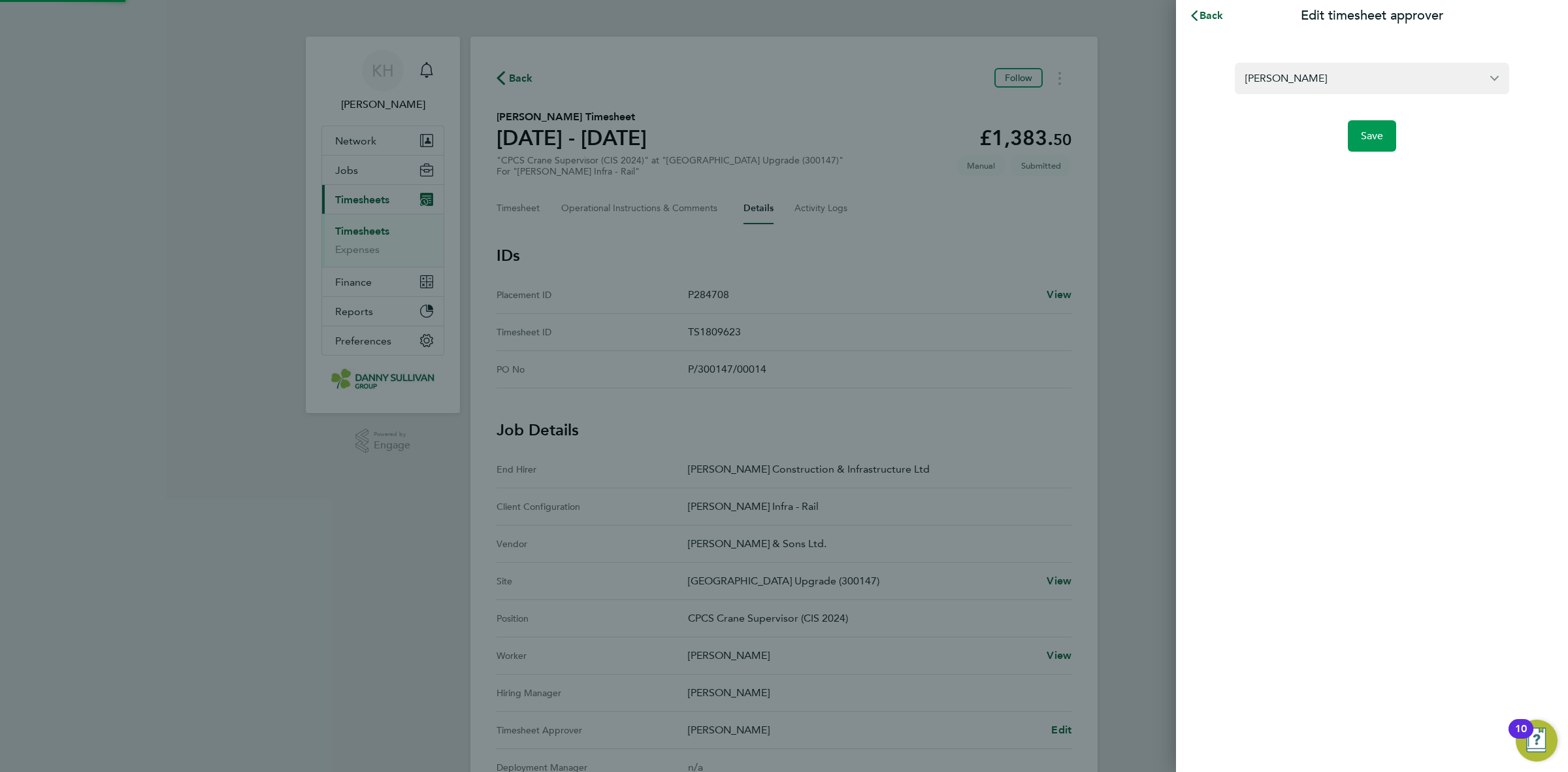
click at [1382, 145] on button "Save" at bounding box center [1372, 136] width 49 height 31
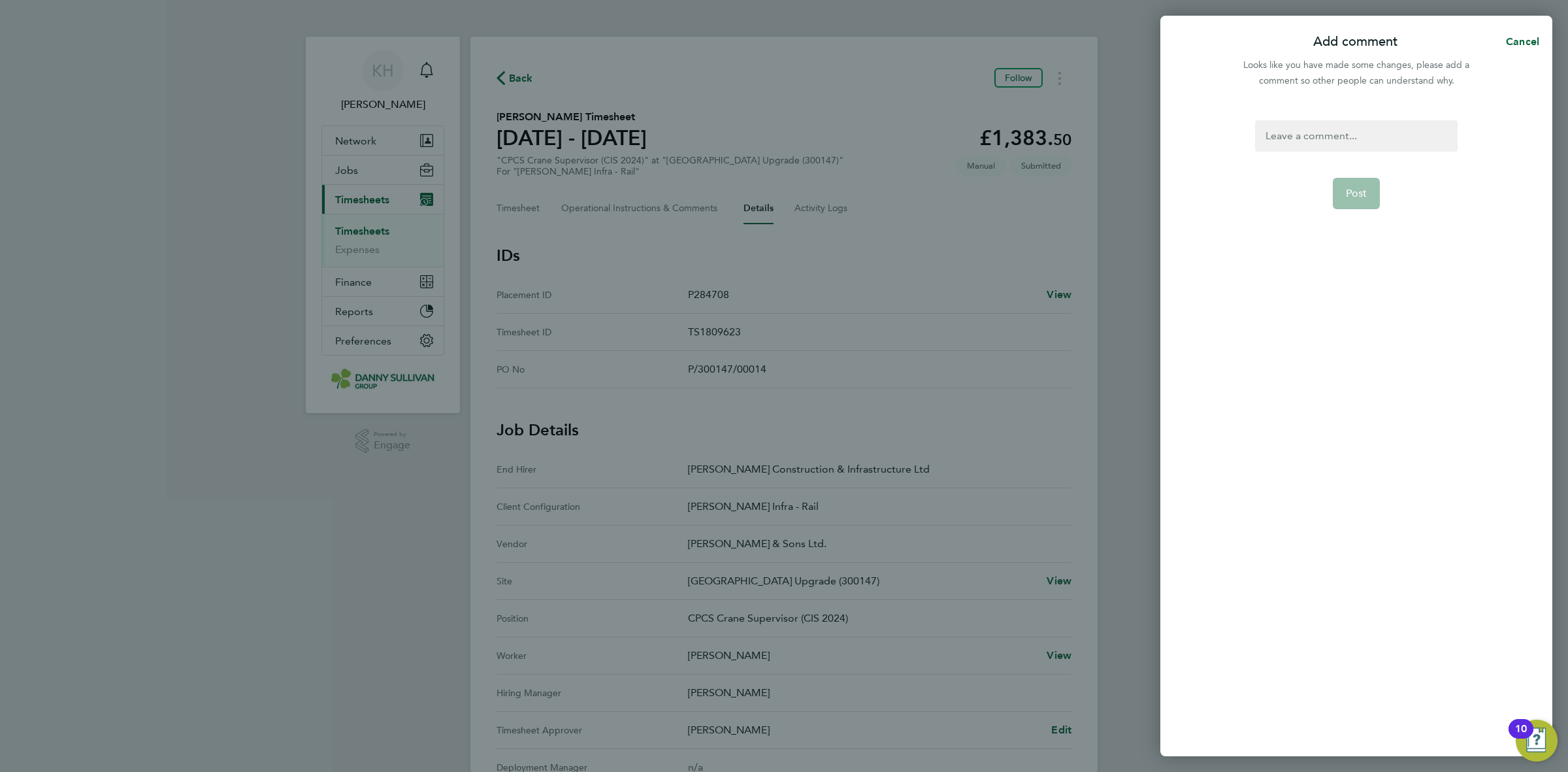
click at [1367, 128] on div at bounding box center [1356, 136] width 202 height 31
click at [1367, 128] on div at bounding box center [1356, 136] width 202 height 31
paste div
click at [1352, 190] on span "Post" at bounding box center [1356, 193] width 22 height 13
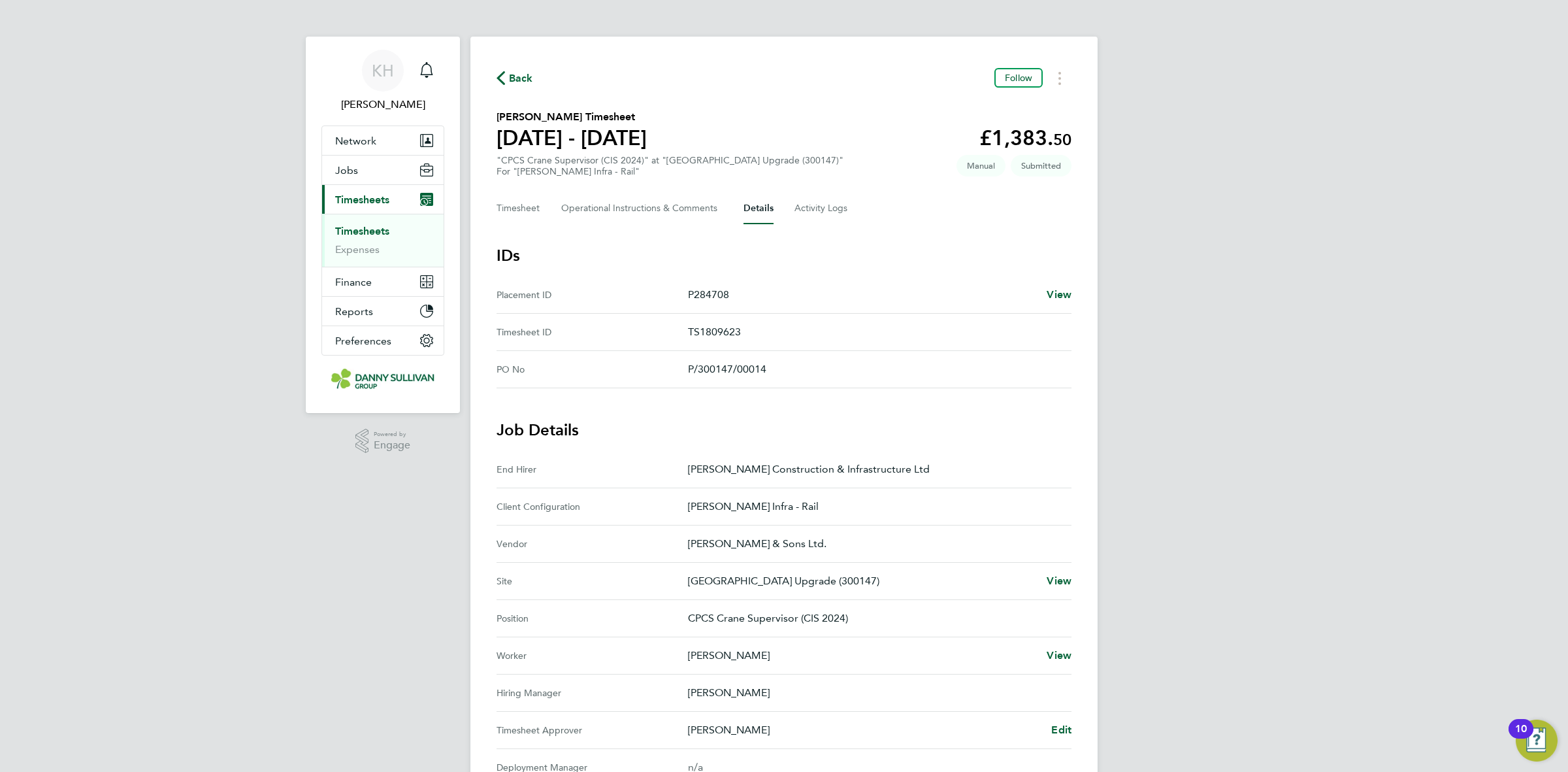
click at [503, 76] on icon "button" at bounding box center [501, 78] width 8 height 14
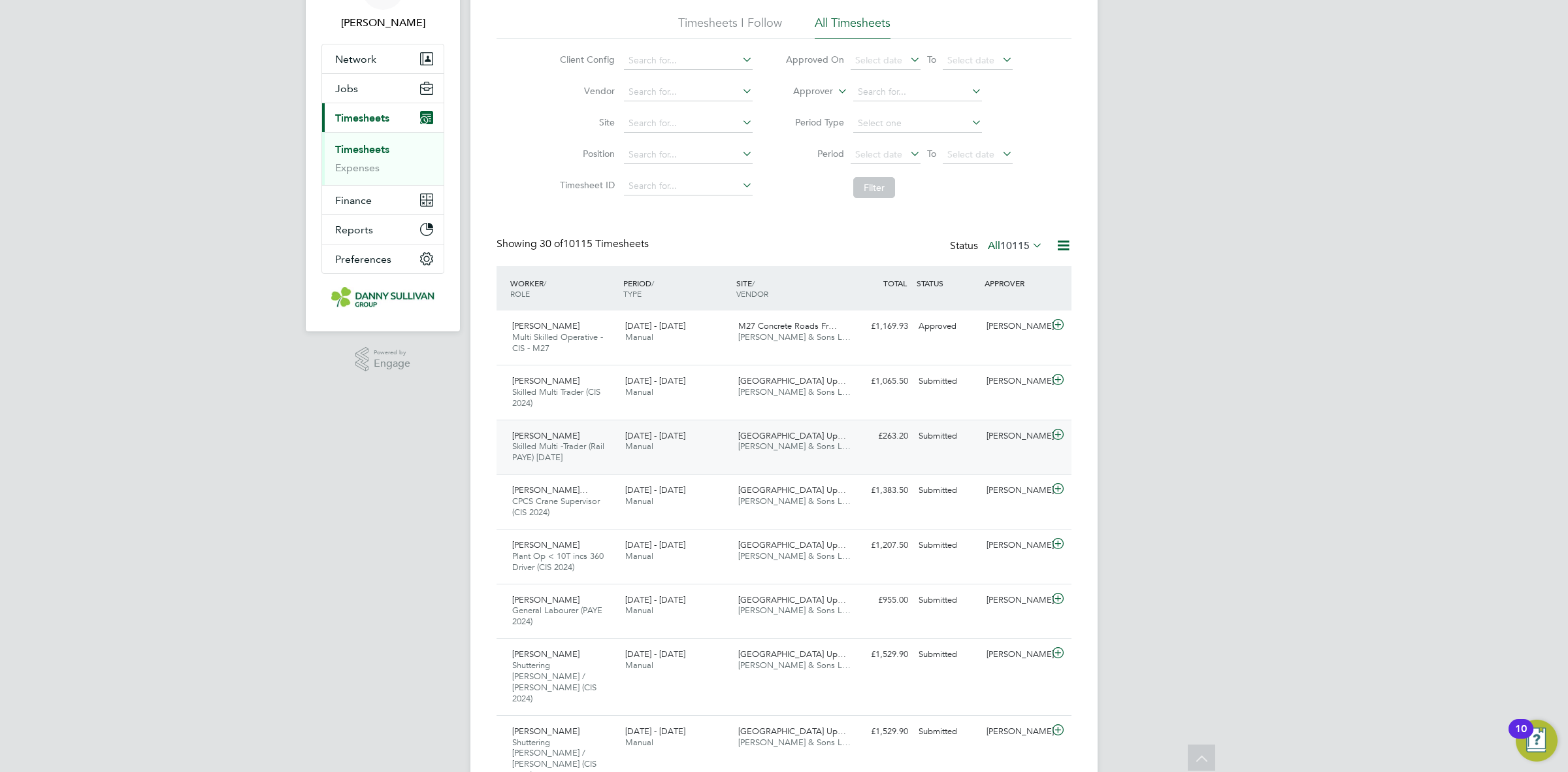
click at [840, 439] on div "Surrey Quays Station Up… Danny Sullivan & Sons L…" at bounding box center [789, 442] width 113 height 33
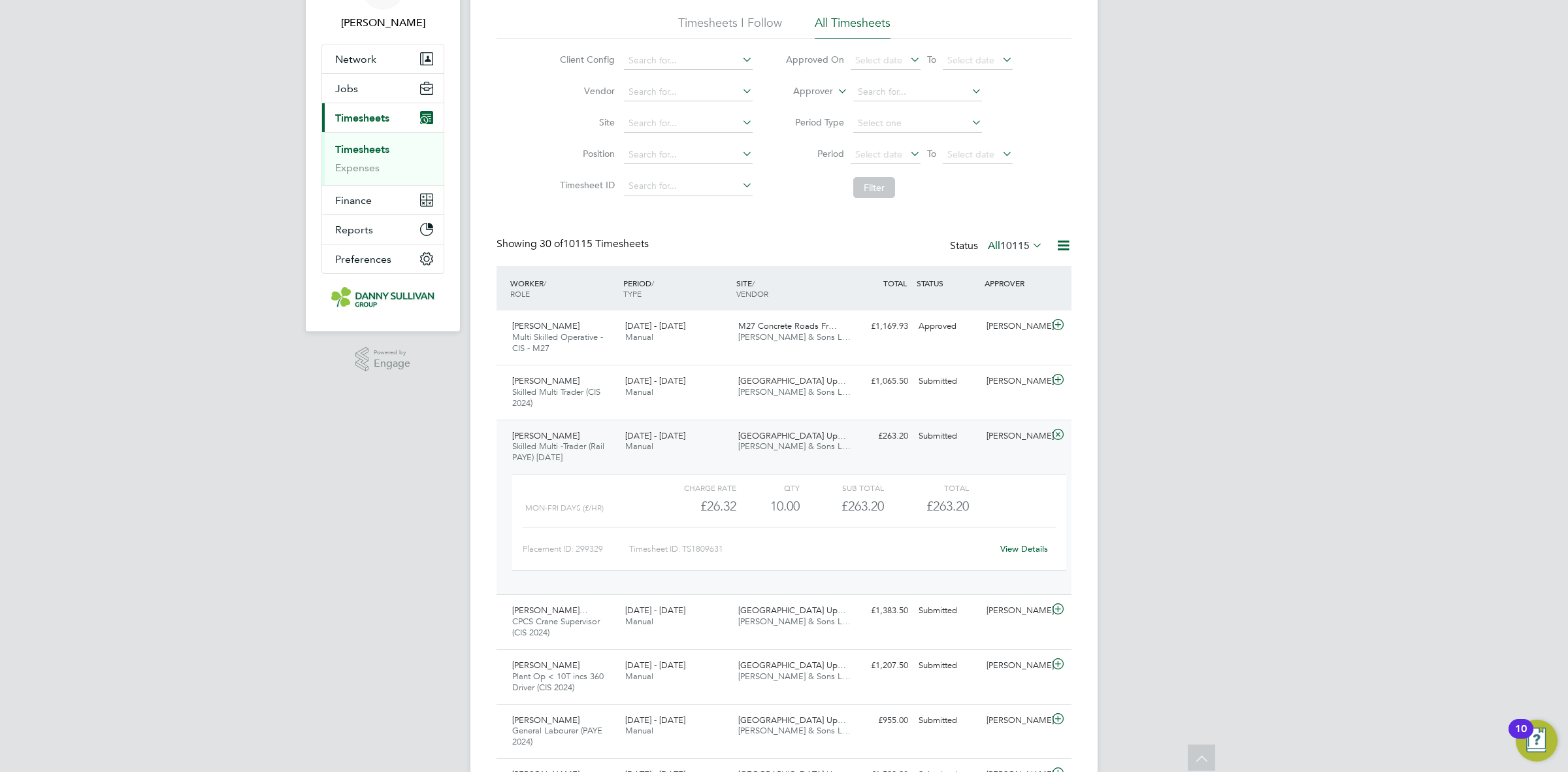
click at [1036, 558] on div "View Details" at bounding box center [1023, 549] width 64 height 21
click at [1035, 547] on link "View Details" at bounding box center [1024, 549] width 48 height 11
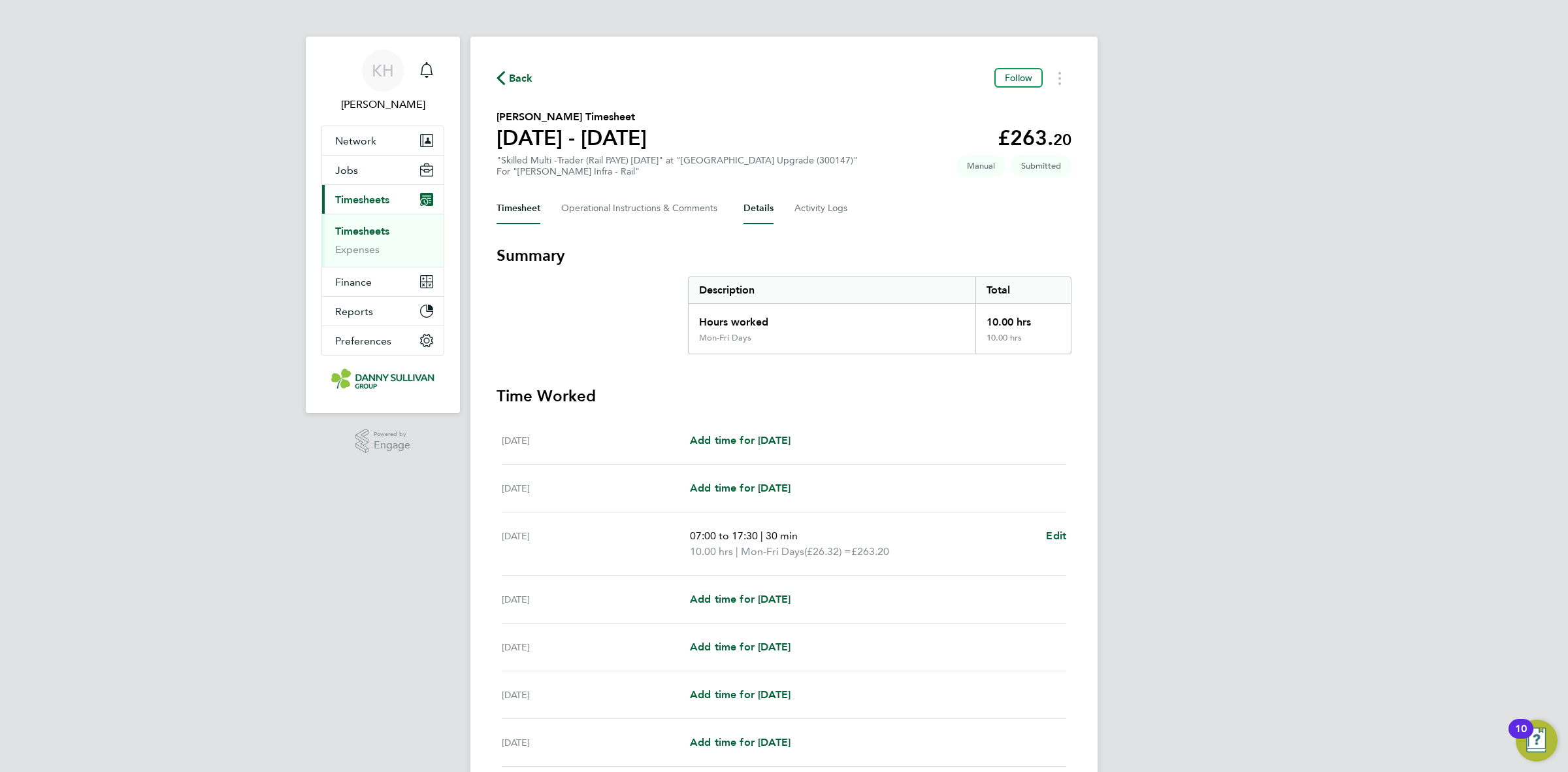
click at [746, 204] on button "Details" at bounding box center [759, 208] width 30 height 31
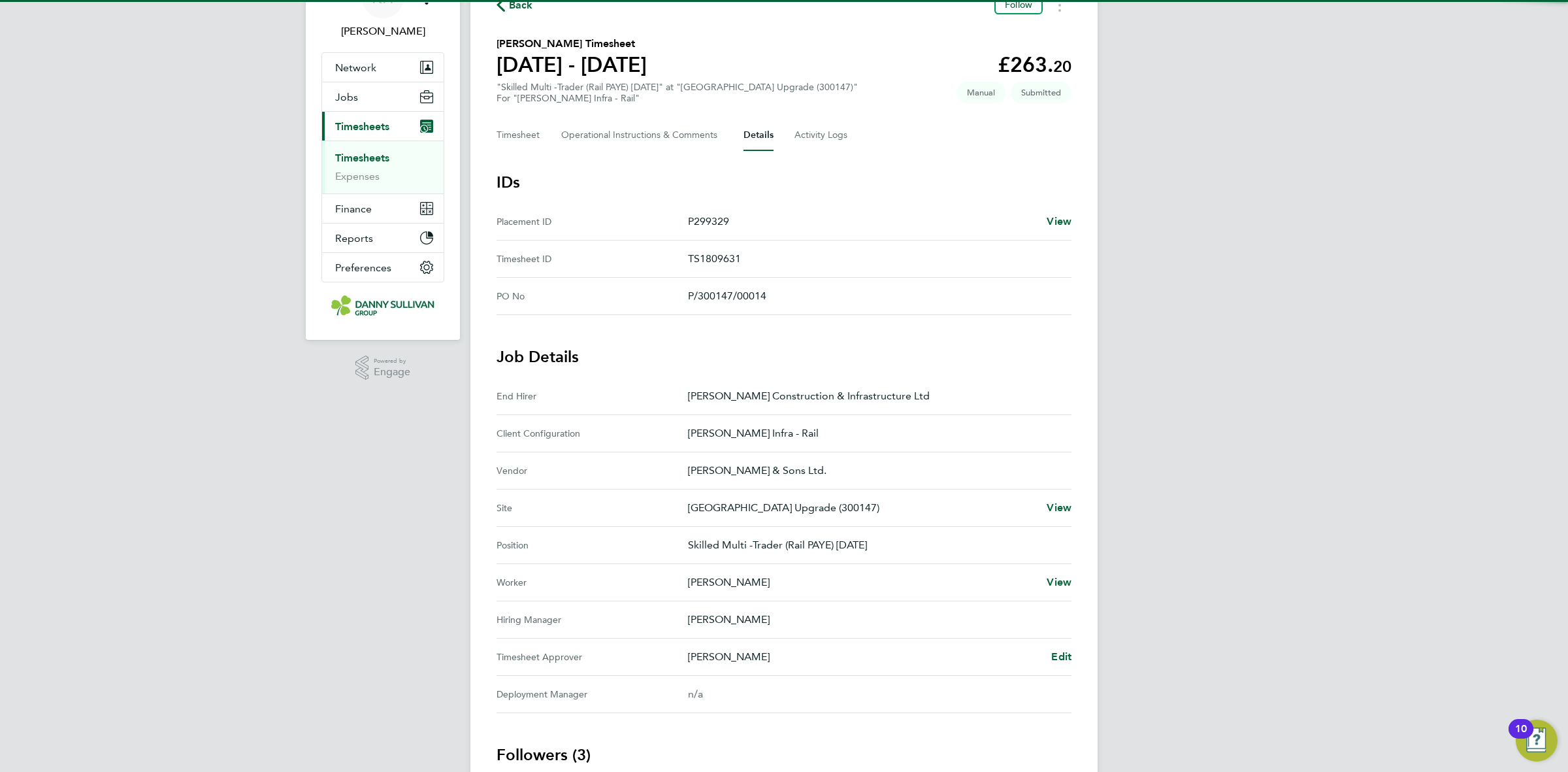
scroll to position [163, 0]
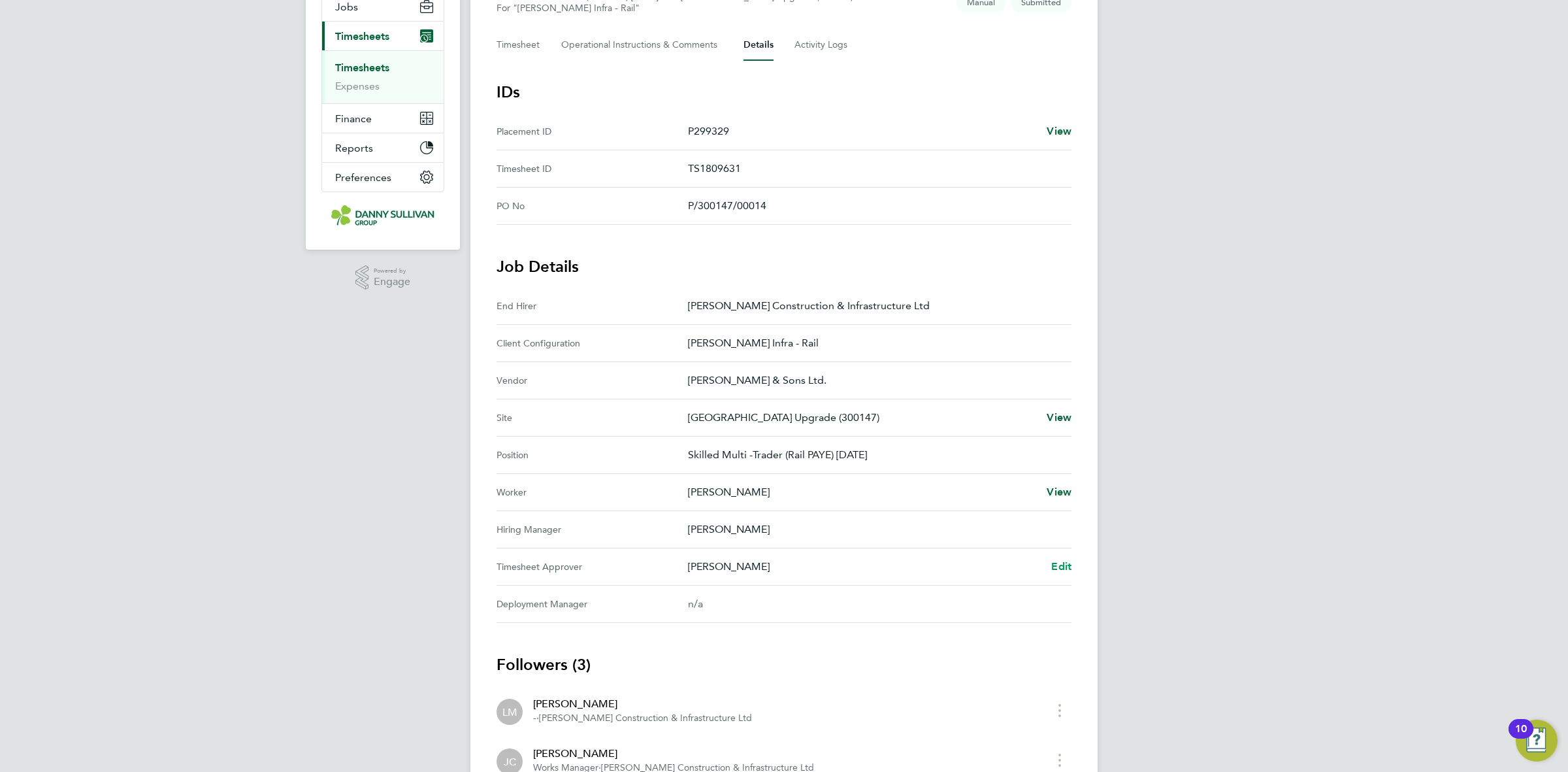
click at [1054, 569] on span "Edit" at bounding box center [1061, 566] width 20 height 12
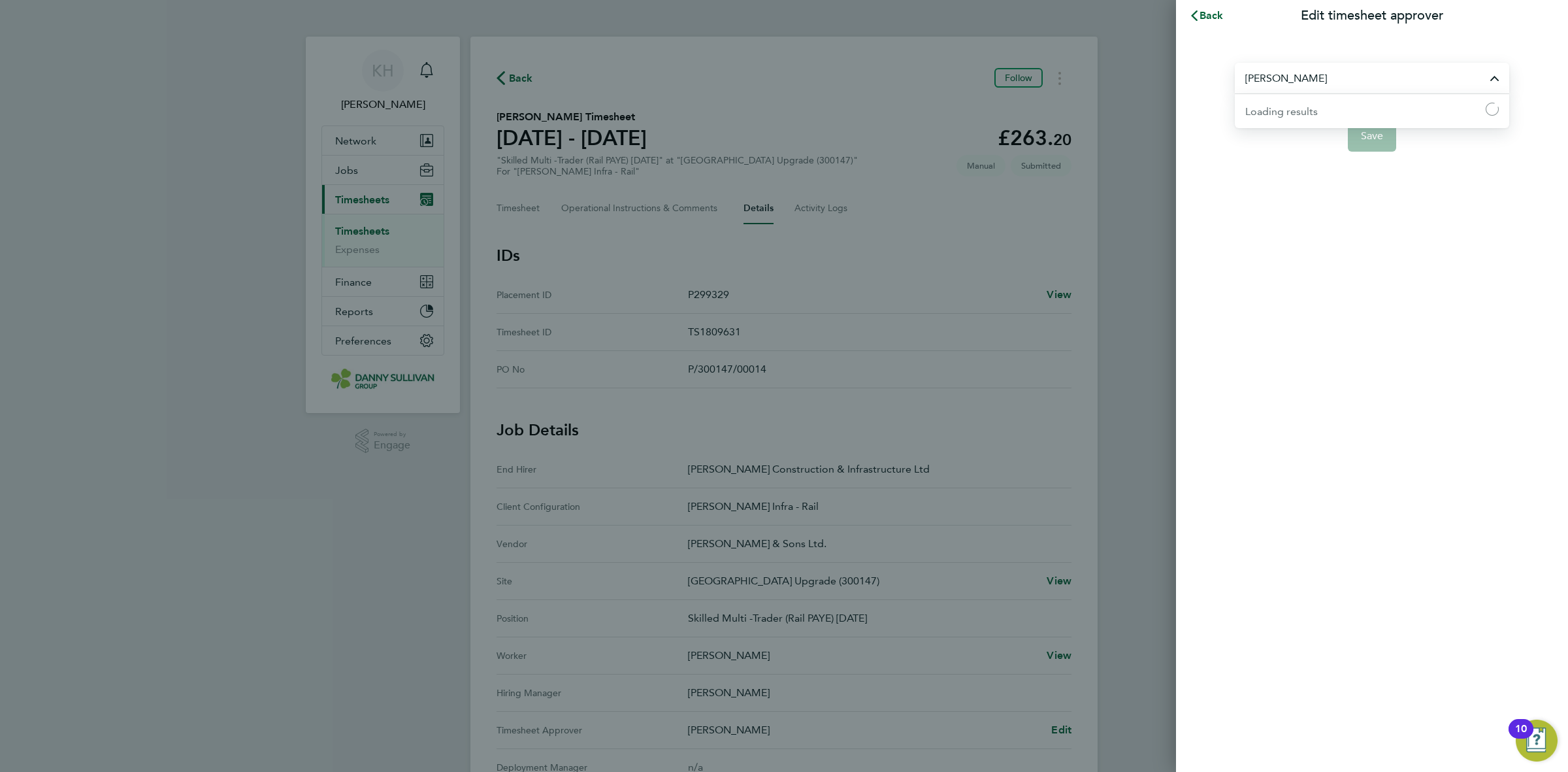
click at [1365, 83] on input "[PERSON_NAME]" at bounding box center [1371, 78] width 274 height 31
click at [1329, 115] on li "[PERSON_NAME]" at bounding box center [1371, 110] width 274 height 32
type input "[PERSON_NAME]"
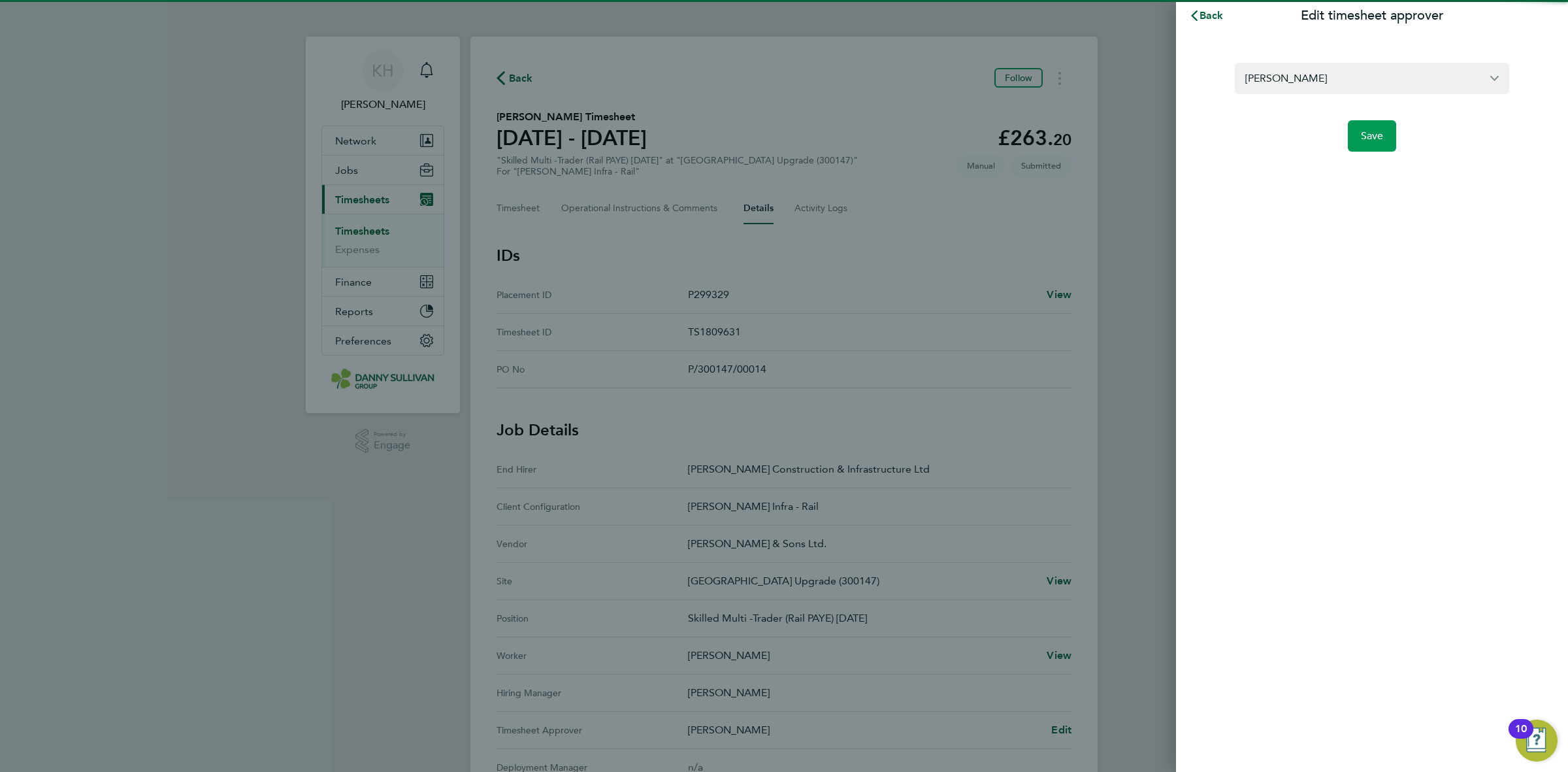
click at [1361, 122] on button "Save" at bounding box center [1372, 136] width 49 height 31
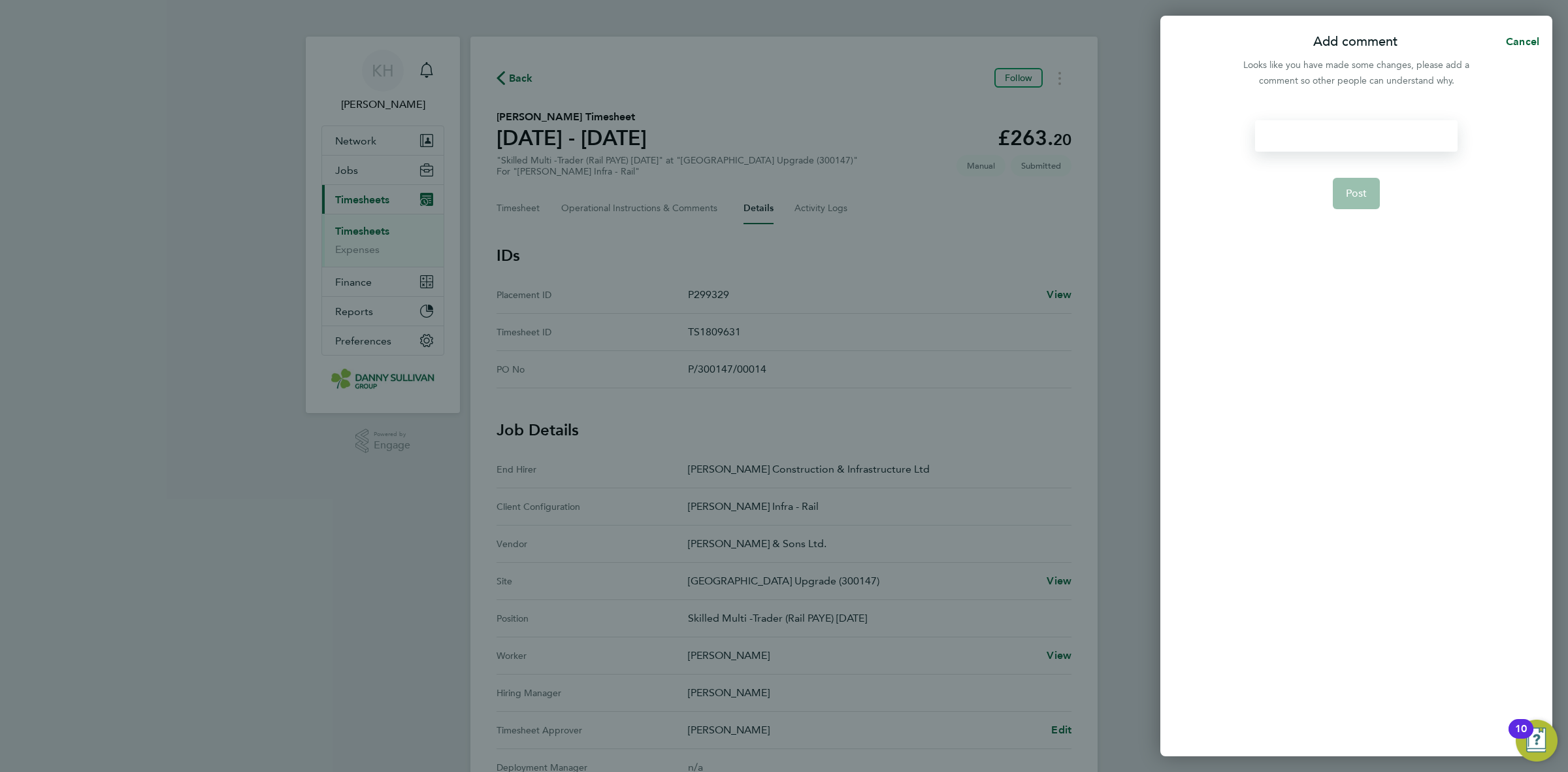
click at [1337, 130] on div at bounding box center [1356, 136] width 202 height 31
drag, startPoint x: 1346, startPoint y: 161, endPoint x: 1336, endPoint y: 131, distance: 31.6
click at [1346, 160] on form "Post" at bounding box center [1355, 327] width 212 height 414
click at [1336, 131] on div at bounding box center [1356, 136] width 202 height 31
click at [1339, 139] on div at bounding box center [1356, 136] width 202 height 31
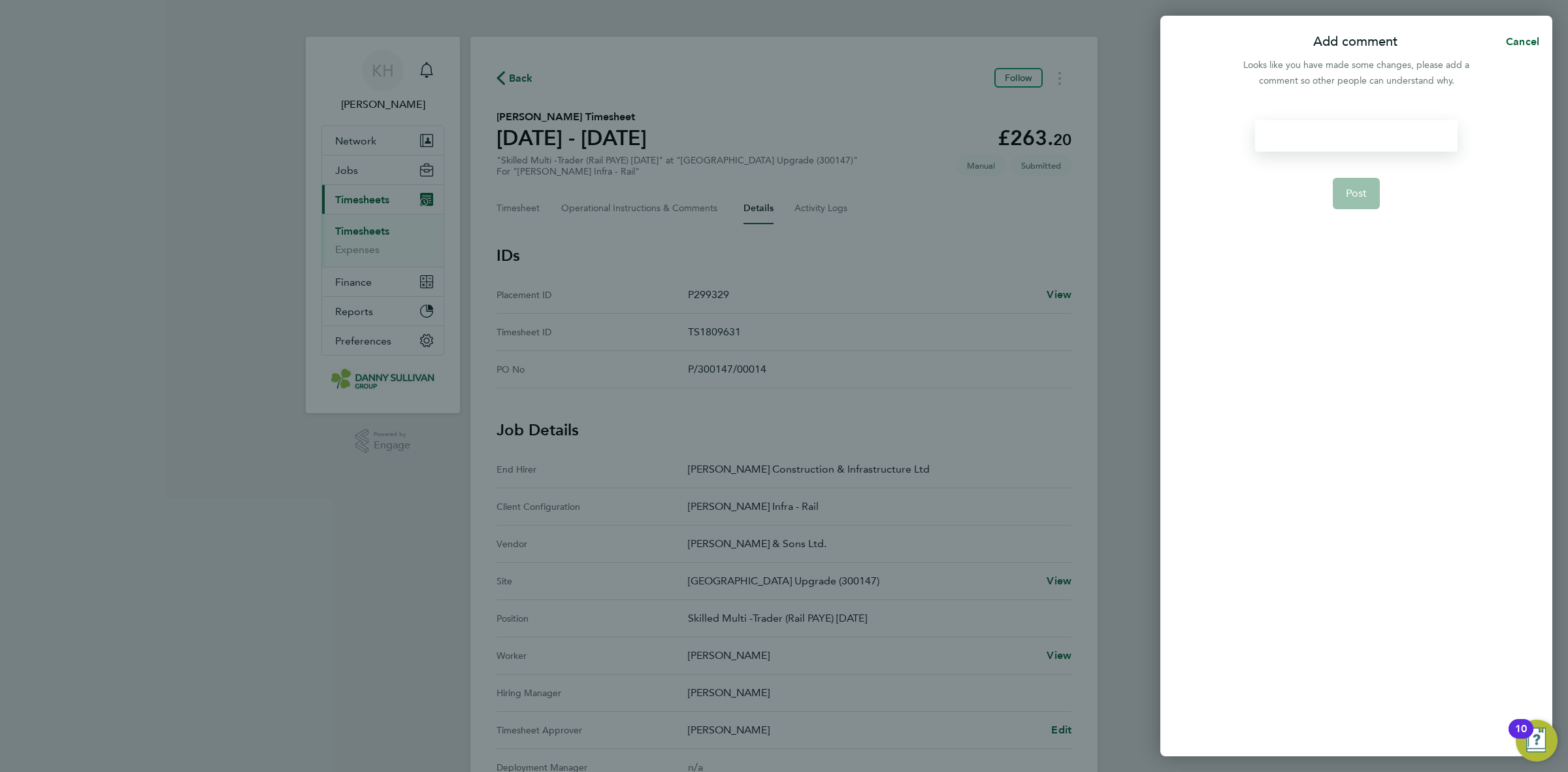
paste div
click at [1347, 194] on span "Post" at bounding box center [1356, 193] width 22 height 13
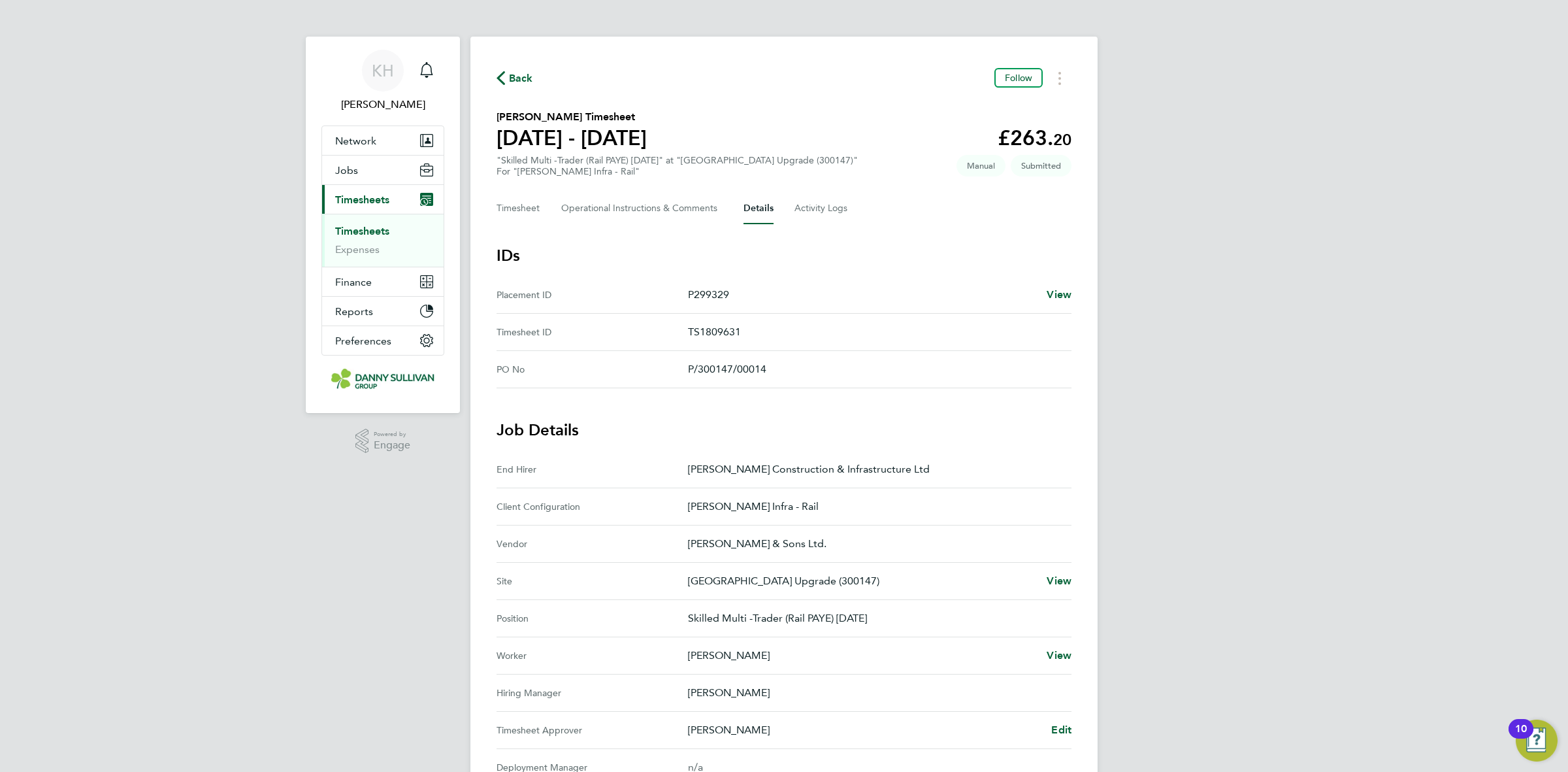
click at [514, 81] on span "Back" at bounding box center [521, 78] width 24 height 16
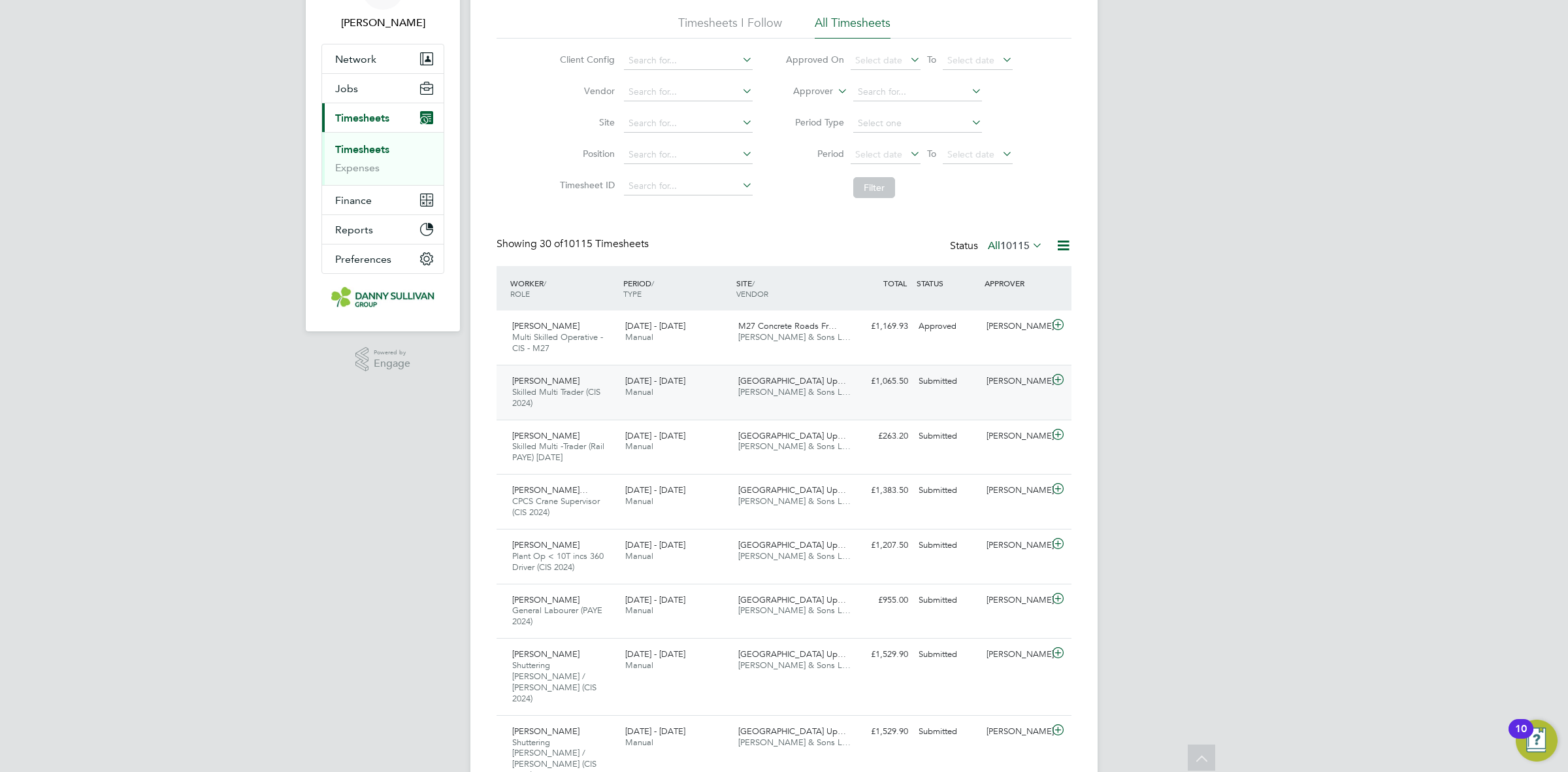
click at [802, 386] on span "[GEOGRAPHIC_DATA] Up…" at bounding box center [792, 381] width 108 height 11
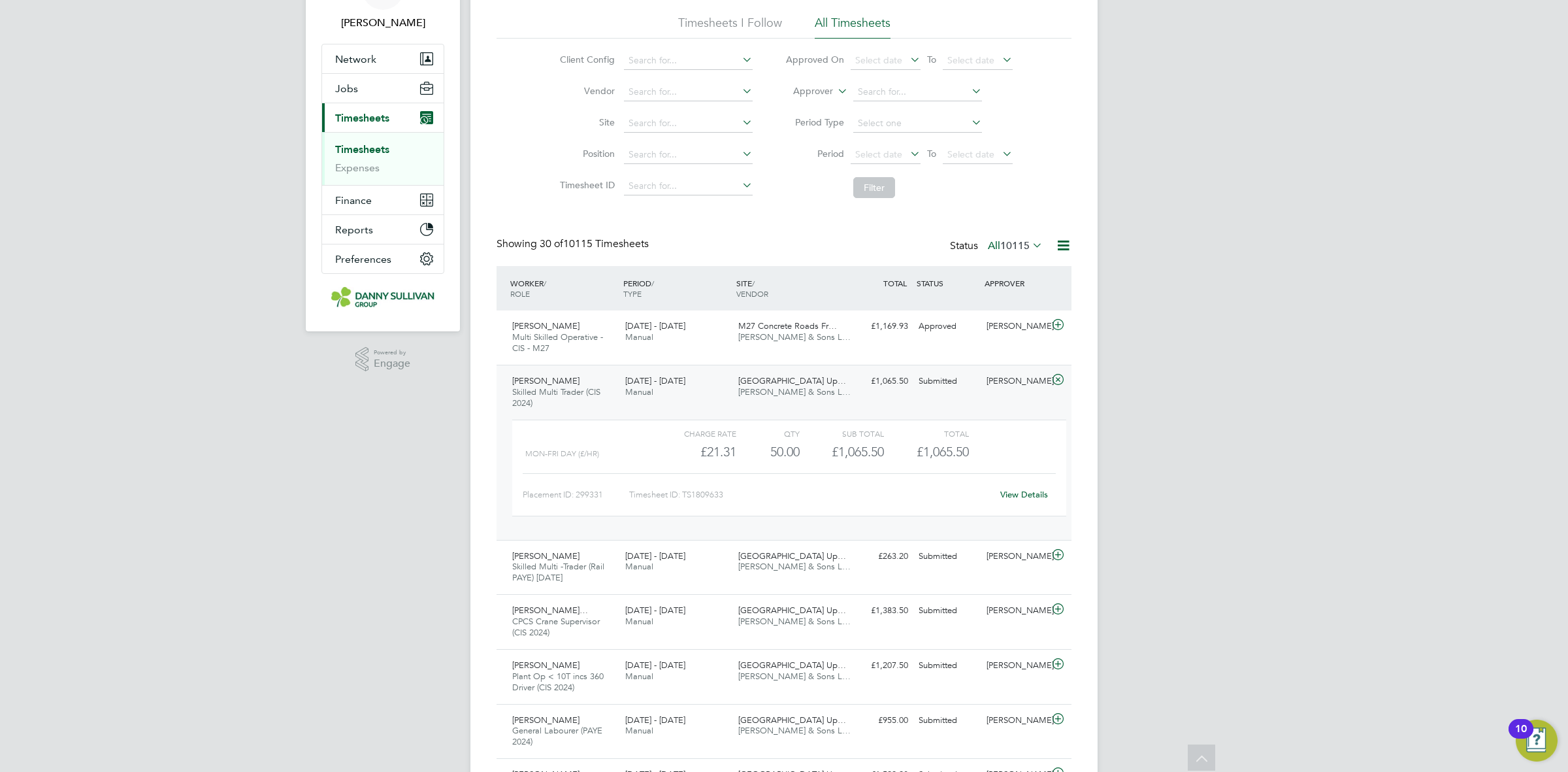
click at [1028, 500] on div "View Details" at bounding box center [1023, 494] width 64 height 21
click at [1028, 498] on link "View Details" at bounding box center [1024, 494] width 48 height 11
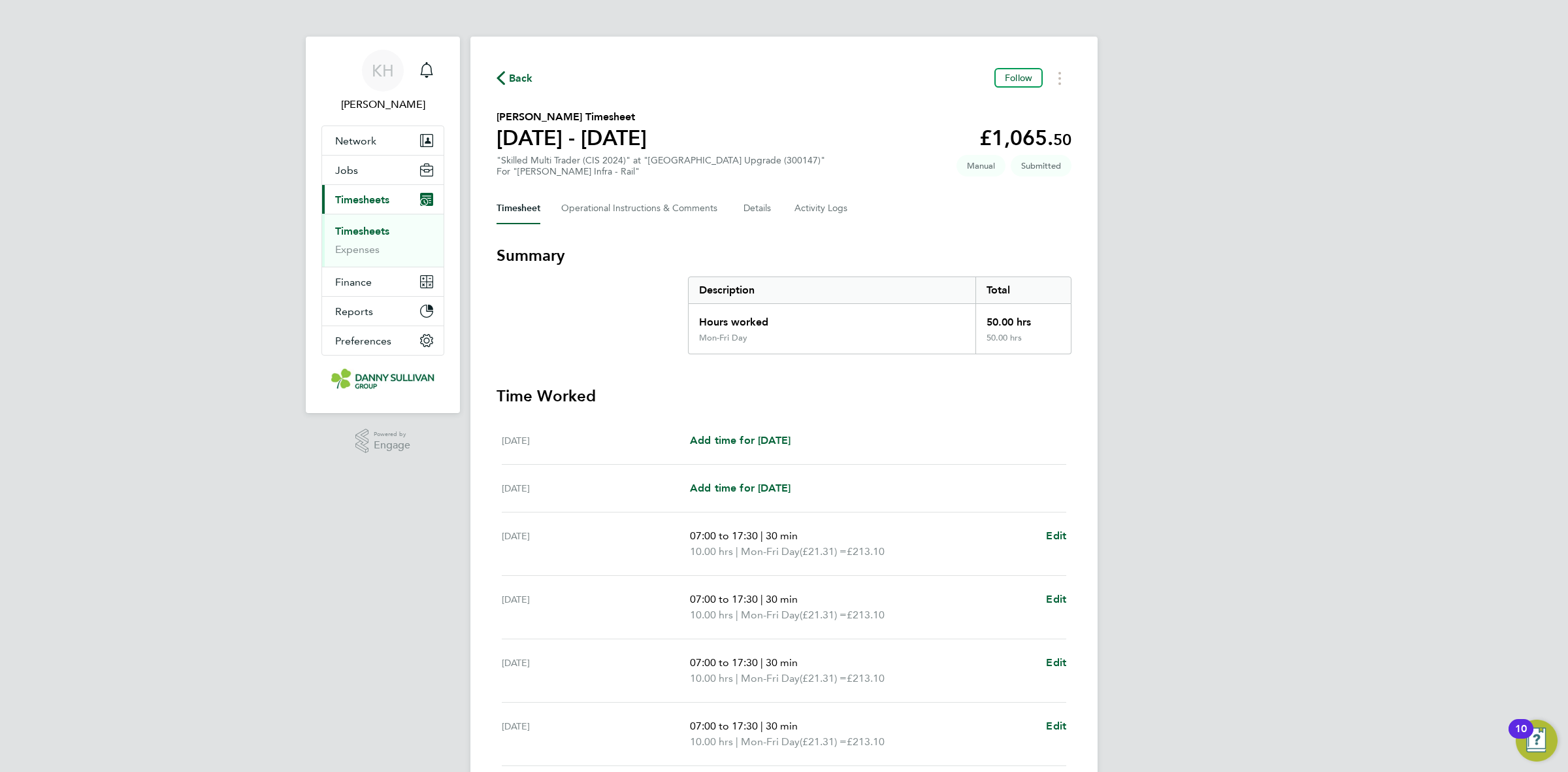
click at [740, 211] on div "Timesheet Operational Instructions & Comments Details Activity Logs" at bounding box center [784, 208] width 575 height 31
click at [746, 213] on button "Details" at bounding box center [759, 208] width 30 height 31
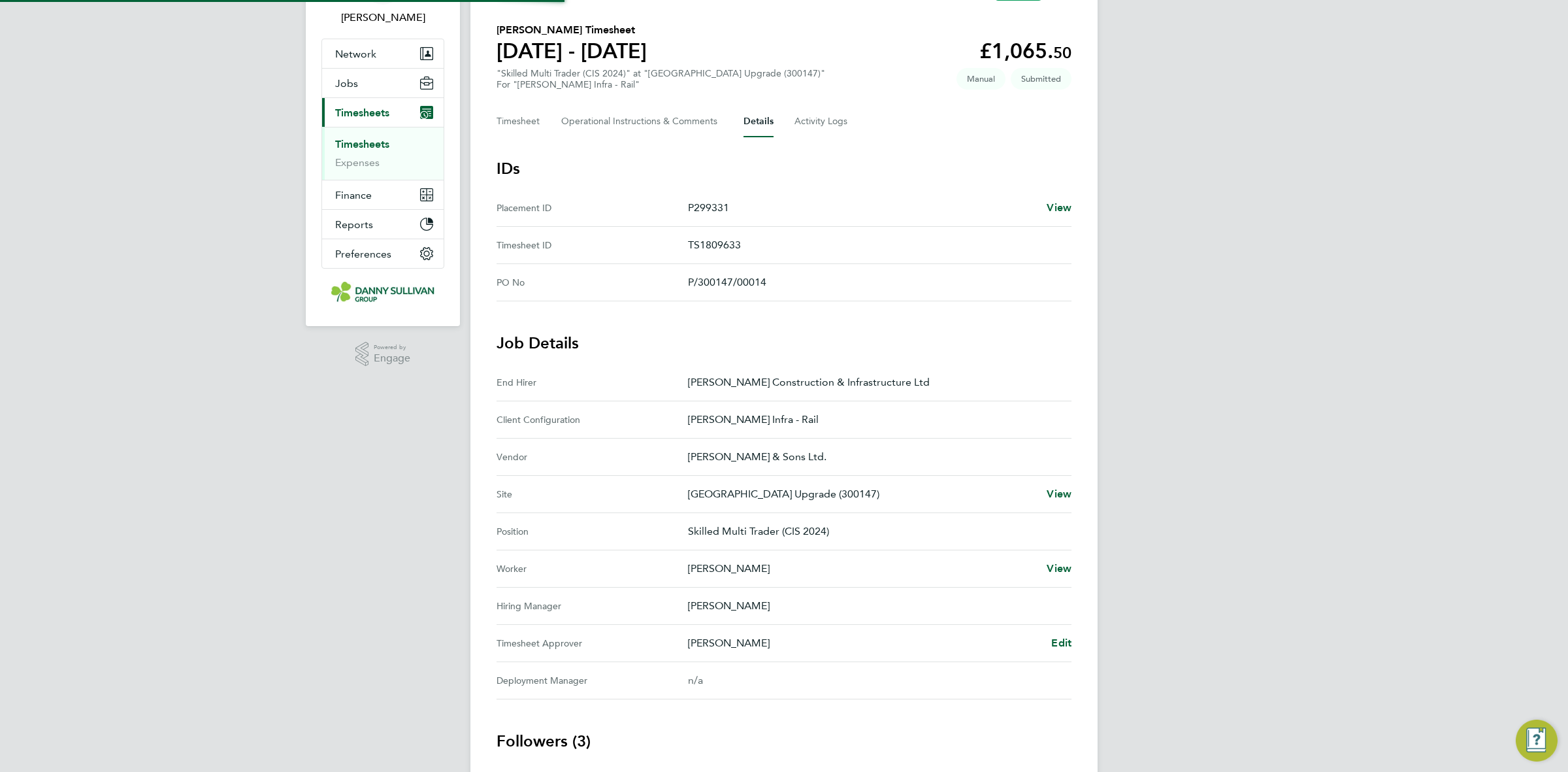
scroll to position [193, 0]
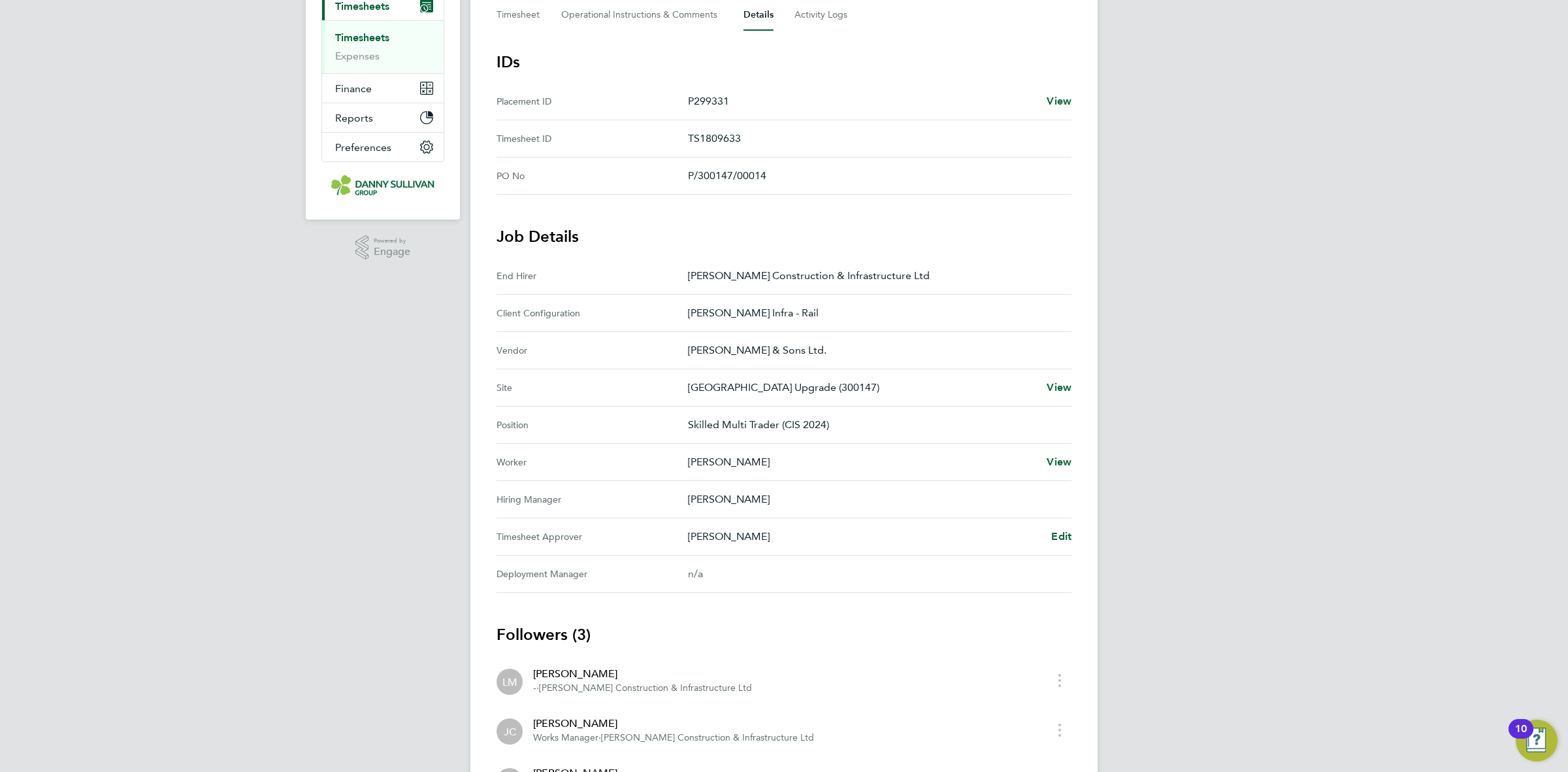
click at [1071, 533] on div "Back Follow [PERSON_NAME] Timesheet [DATE] - [DATE] £1,065. 50 "Skilled Multi T…" at bounding box center [783, 358] width 627 height 1029
click at [1069, 538] on span "Edit" at bounding box center [1061, 536] width 20 height 12
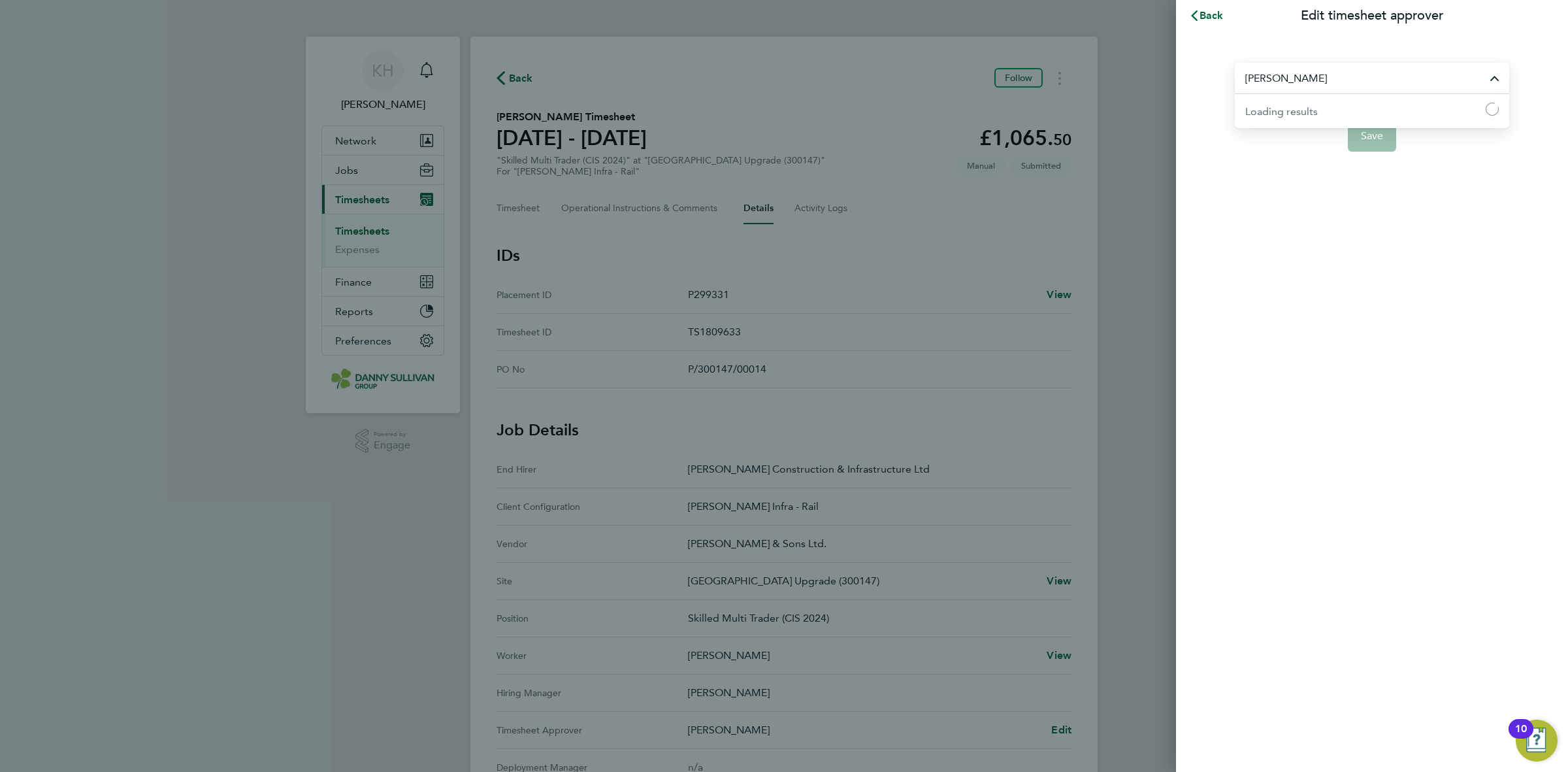
click at [1363, 75] on input "[PERSON_NAME]" at bounding box center [1371, 78] width 274 height 31
paste input "ts approver change"
click at [1344, 78] on input "ts approver change" at bounding box center [1371, 78] width 274 height 31
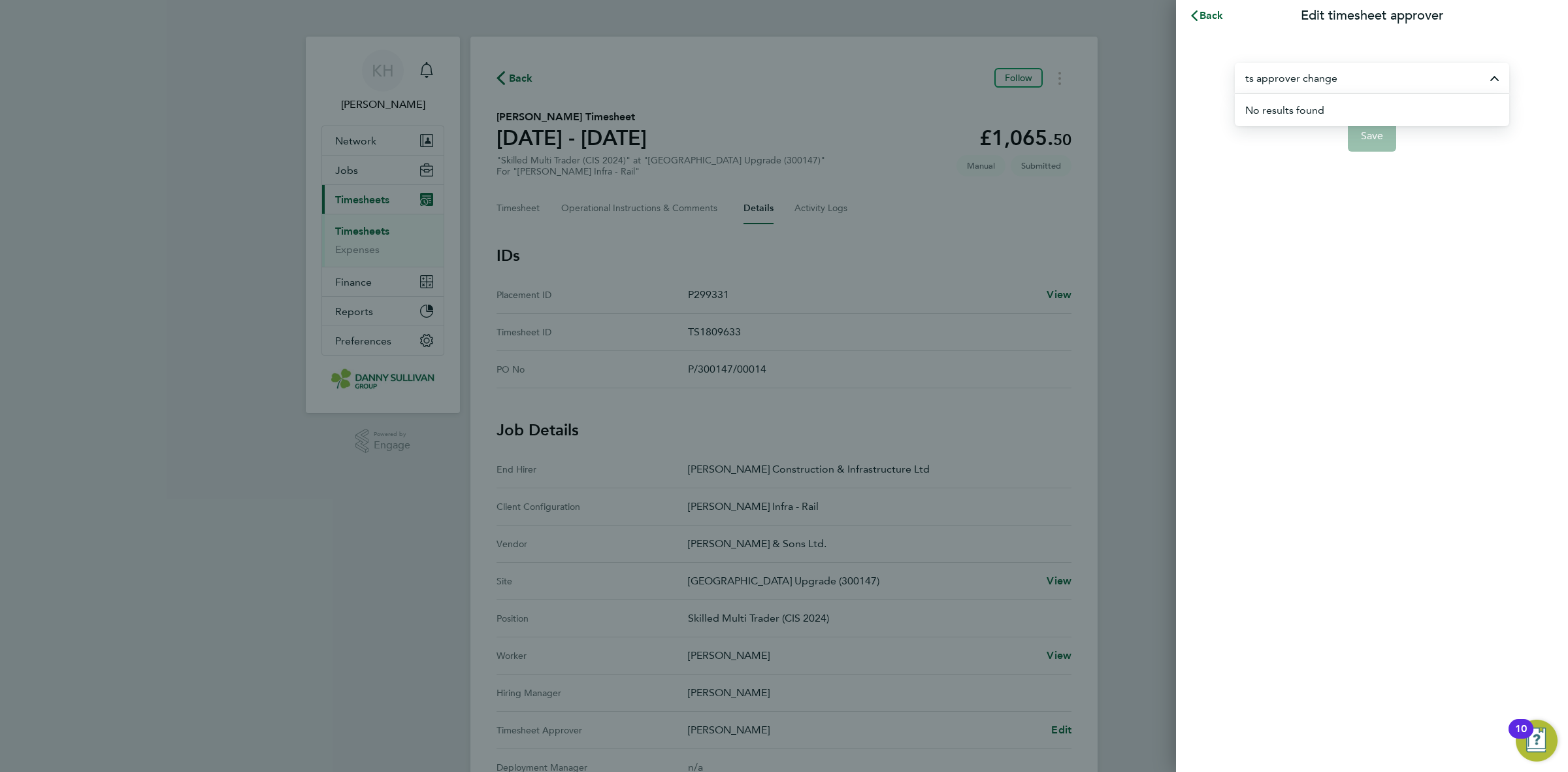
click at [1344, 78] on input "ts approver change" at bounding box center [1371, 78] width 274 height 31
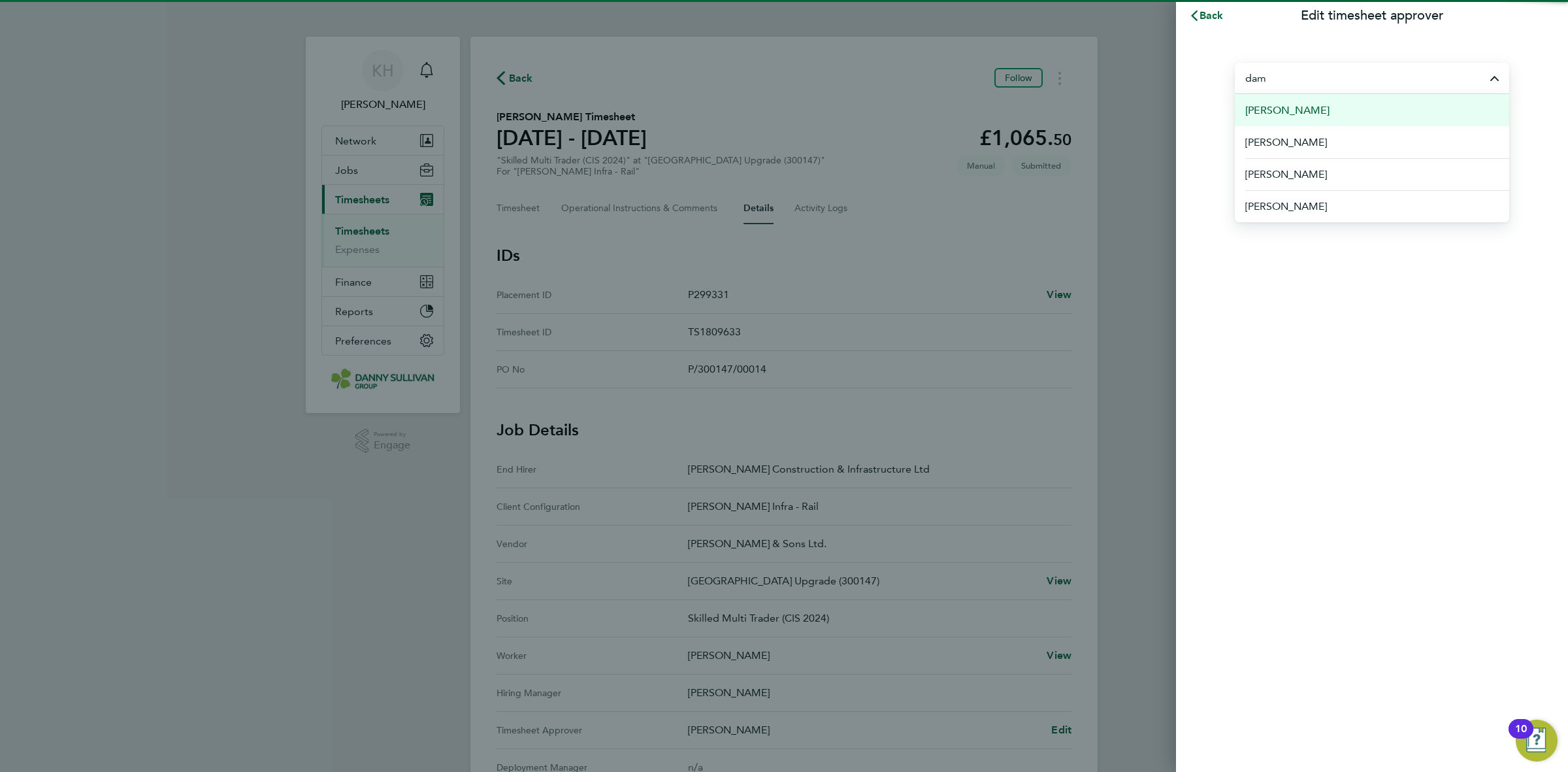
click at [1341, 122] on li "[PERSON_NAME]" at bounding box center [1371, 110] width 274 height 32
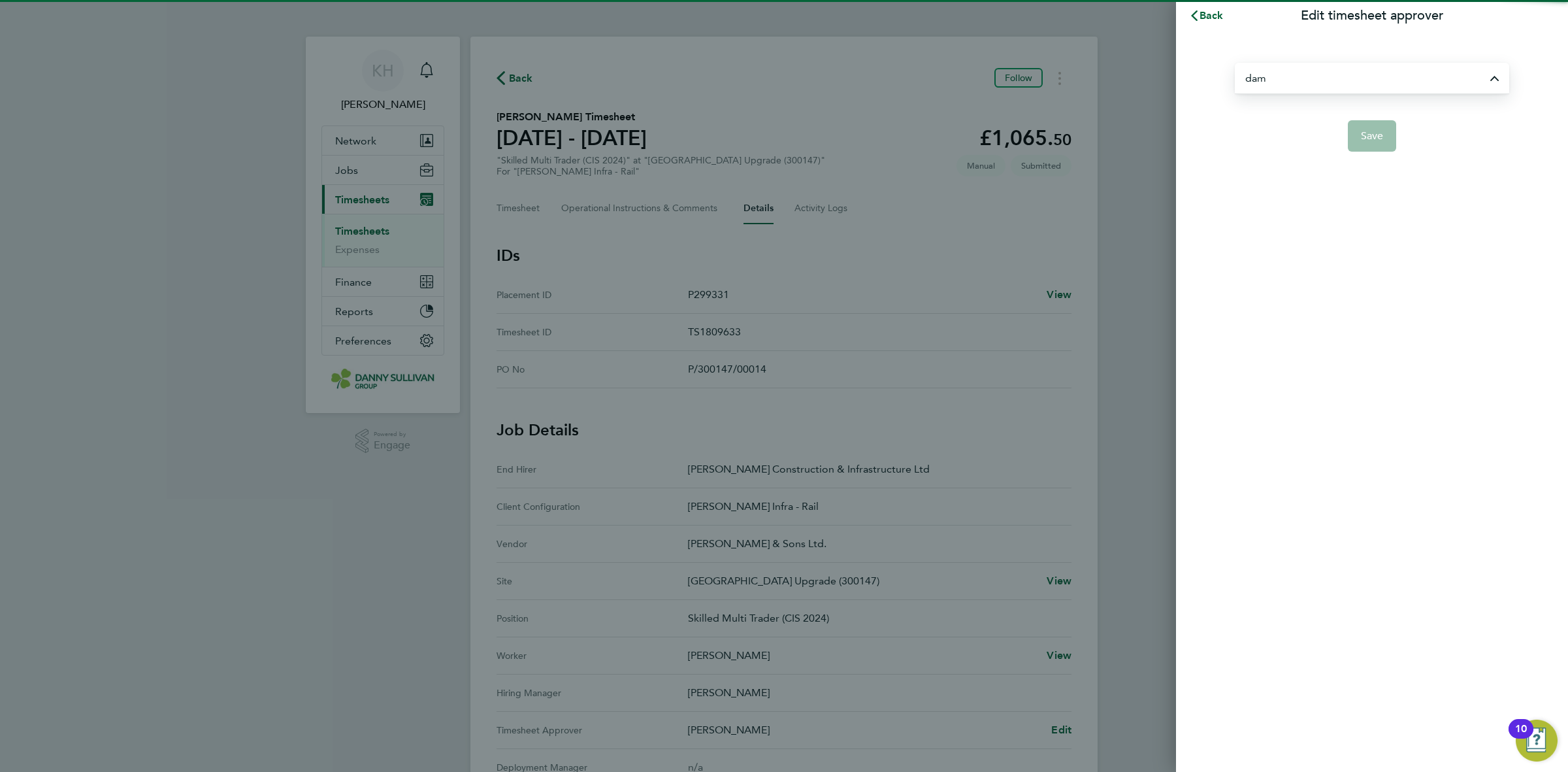
type input "[PERSON_NAME]"
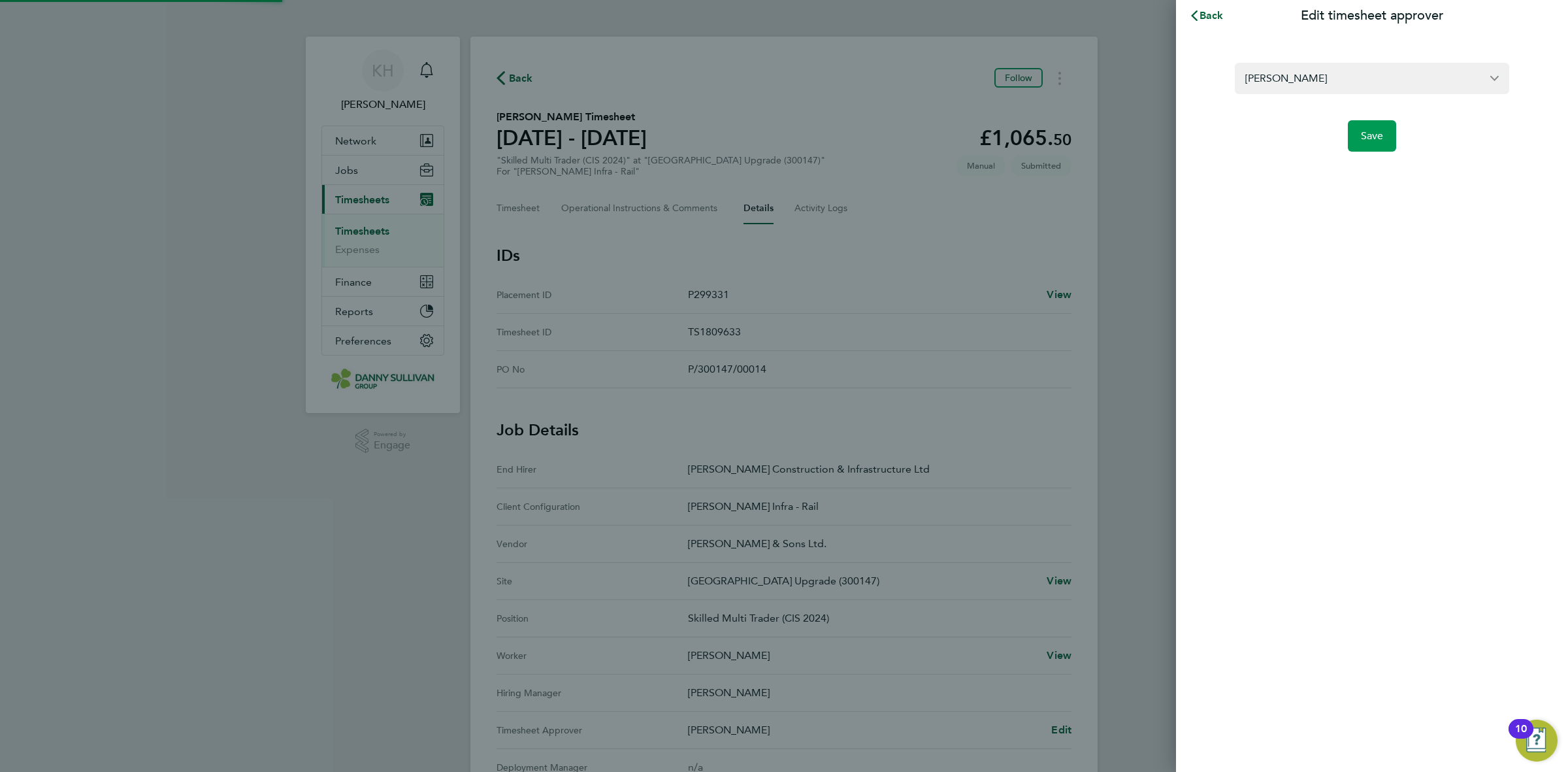
click at [1363, 141] on span "Save" at bounding box center [1372, 136] width 23 height 13
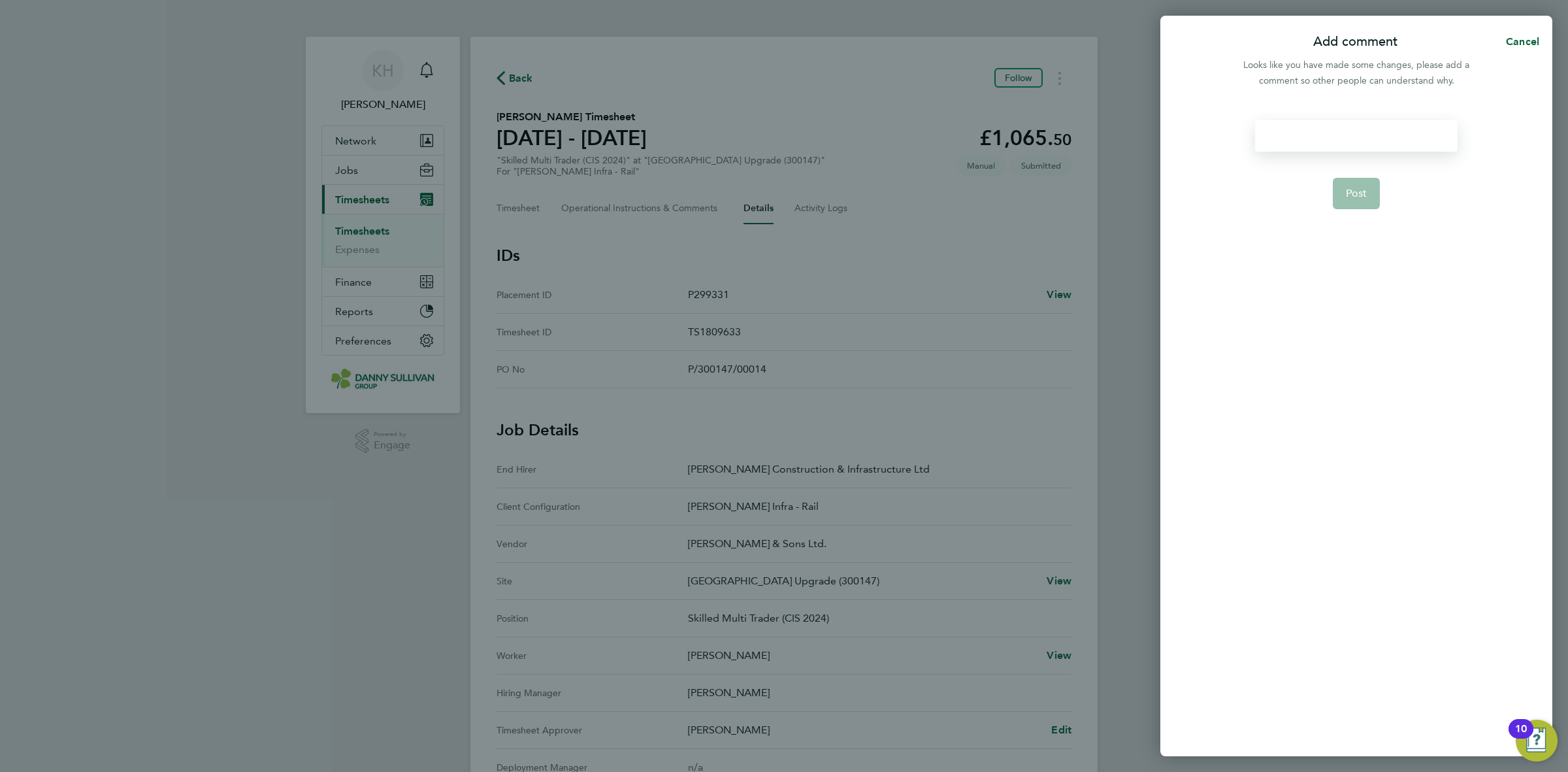
click at [1362, 135] on div at bounding box center [1356, 136] width 202 height 31
paste div
click at [1357, 176] on form "ts approver change Post" at bounding box center [1355, 327] width 212 height 414
click at [1357, 180] on button "Post" at bounding box center [1356, 193] width 48 height 31
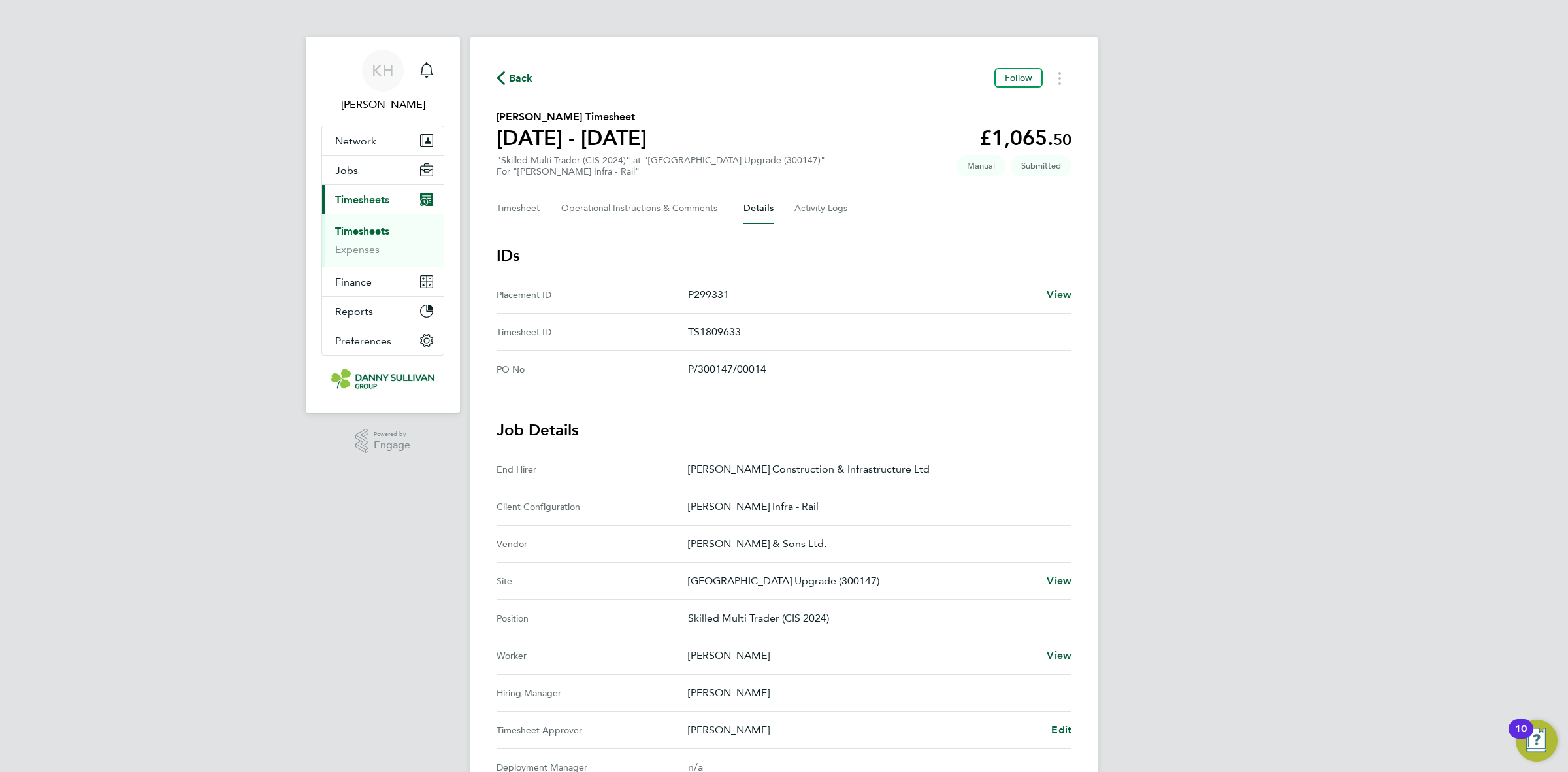
click at [380, 226] on link "Timesheets" at bounding box center [362, 231] width 54 height 12
